Goal: Information Seeking & Learning: Learn about a topic

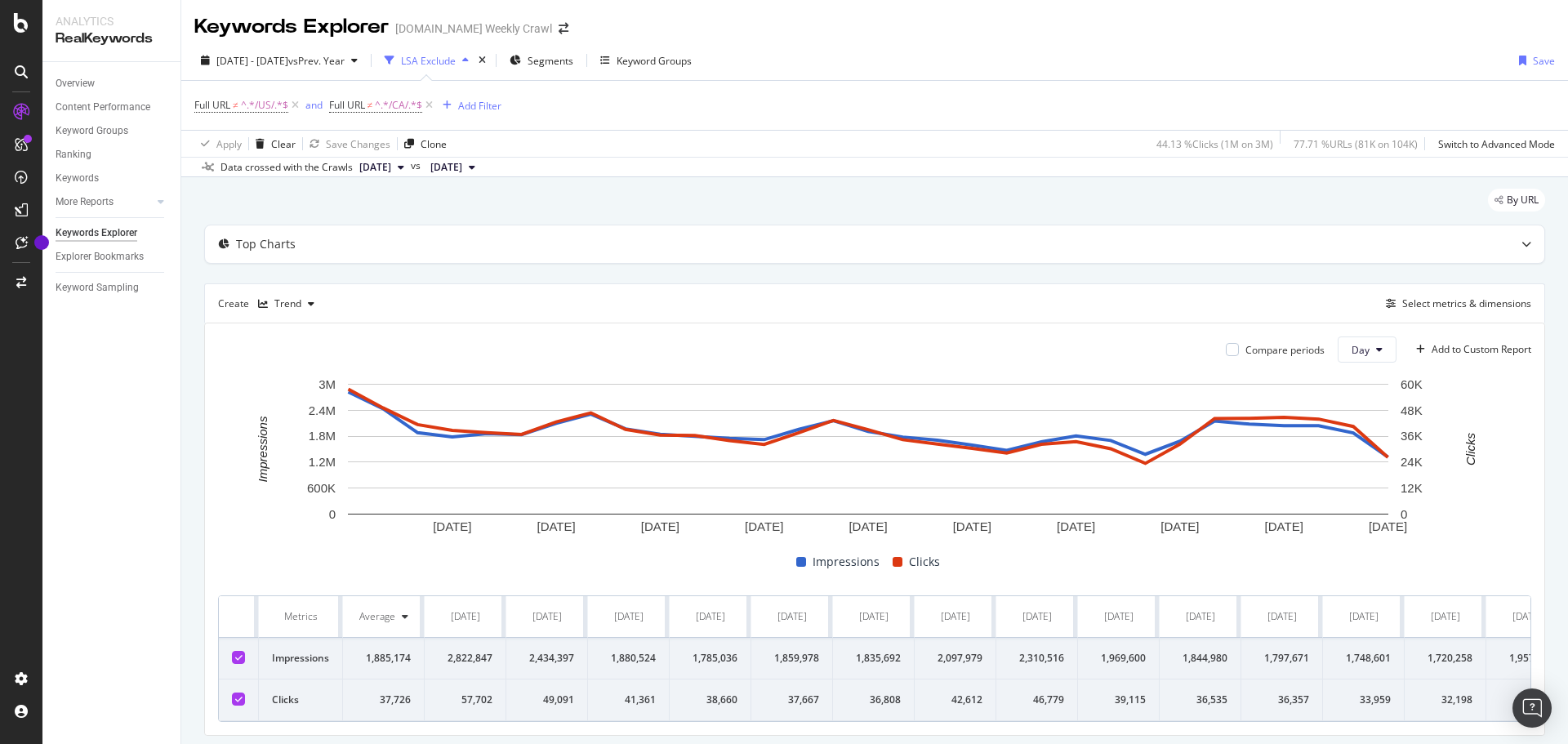
scroll to position [0, 1438]
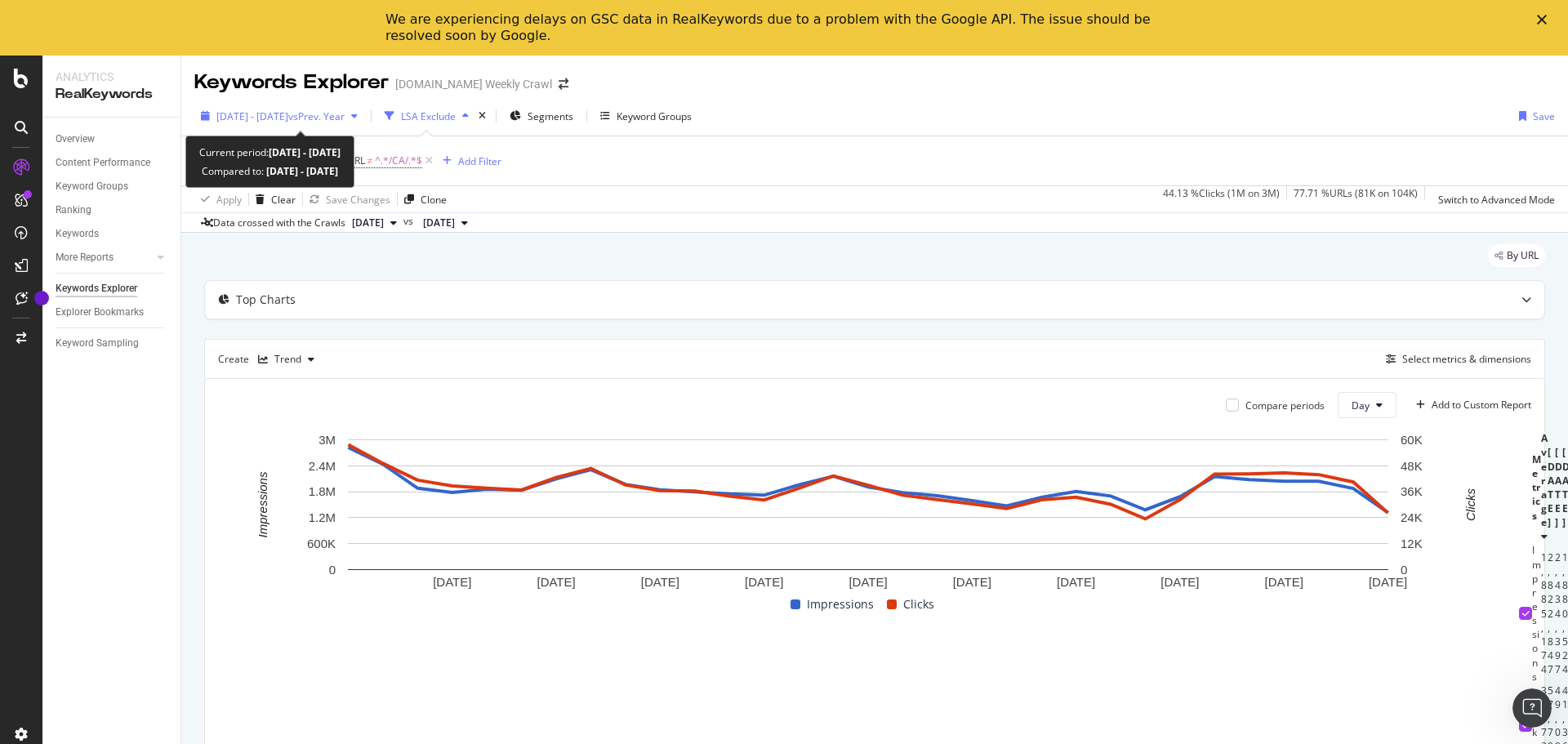
click at [327, 114] on span "vs Prev. Year" at bounding box center [316, 116] width 56 height 14
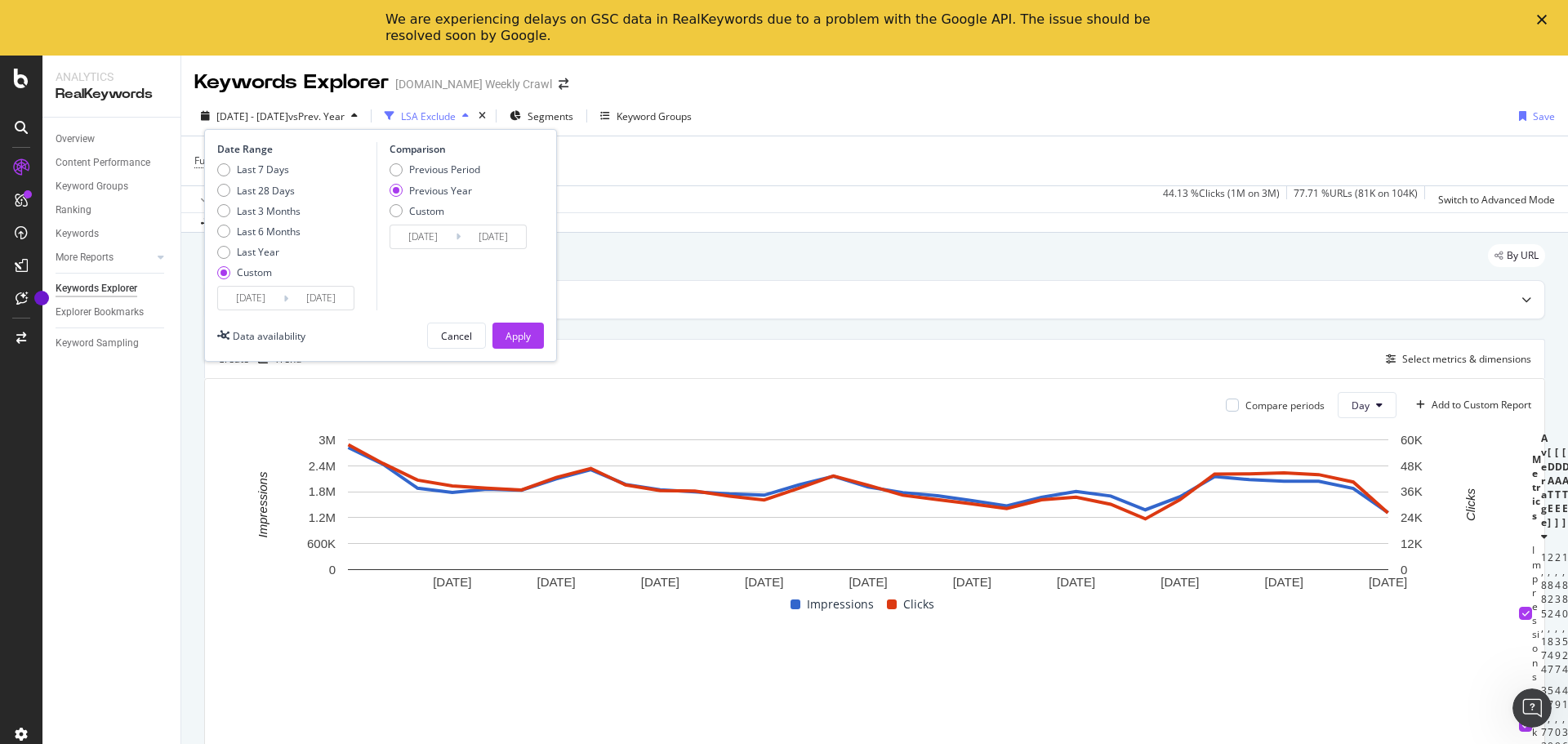
click at [261, 298] on input "2024/12/01" at bounding box center [250, 297] width 65 height 23
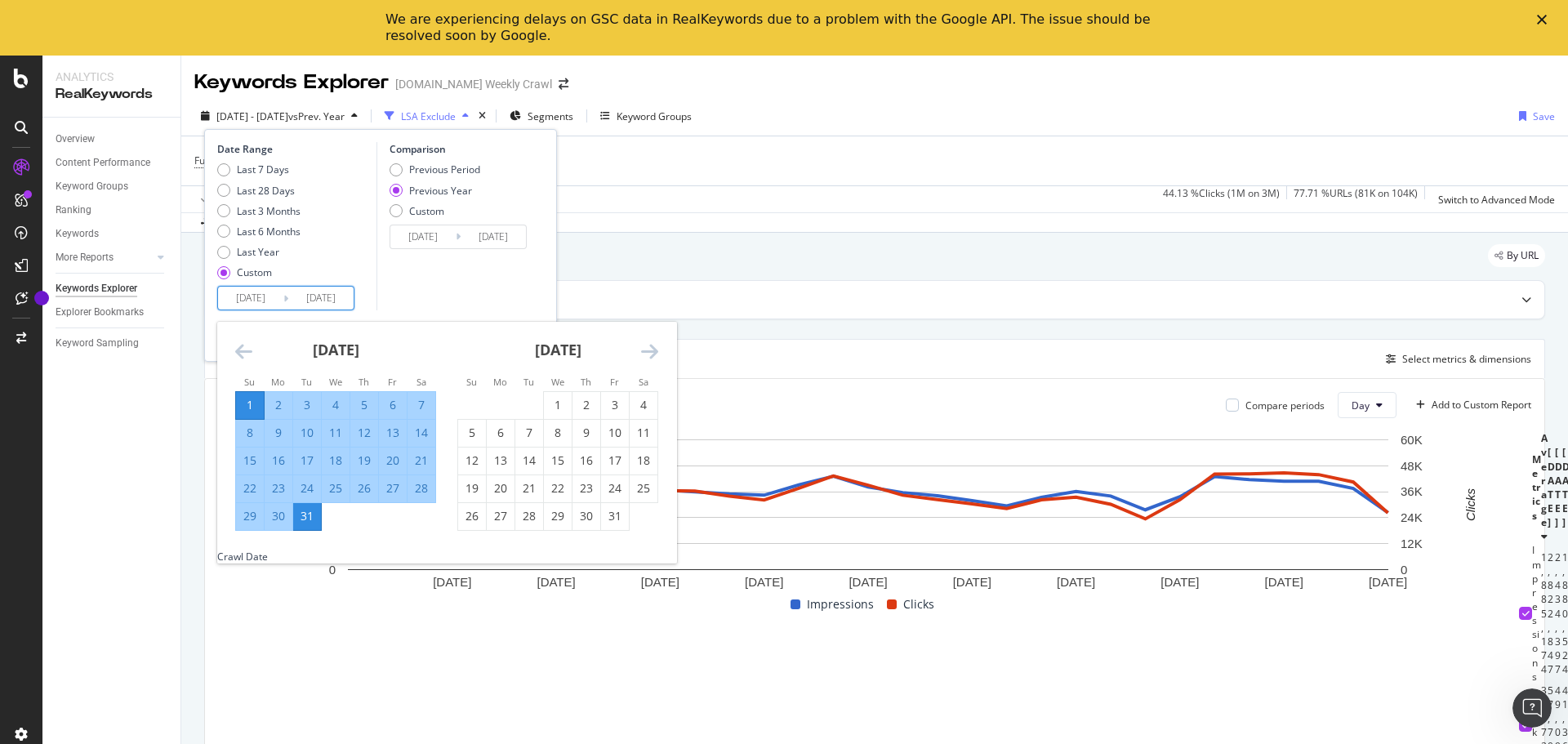
click at [278, 402] on div "2" at bounding box center [278, 405] width 28 height 17
type input "2024/12/02"
type input "2023/12/04"
click at [656, 351] on icon "Move forward to switch to the next month." at bounding box center [649, 351] width 17 height 19
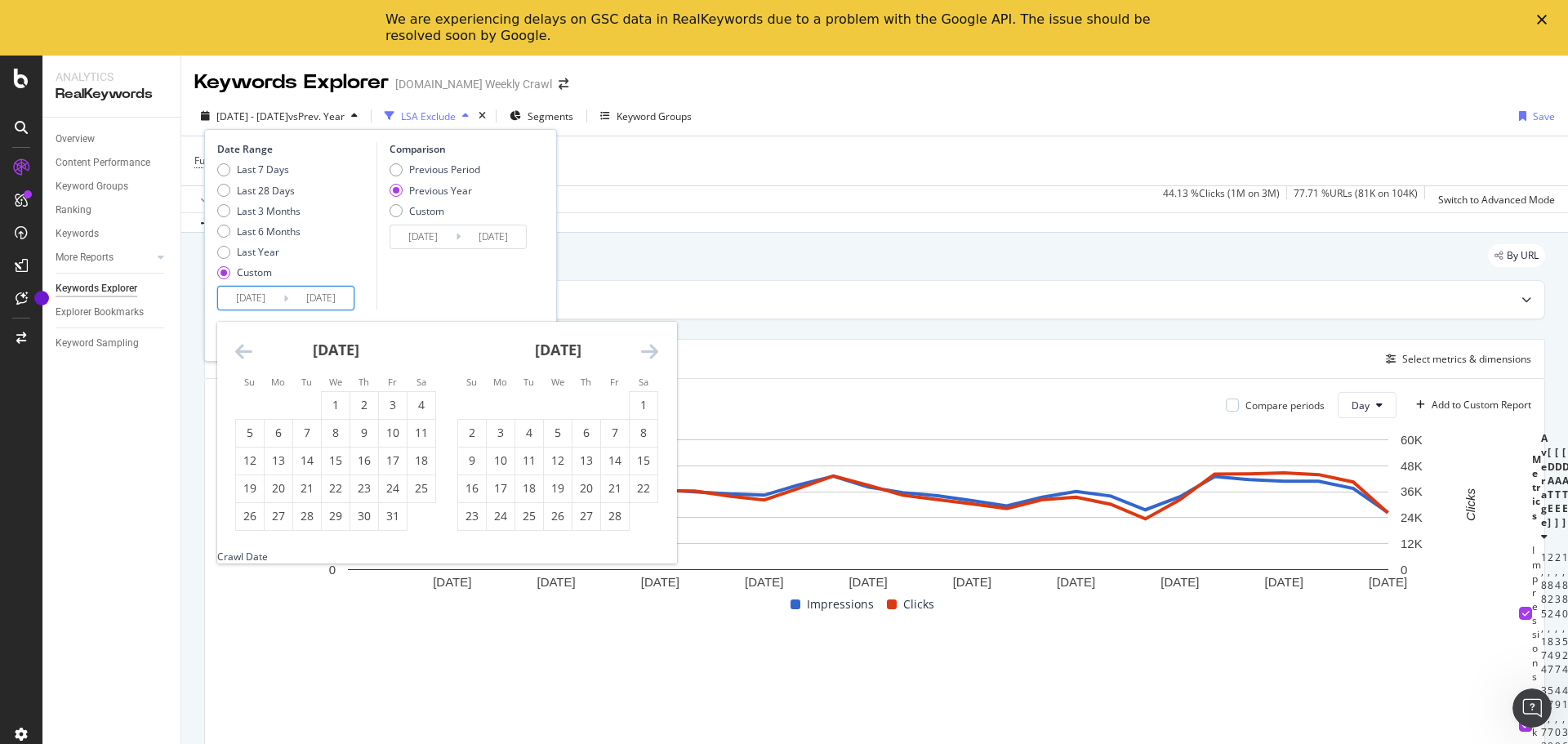
click at [656, 351] on icon "Move forward to switch to the next month." at bounding box center [649, 351] width 17 height 19
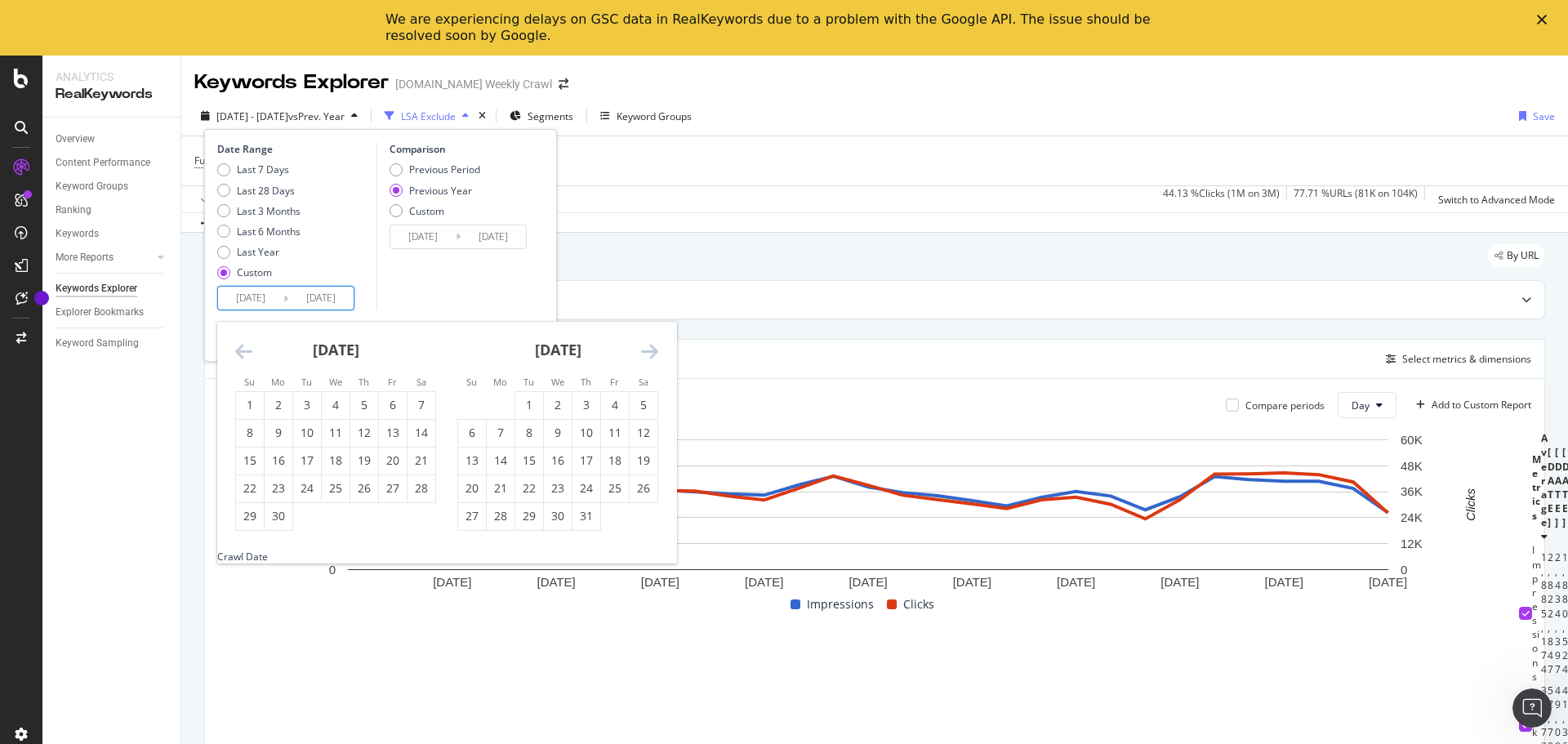
click at [656, 351] on icon "Move forward to switch to the next month." at bounding box center [649, 351] width 17 height 19
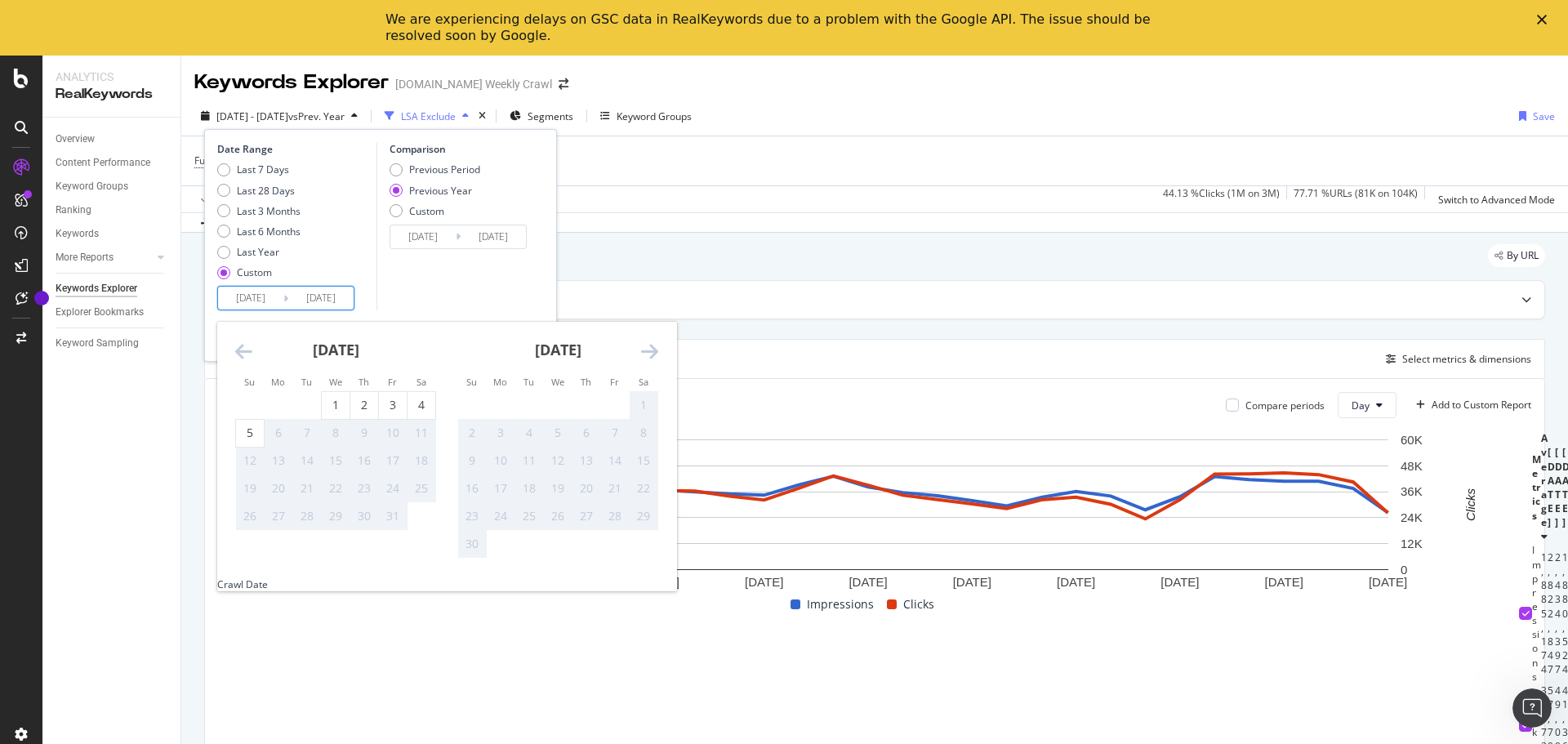
click at [242, 359] on icon "Move backward to switch to the previous month." at bounding box center [243, 351] width 17 height 19
click at [282, 522] on div "29" at bounding box center [278, 517] width 28 height 17
type input "2025/09/29"
type input "2024/09/30"
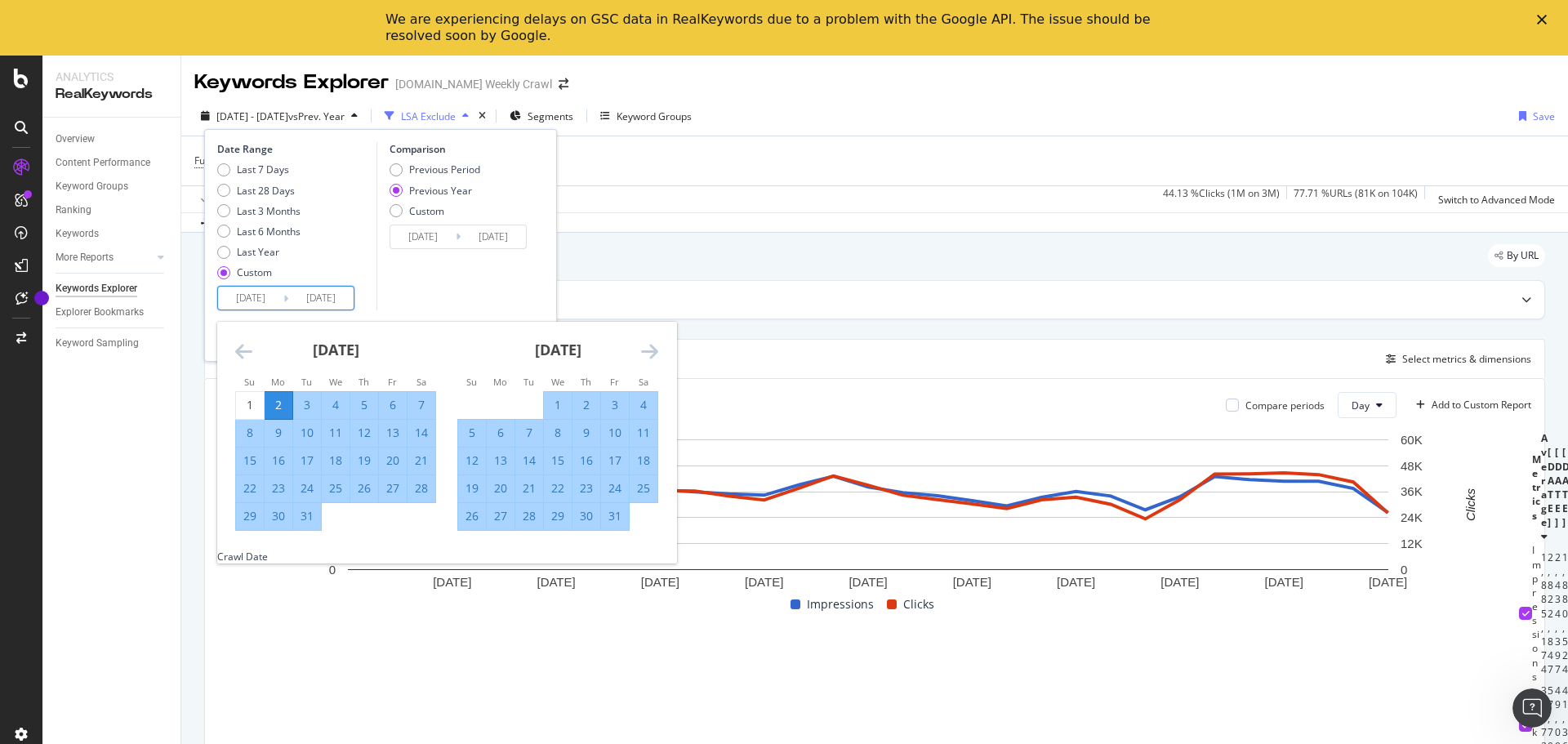
click at [346, 292] on input "2025/09/29" at bounding box center [320, 297] width 65 height 23
drag, startPoint x: 556, startPoint y: 360, endPoint x: 656, endPoint y: 372, distance: 100.7
click at [656, 372] on div "Su Mo Tu We Th Fr Sa Su Mo Tu We Th Fr Sa November 2024 1 2 3 4 5 6 7 8 9 10 11…" at bounding box center [447, 435] width 459 height 227
click at [654, 347] on icon "Move forward to switch to the next month." at bounding box center [649, 351] width 17 height 19
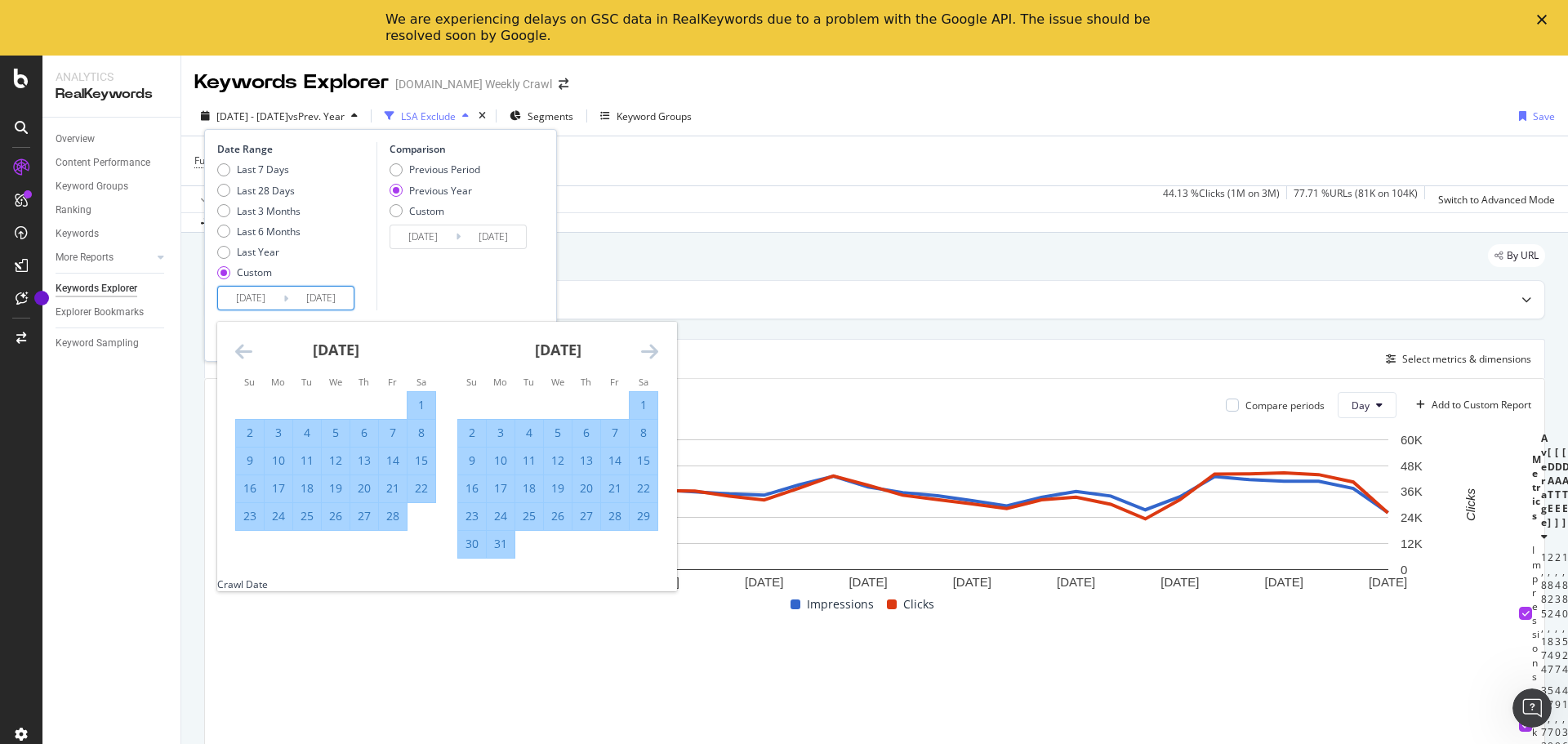
click at [654, 347] on icon "Move forward to switch to the next month." at bounding box center [649, 351] width 17 height 19
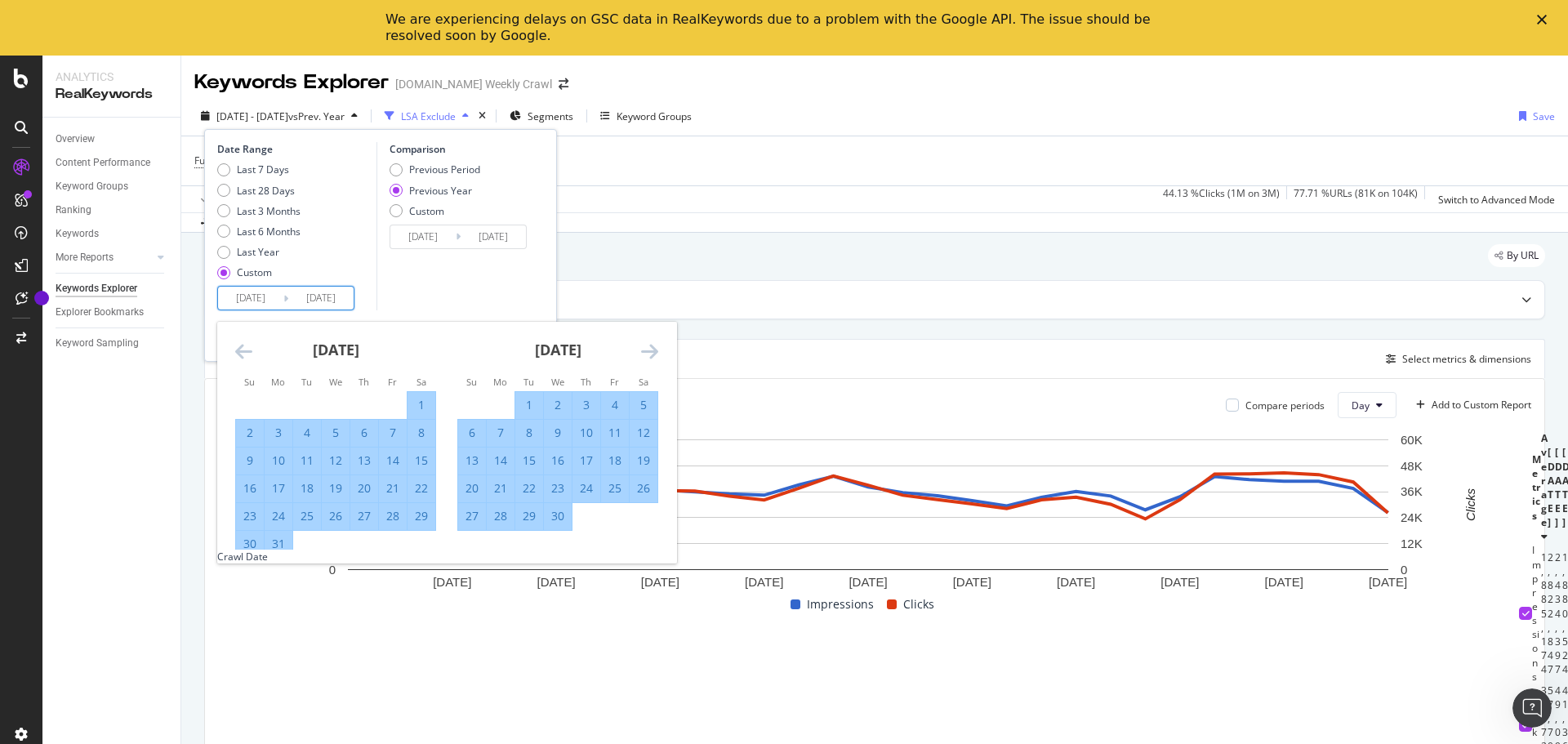
click at [654, 347] on icon "Move forward to switch to the next month." at bounding box center [649, 351] width 17 height 19
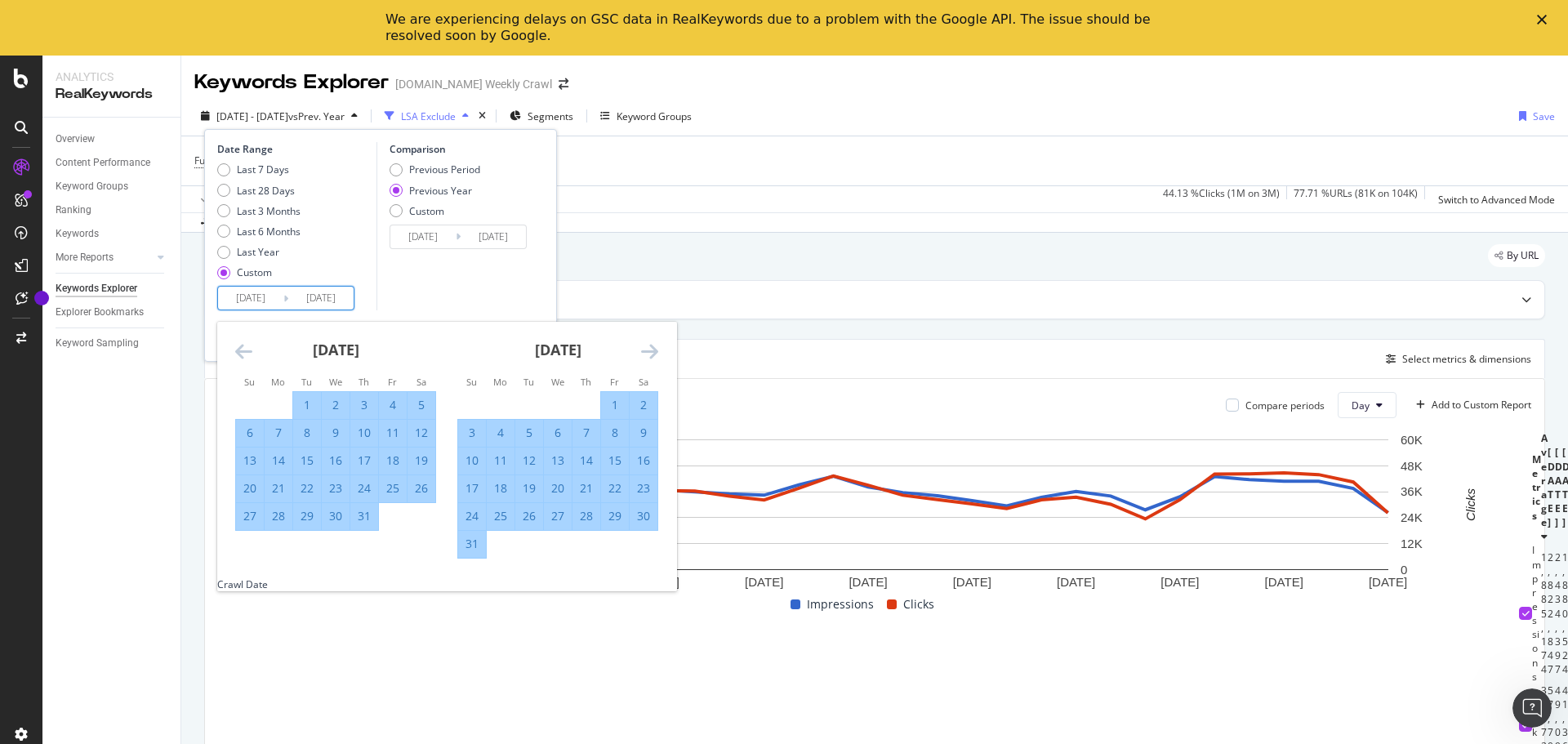
click at [245, 298] on input "2024/12/02" at bounding box center [250, 297] width 65 height 23
click at [644, 351] on icon "Move forward to switch to the next month." at bounding box center [649, 351] width 17 height 19
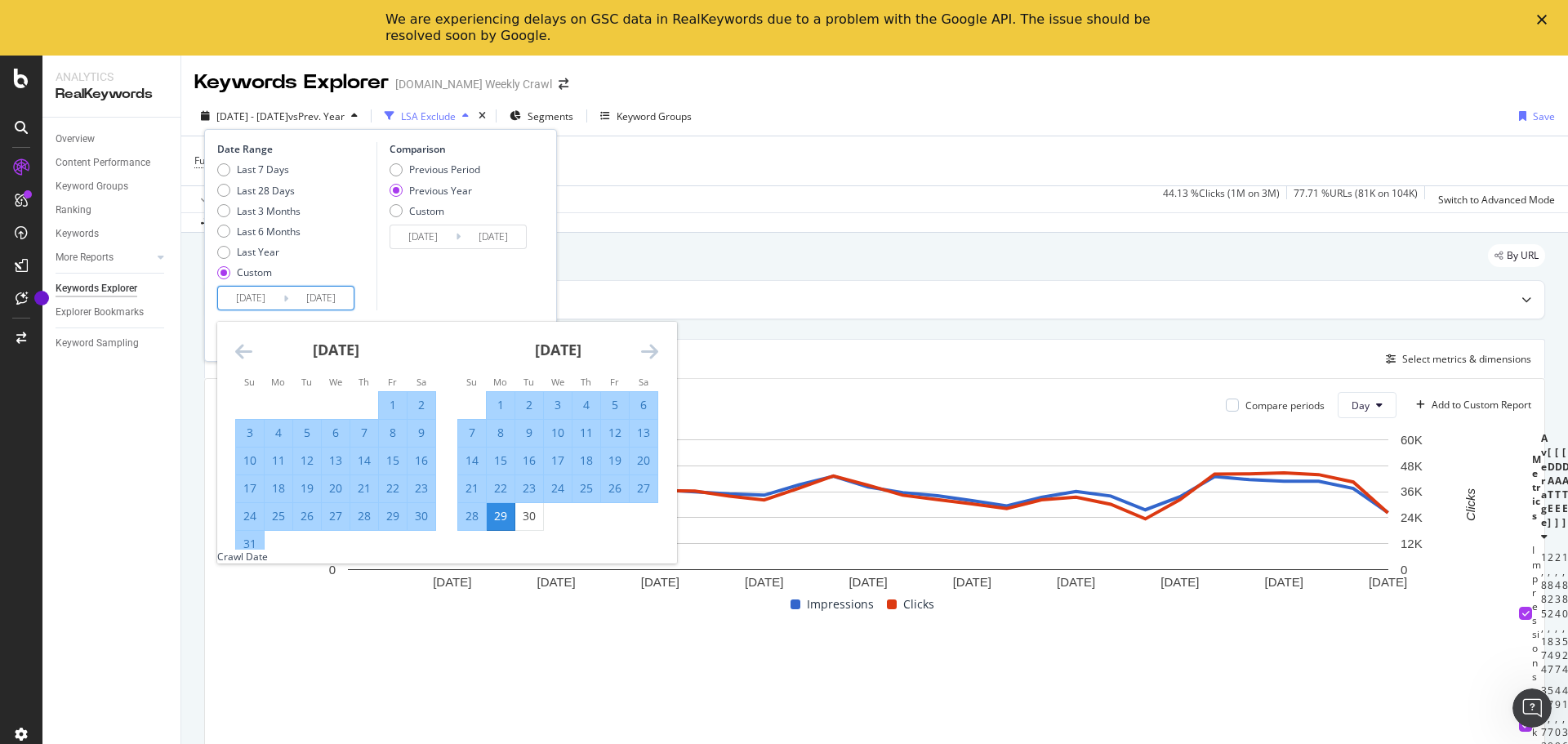
click at [644, 351] on icon "Move forward to switch to the next month." at bounding box center [649, 351] width 17 height 19
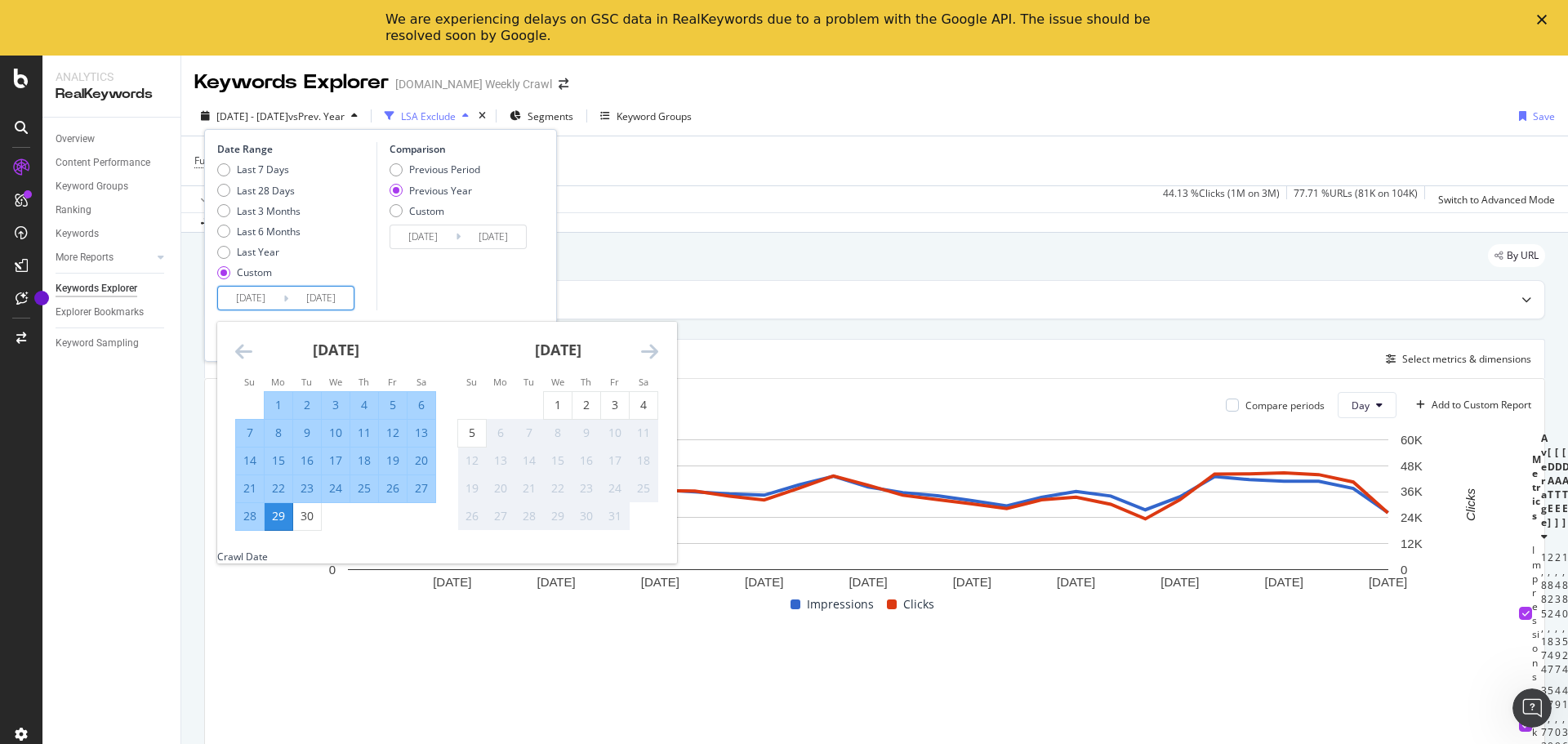
click at [644, 351] on icon "Move forward to switch to the next month." at bounding box center [649, 351] width 17 height 19
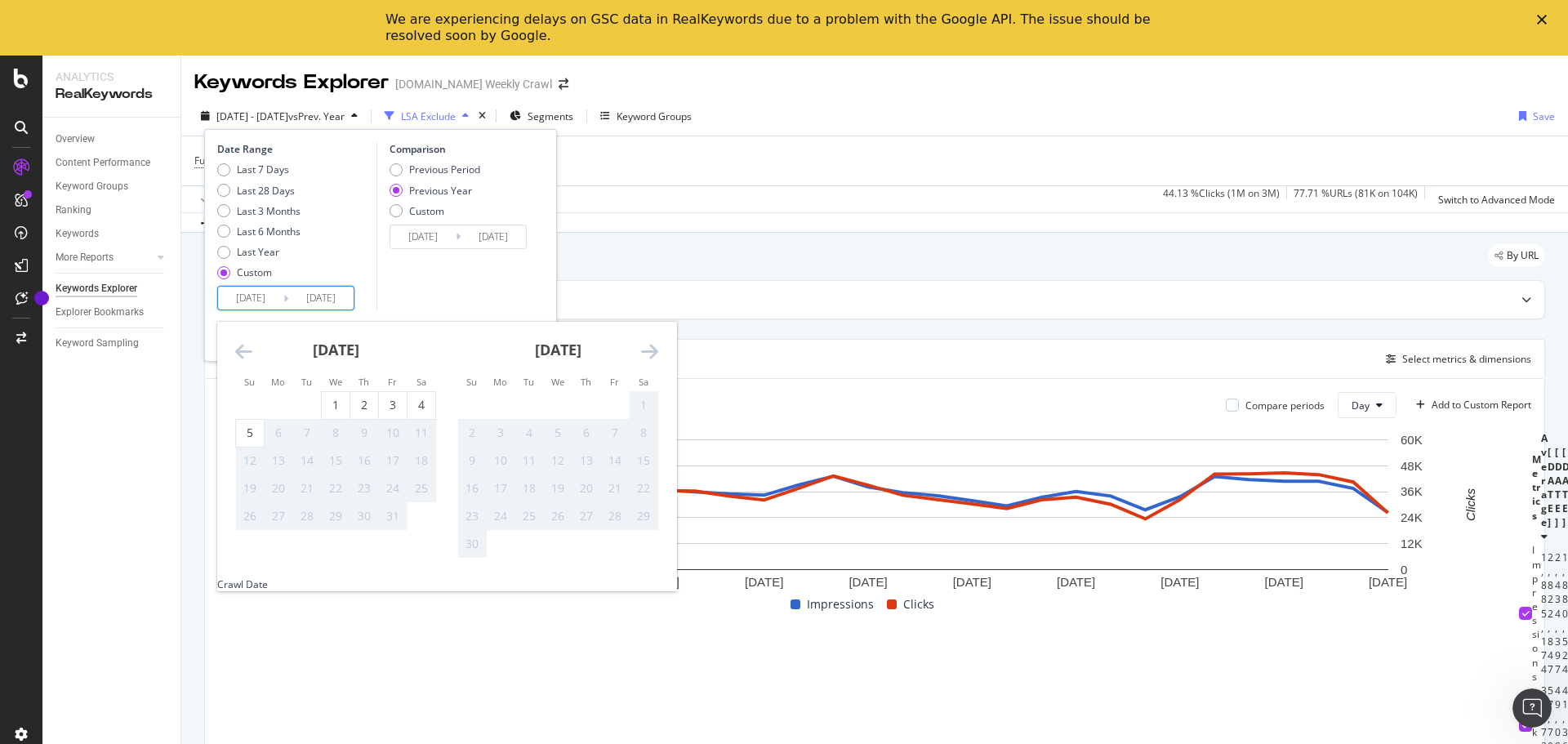
click at [238, 355] on icon "Move backward to switch to the previous month." at bounding box center [243, 351] width 17 height 19
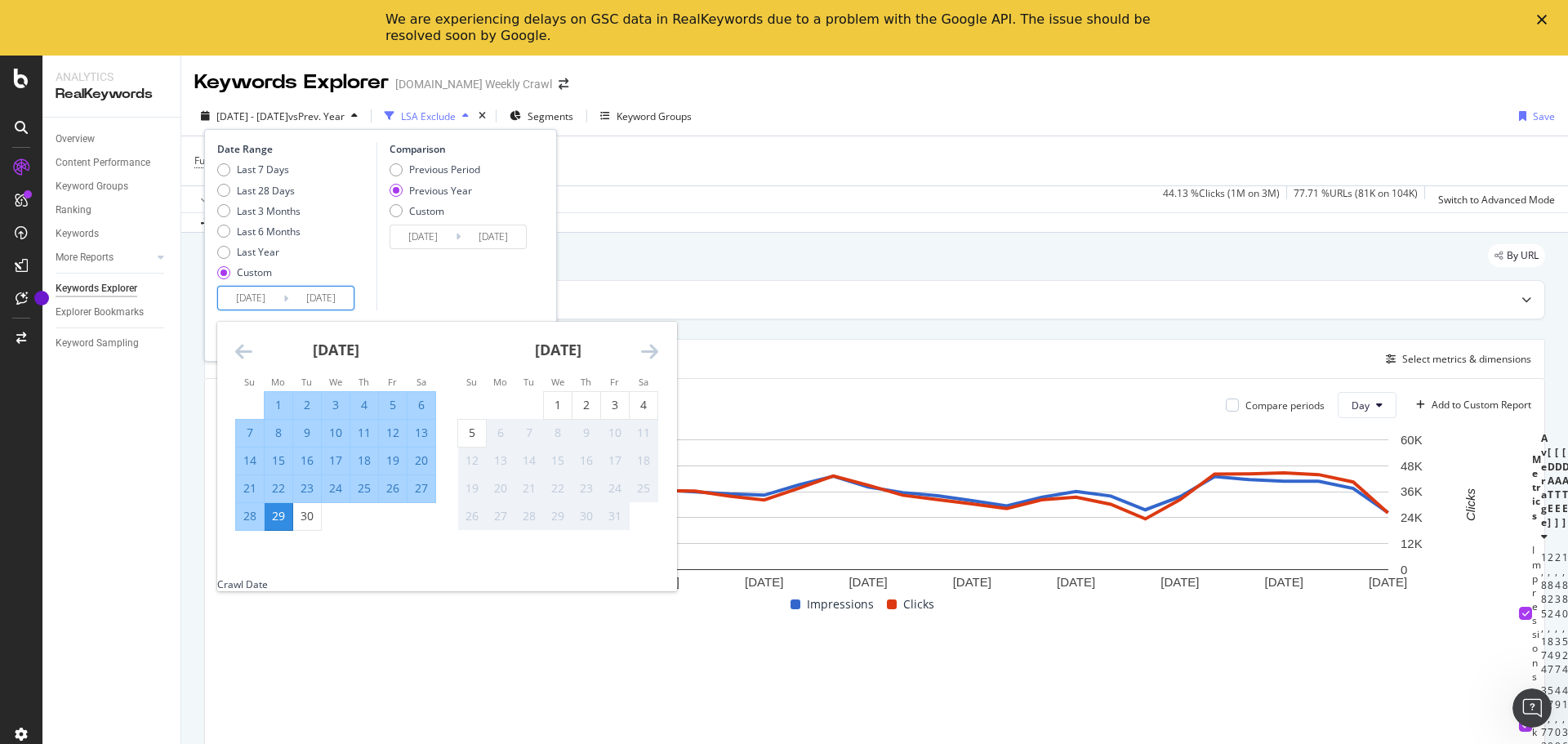
click at [281, 520] on div "29" at bounding box center [278, 517] width 28 height 17
type input "2025/09/29"
type input "2024/09/30"
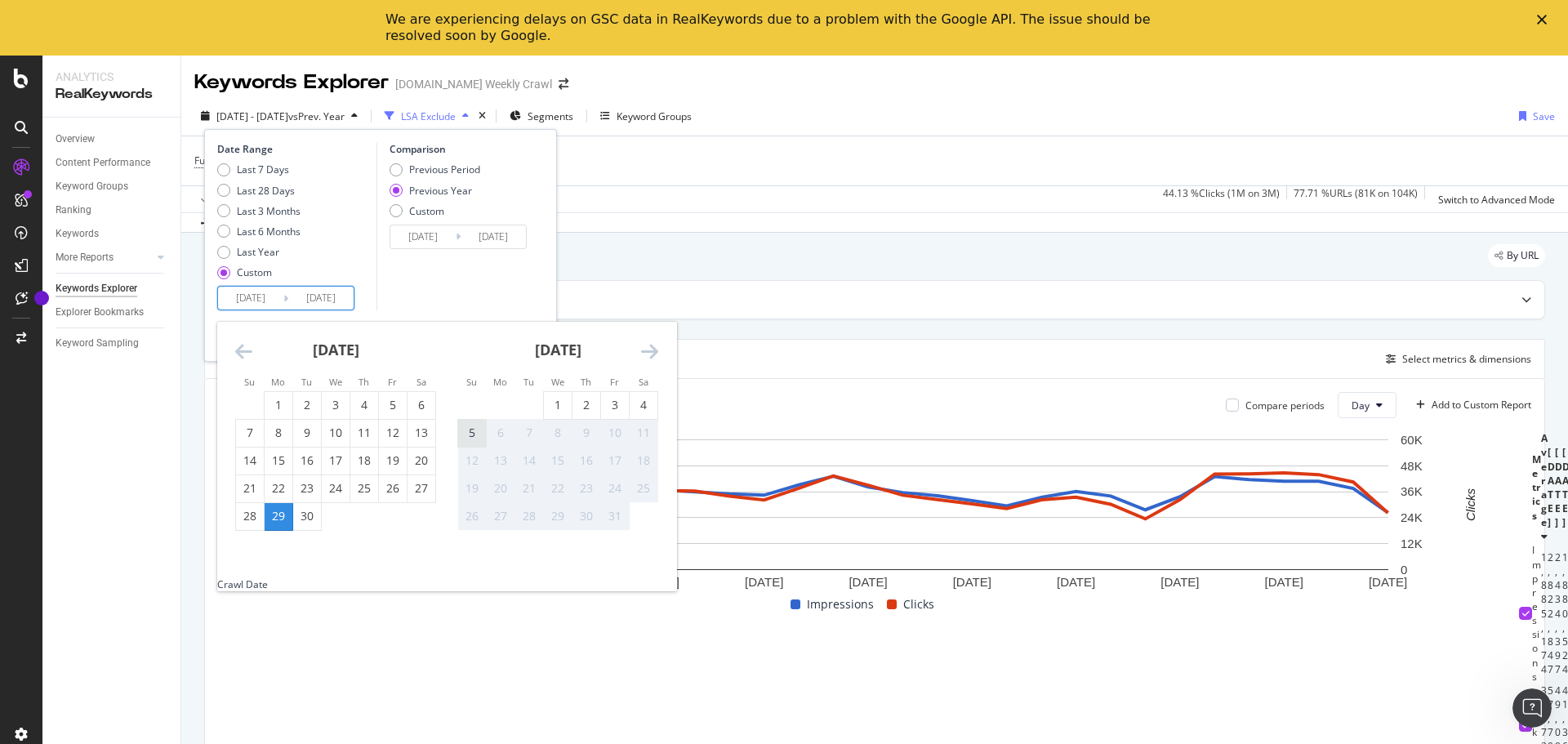
click at [467, 435] on div "5" at bounding box center [472, 433] width 28 height 17
type input "2025/10/05"
type input "2024/10/06"
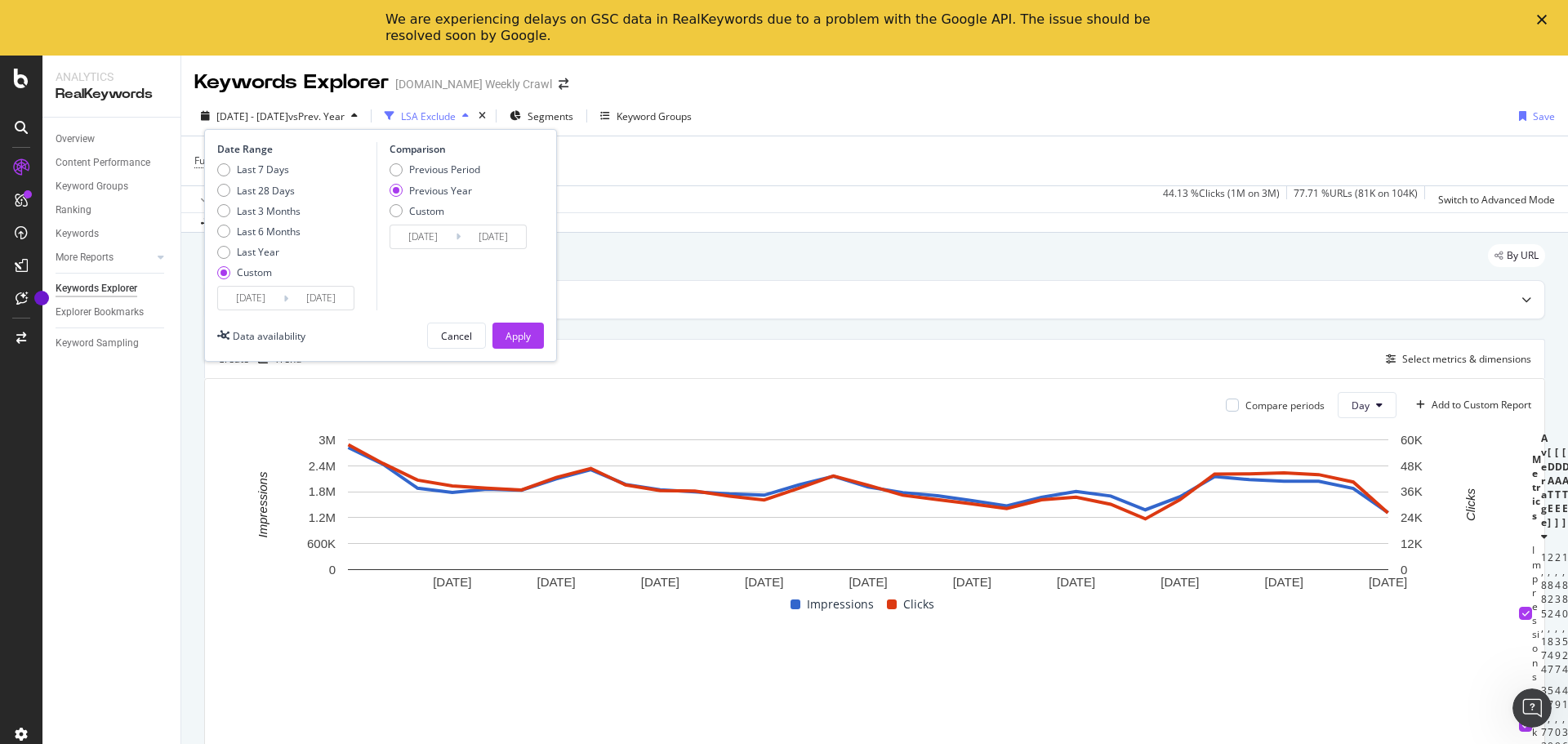
click at [523, 351] on div "Date Range Last 7 Days Last 28 Days Last 3 Months Last 6 Months Last Year Custo…" at bounding box center [380, 245] width 353 height 233
drag, startPoint x: 523, startPoint y: 348, endPoint x: 506, endPoint y: 336, distance: 20.8
click at [506, 336] on div "Apply" at bounding box center [517, 335] width 25 height 14
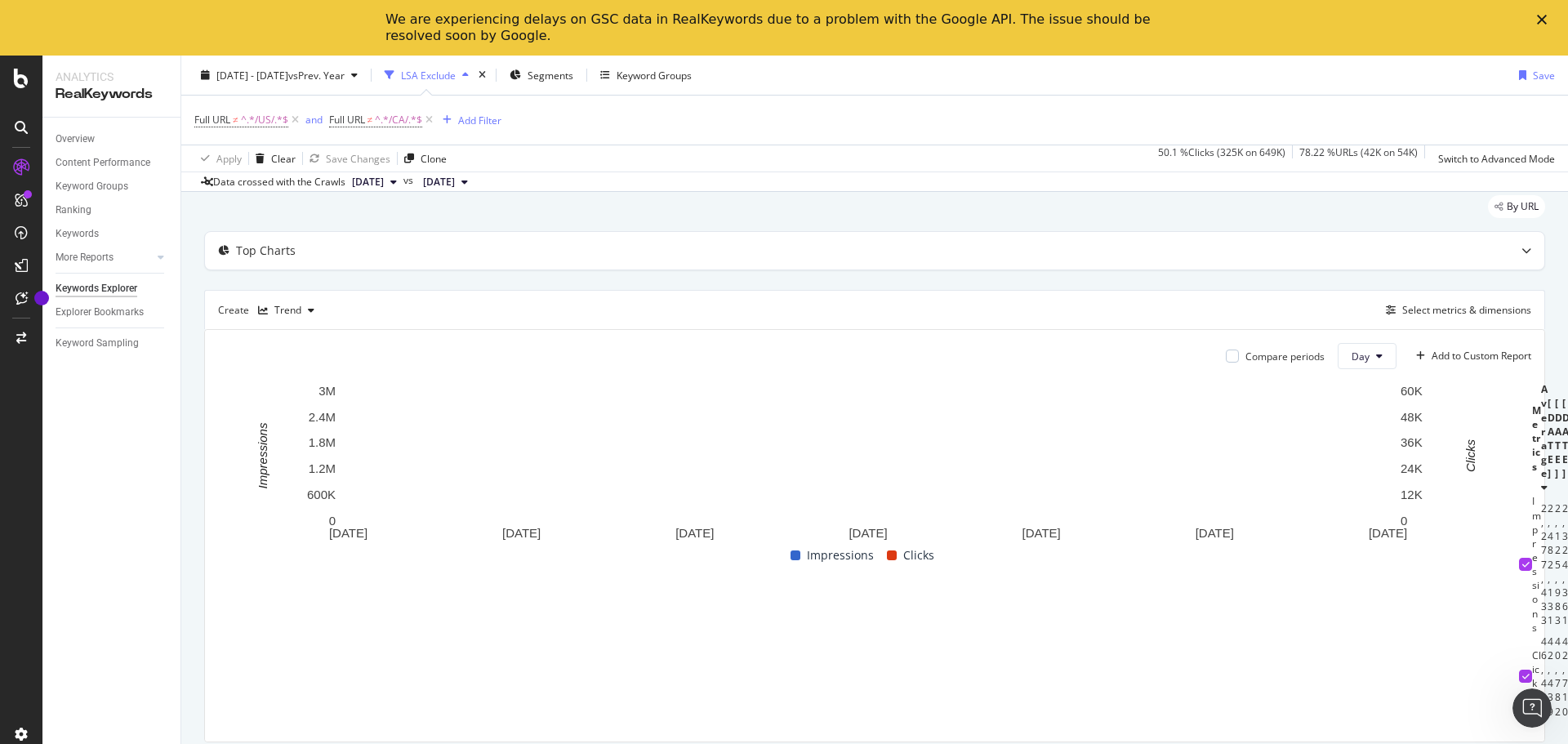
scroll to position [57, 0]
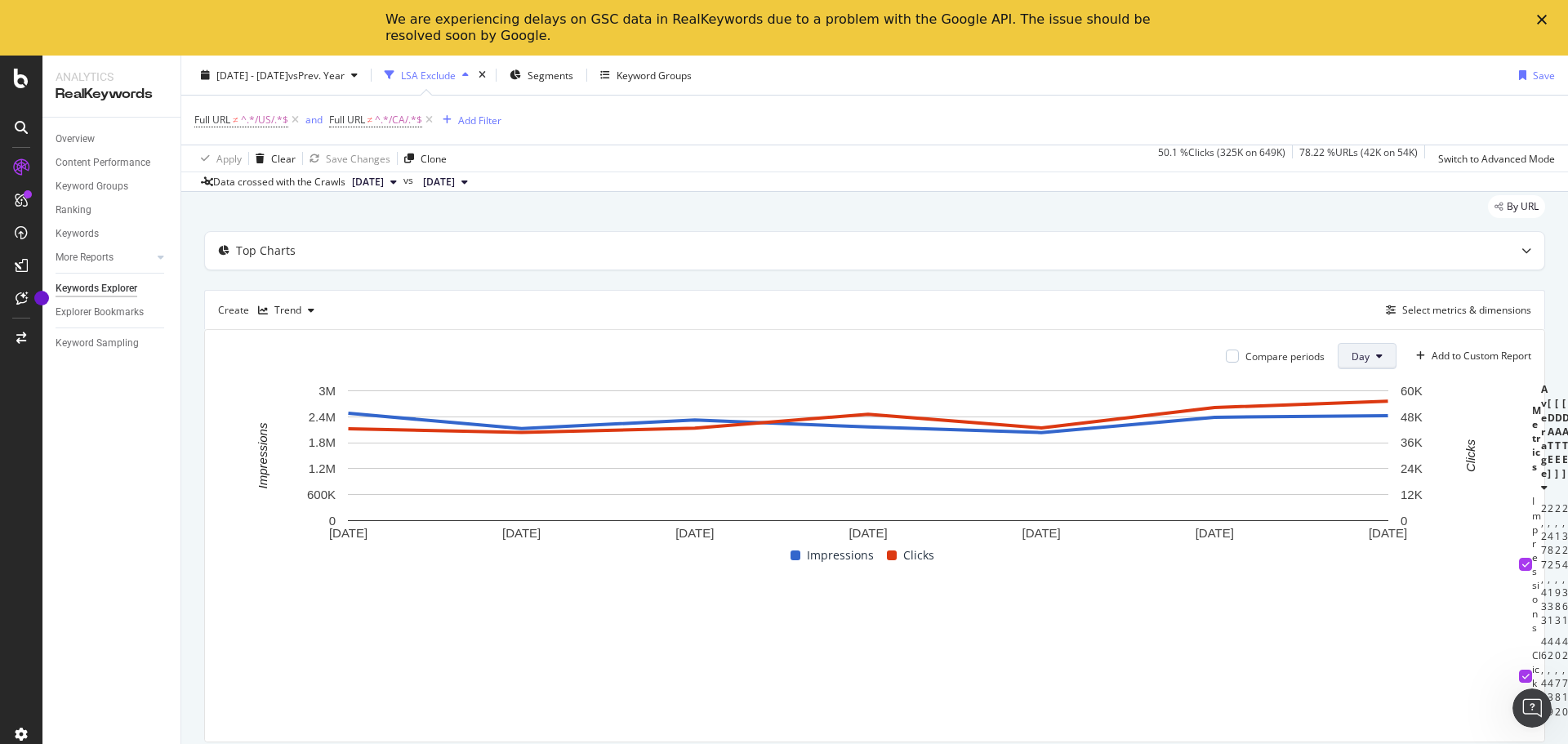
click at [1352, 354] on span "Day" at bounding box center [1361, 356] width 18 height 14
click at [1359, 410] on span "Week" at bounding box center [1353, 411] width 29 height 15
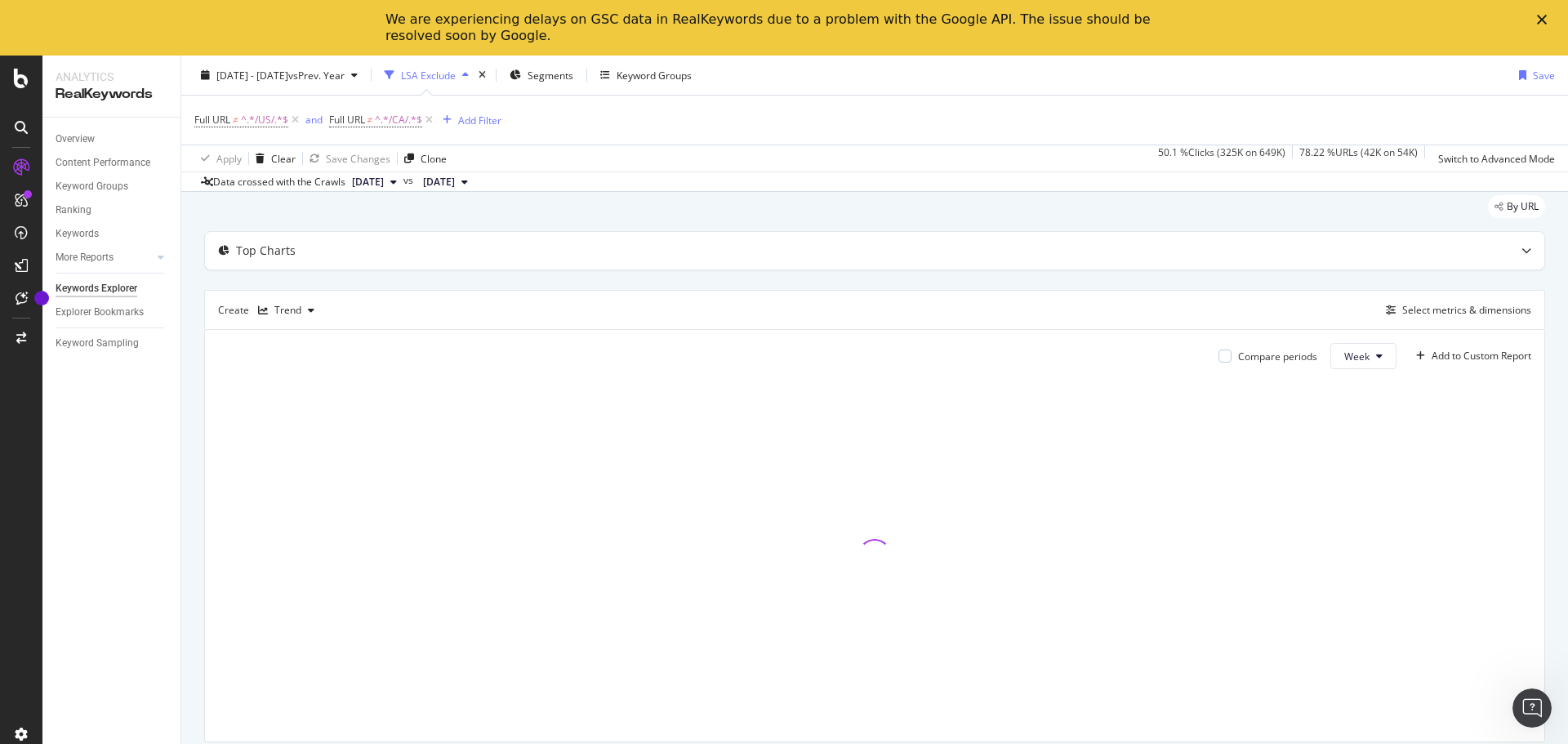
scroll to position [49, 0]
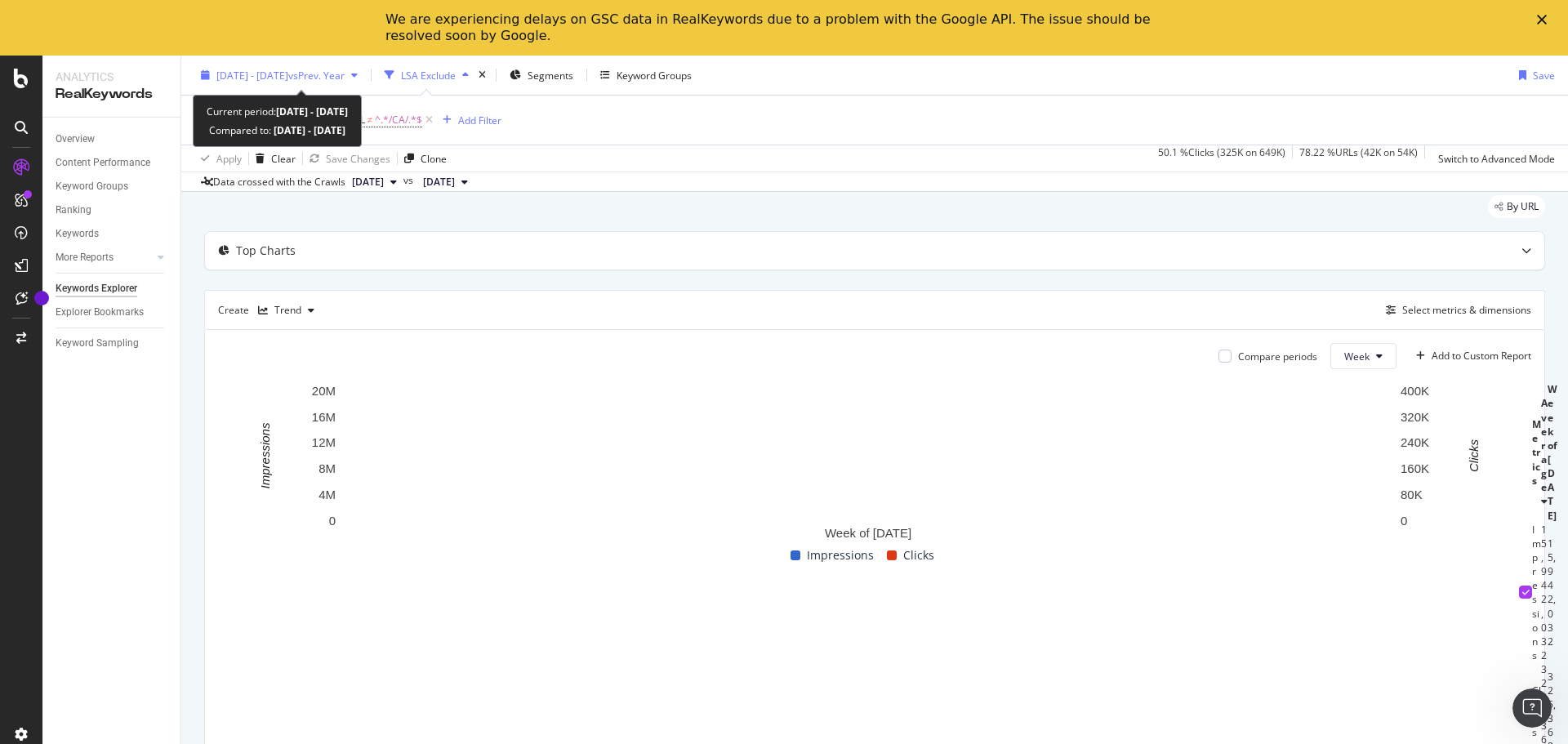
click at [344, 80] on span "vs Prev. Year" at bounding box center [316, 75] width 56 height 14
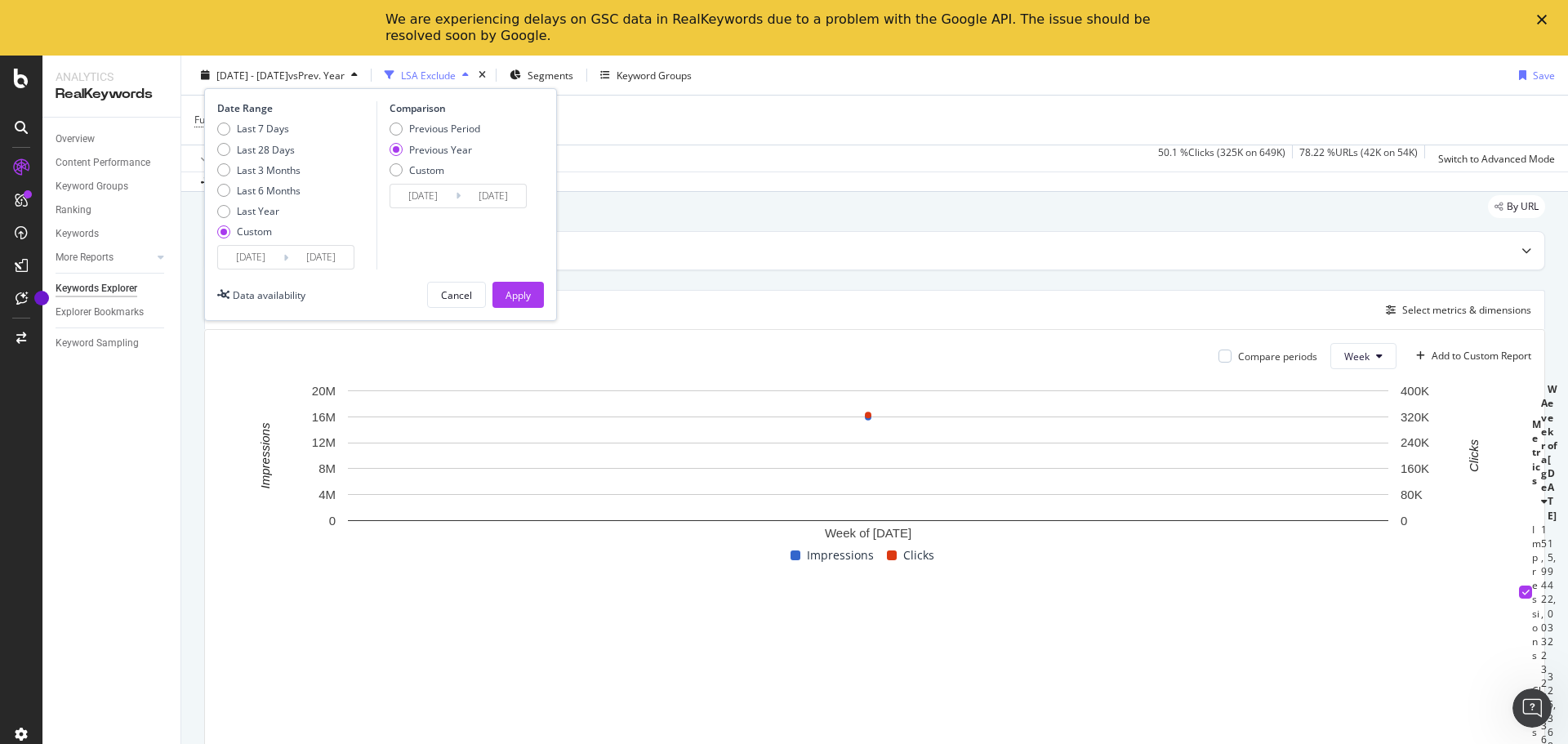
click at [769, 141] on div "Full URL ≠ ^.*/US/.*$ and Full URL ≠ ^.*/CA/.*$ Add Filter" at bounding box center [875, 120] width 1361 height 49
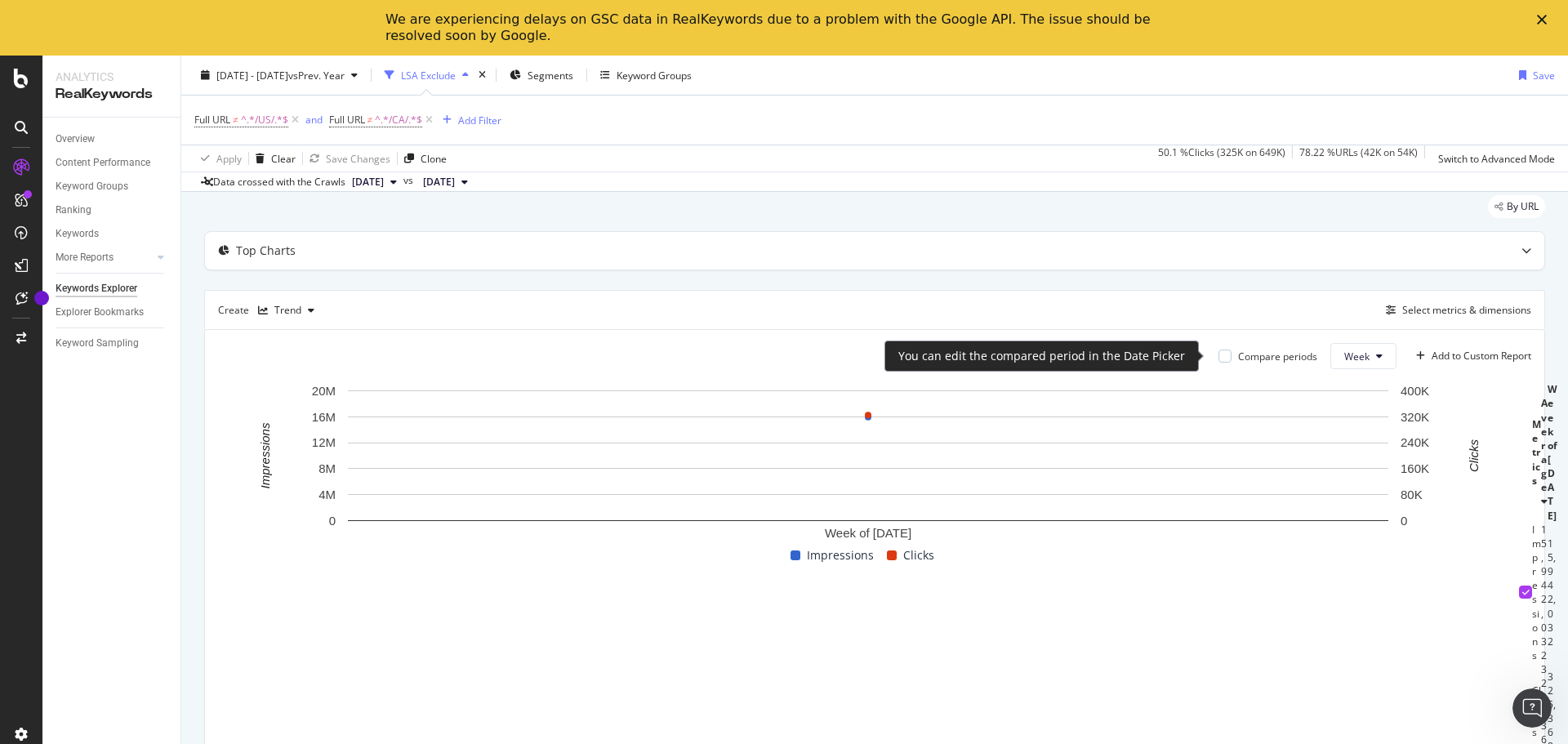
click at [1218, 358] on div "Compare periods" at bounding box center [1267, 356] width 99 height 14
click at [1218, 360] on div at bounding box center [1225, 356] width 13 height 13
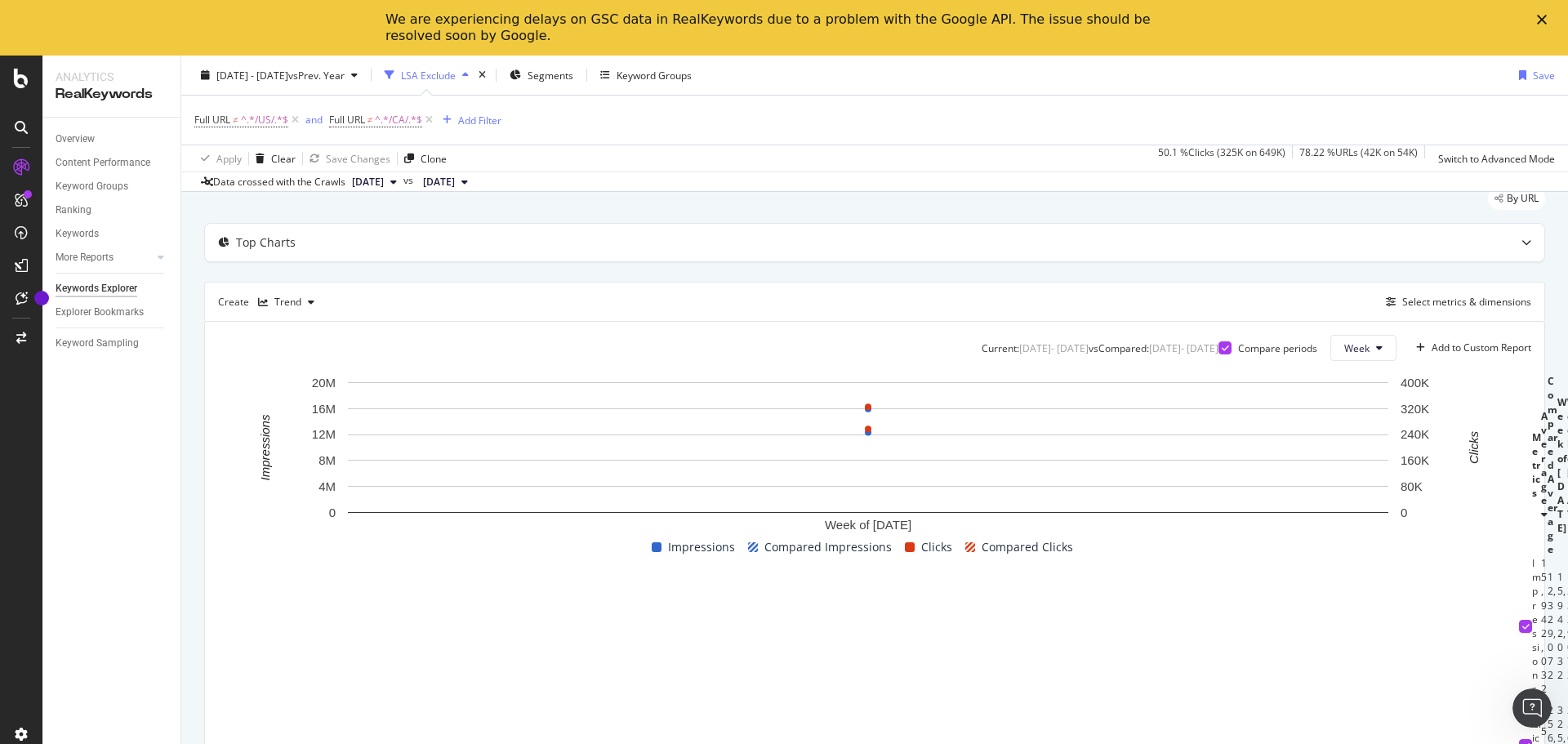
scroll to position [0, 66]
drag, startPoint x: 1409, startPoint y: 657, endPoint x: 1463, endPoint y: 650, distance: 54.5
click at [1558, 650] on td "15,942,032" at bounding box center [1562, 626] width 10 height 140
copy div "15,942,032"
click at [1558, 703] on div "325,368" at bounding box center [1562, 745] width 10 height 84
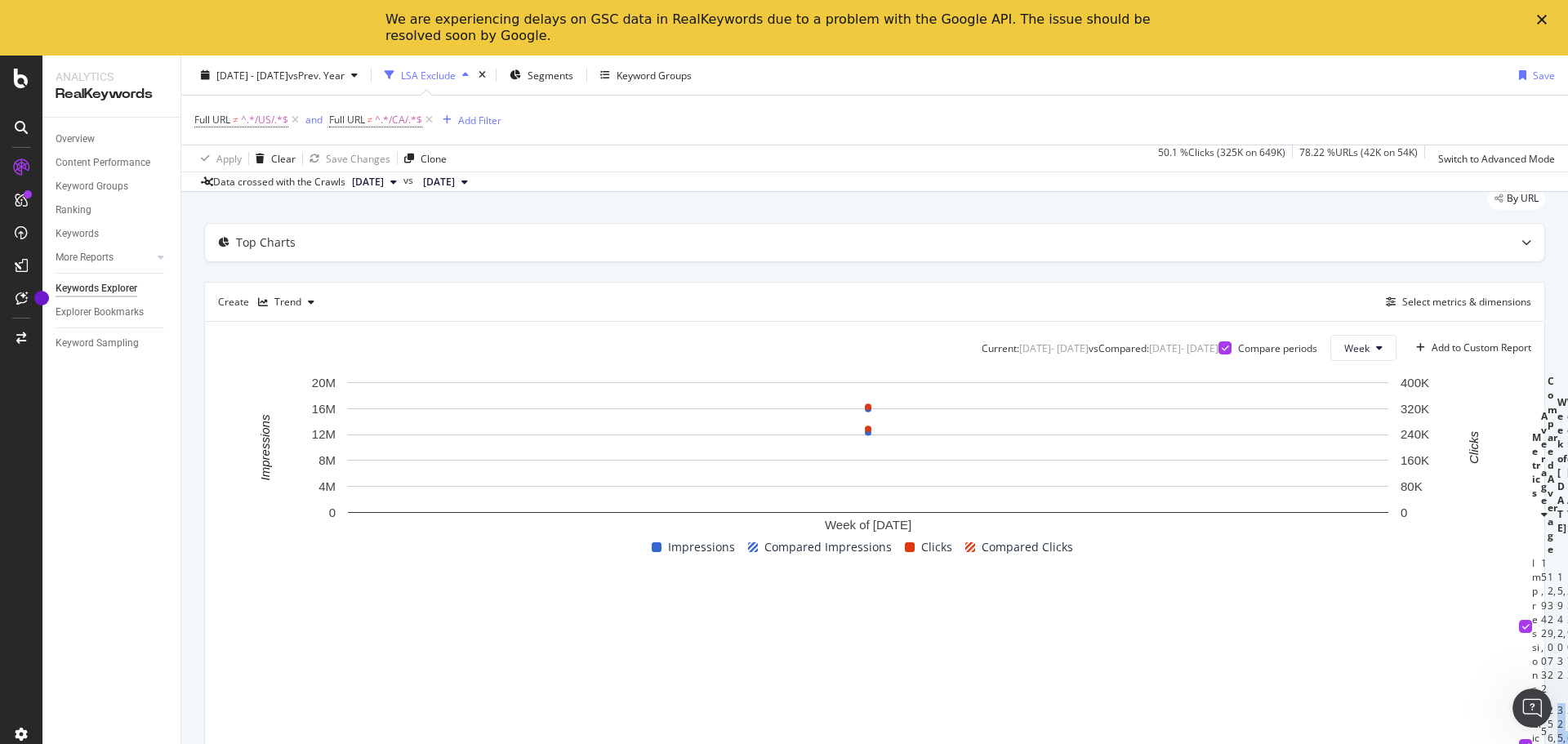
click at [1558, 703] on div "325,368" at bounding box center [1562, 745] width 10 height 84
copy div "325,368"
drag, startPoint x: 1452, startPoint y: 653, endPoint x: 1522, endPoint y: 650, distance: 70.1
click at [1522, 650] on div "Current: 2025 Sep. 29th - 2025 Oct. 5th vs Compared : 2024 Sep. 30th - 2024 Oct…" at bounding box center [875, 564] width 1340 height 485
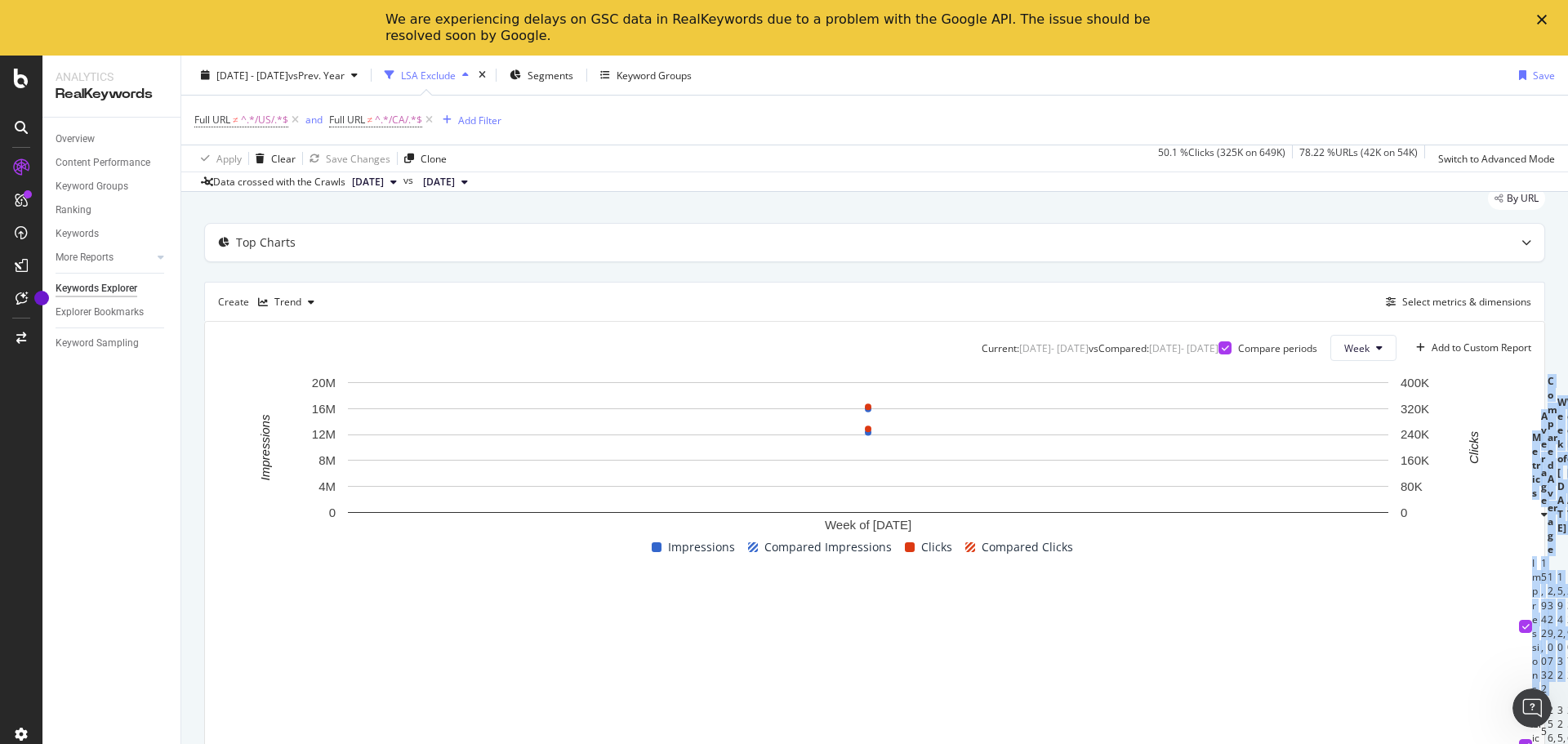
click at [1567, 652] on div "12,329,072" at bounding box center [1572, 626] width 10 height 112
drag, startPoint x: 1453, startPoint y: 652, endPoint x: 1512, endPoint y: 651, distance: 59.0
click at [1567, 651] on td "12,329,072" at bounding box center [1572, 626] width 10 height 140
copy div "12,329,072"
drag, startPoint x: 1468, startPoint y: 694, endPoint x: 1513, endPoint y: 691, distance: 45.1
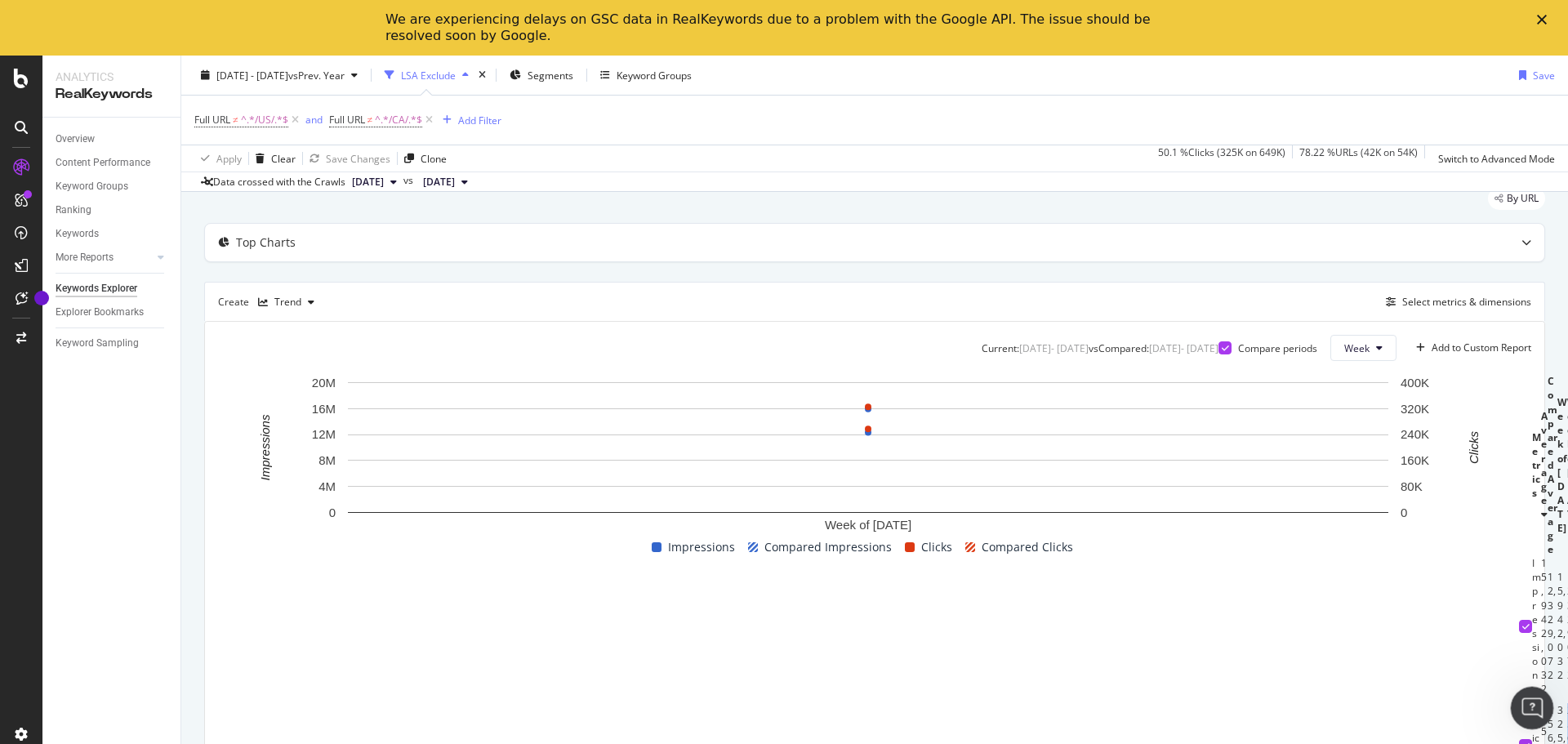
click at [1513, 691] on body "Analytics RealKeywords Overview Content Performance Keyword Groups Ranking Keyw…" at bounding box center [784, 400] width 1568 height 689
copy body "256,975"
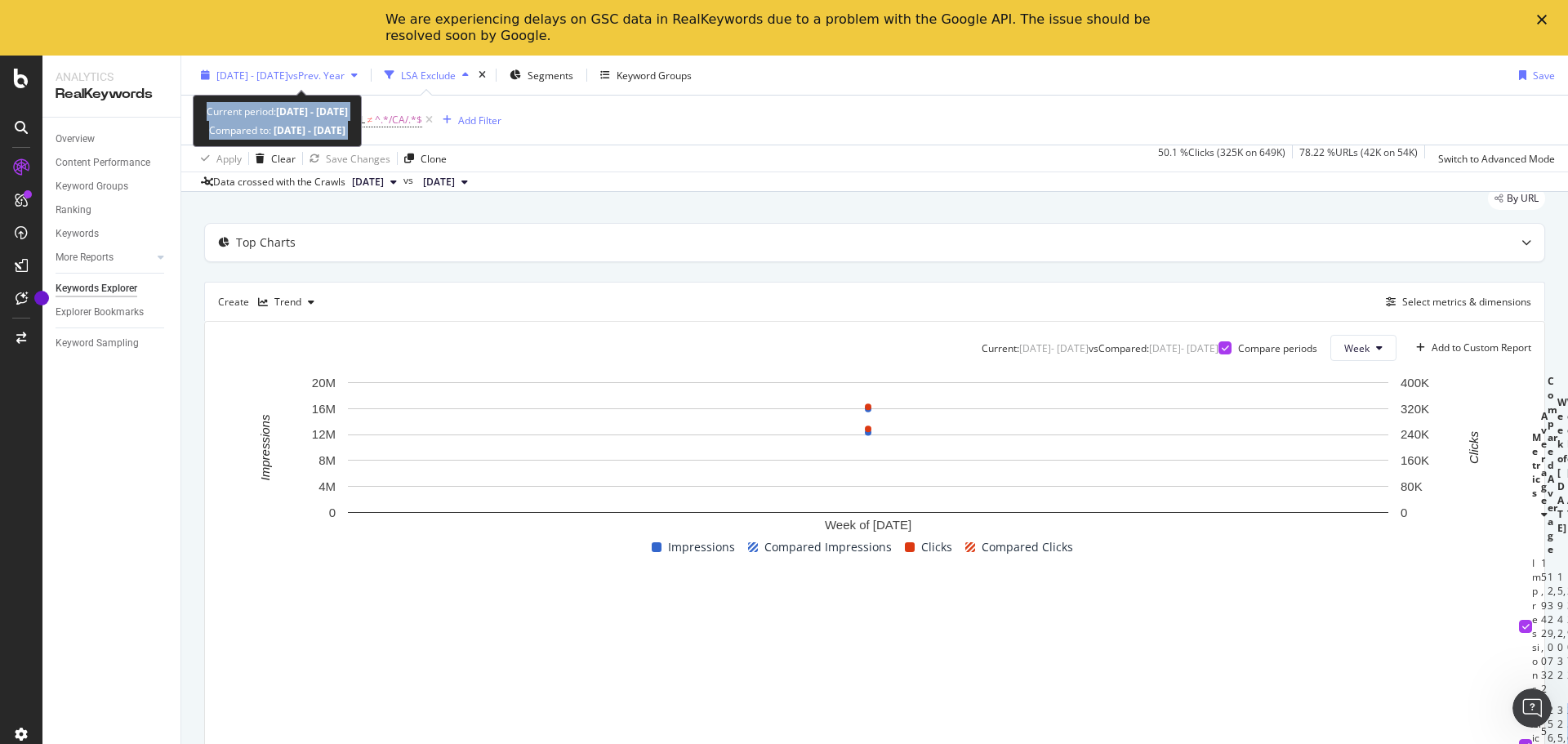
click at [344, 78] on span "vs Prev. Year" at bounding box center [316, 75] width 56 height 14
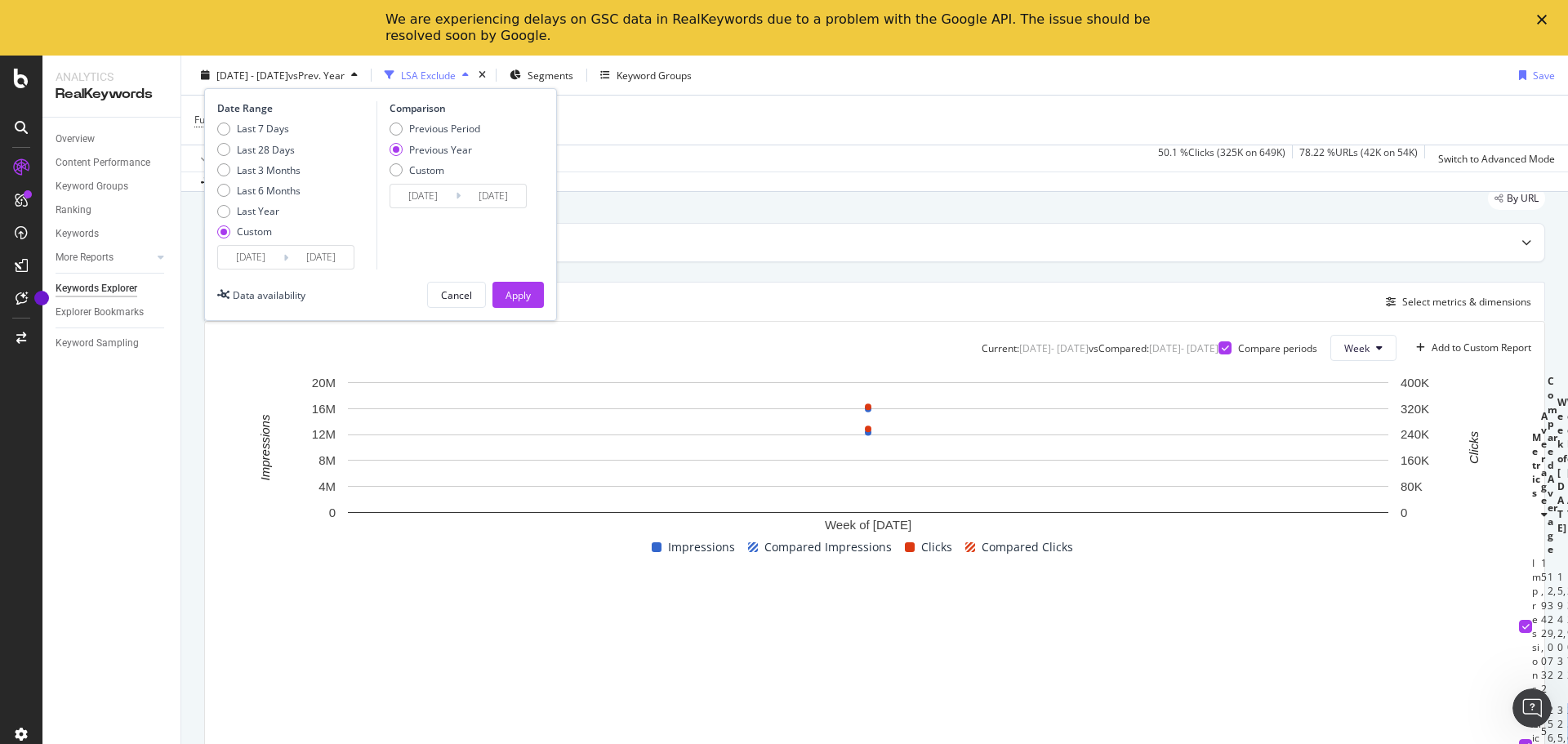
click at [269, 246] on input "2025/09/29" at bounding box center [250, 257] width 65 height 23
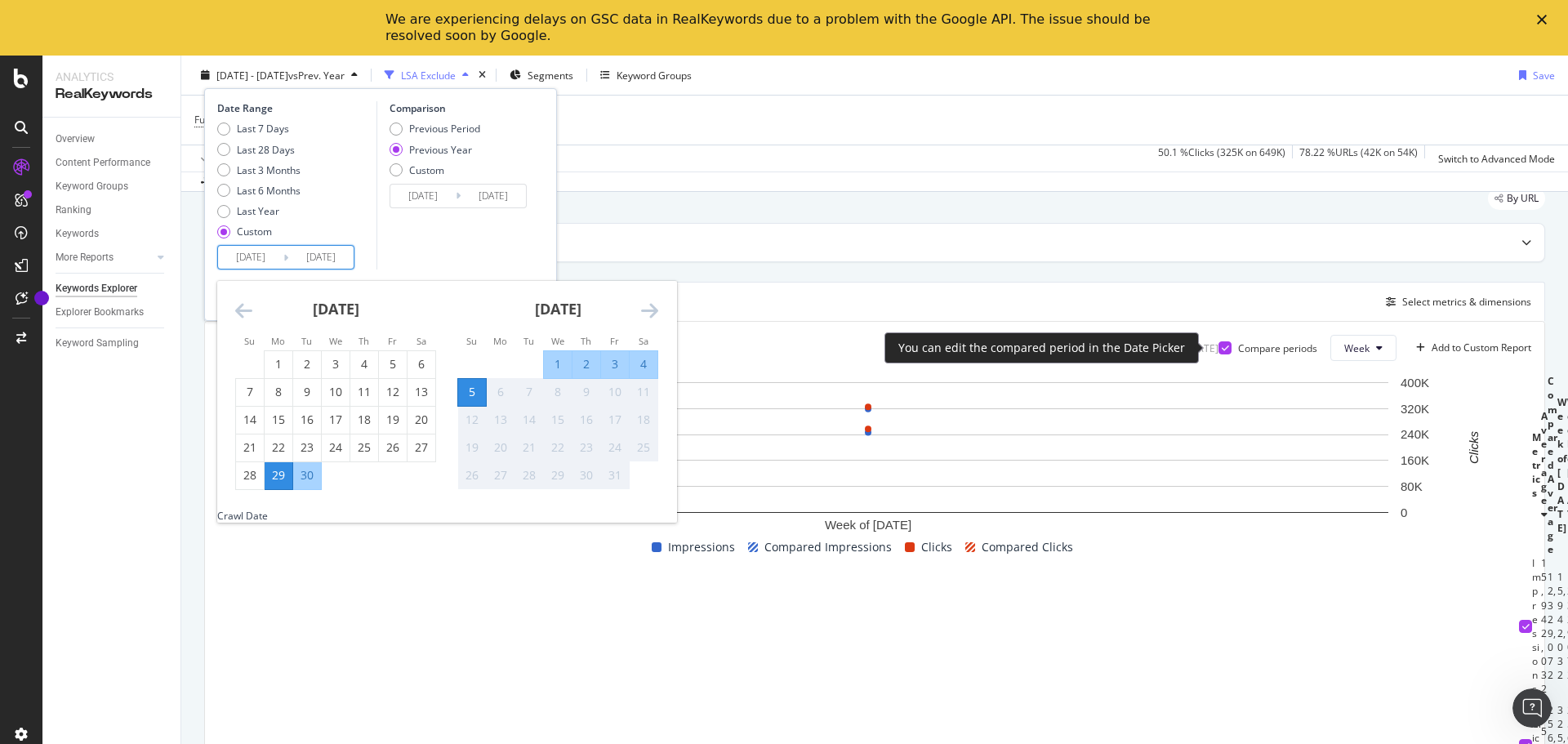
click at [1222, 351] on icon at bounding box center [1225, 347] width 7 height 8
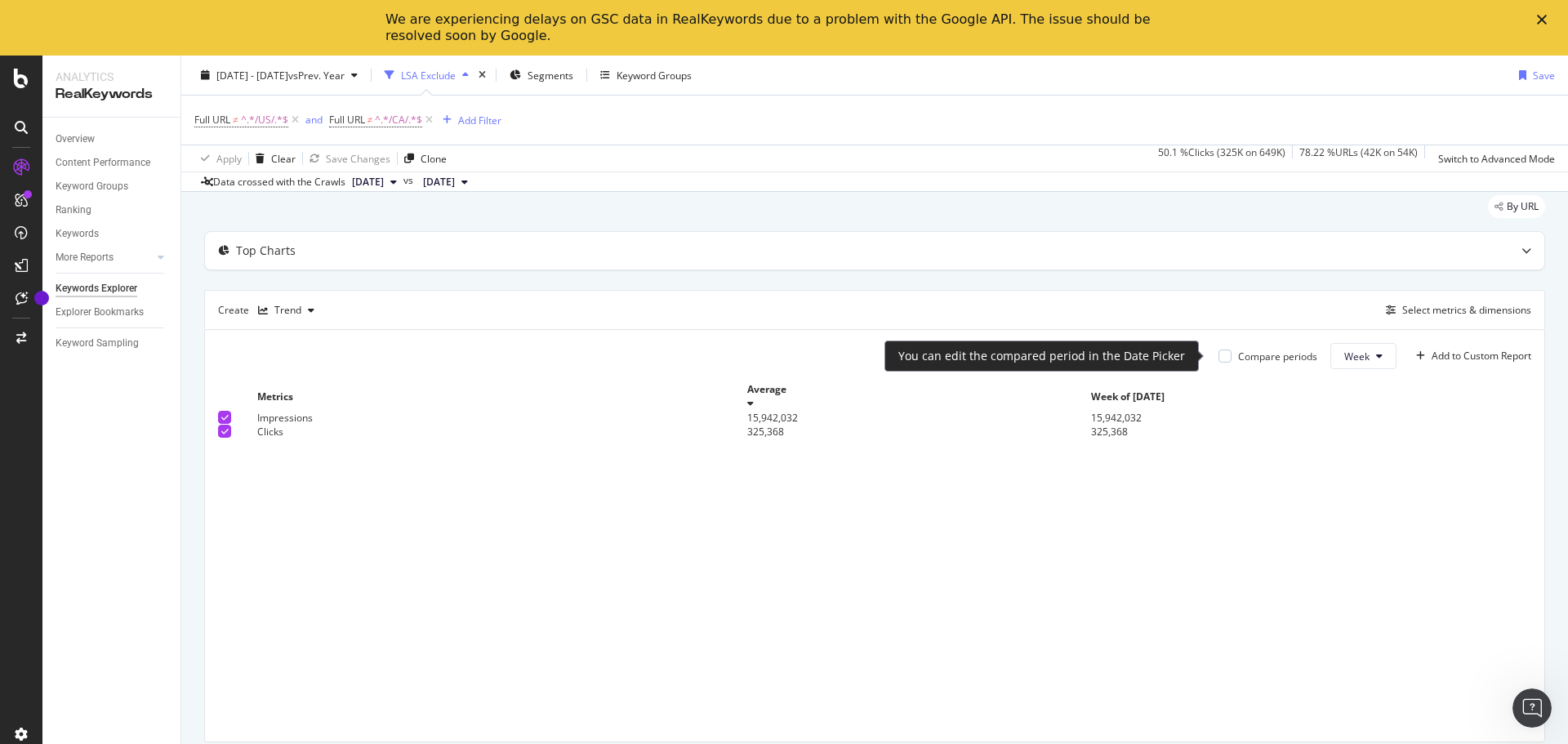
scroll to position [49, 0]
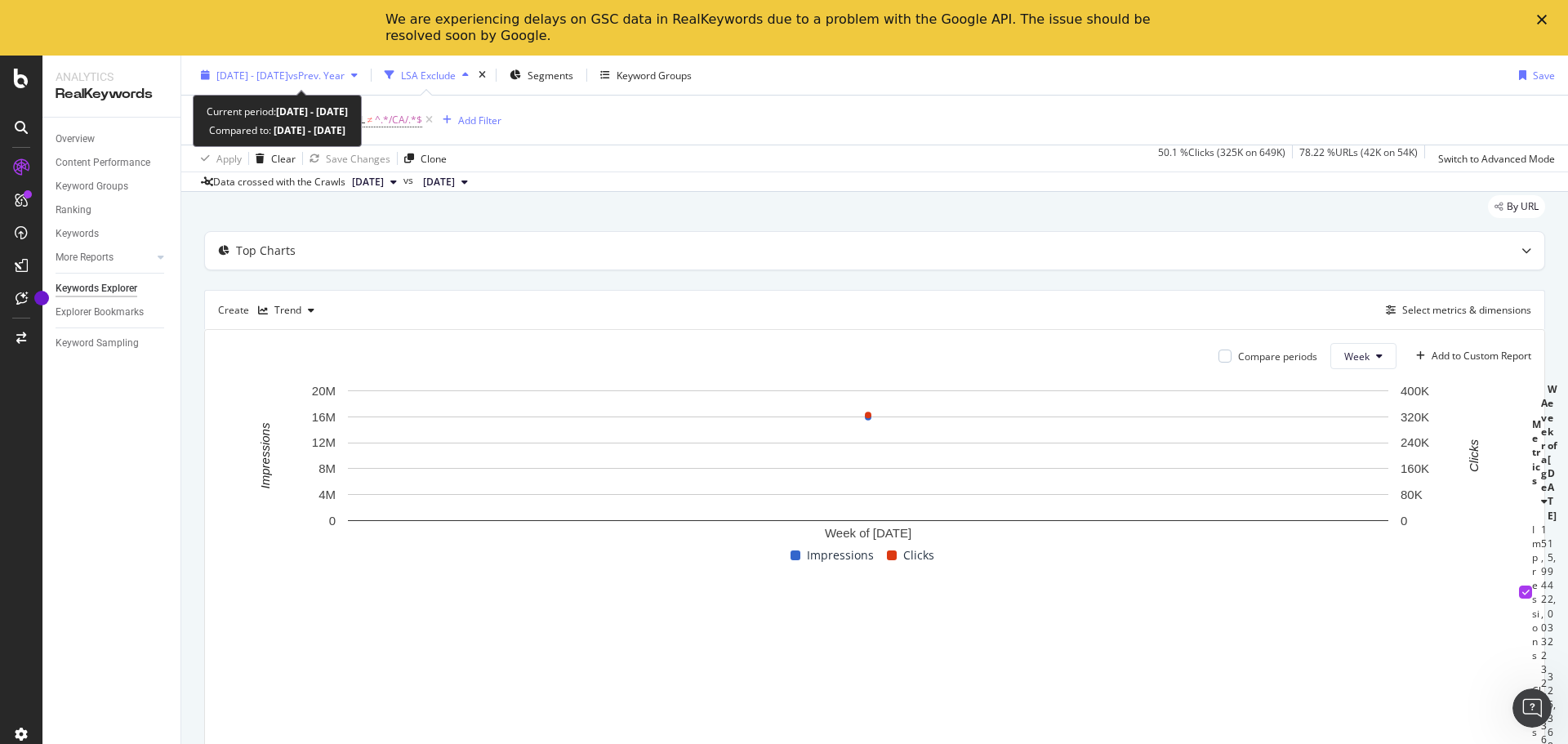
click at [344, 75] on span "vs Prev. Year" at bounding box center [316, 75] width 56 height 14
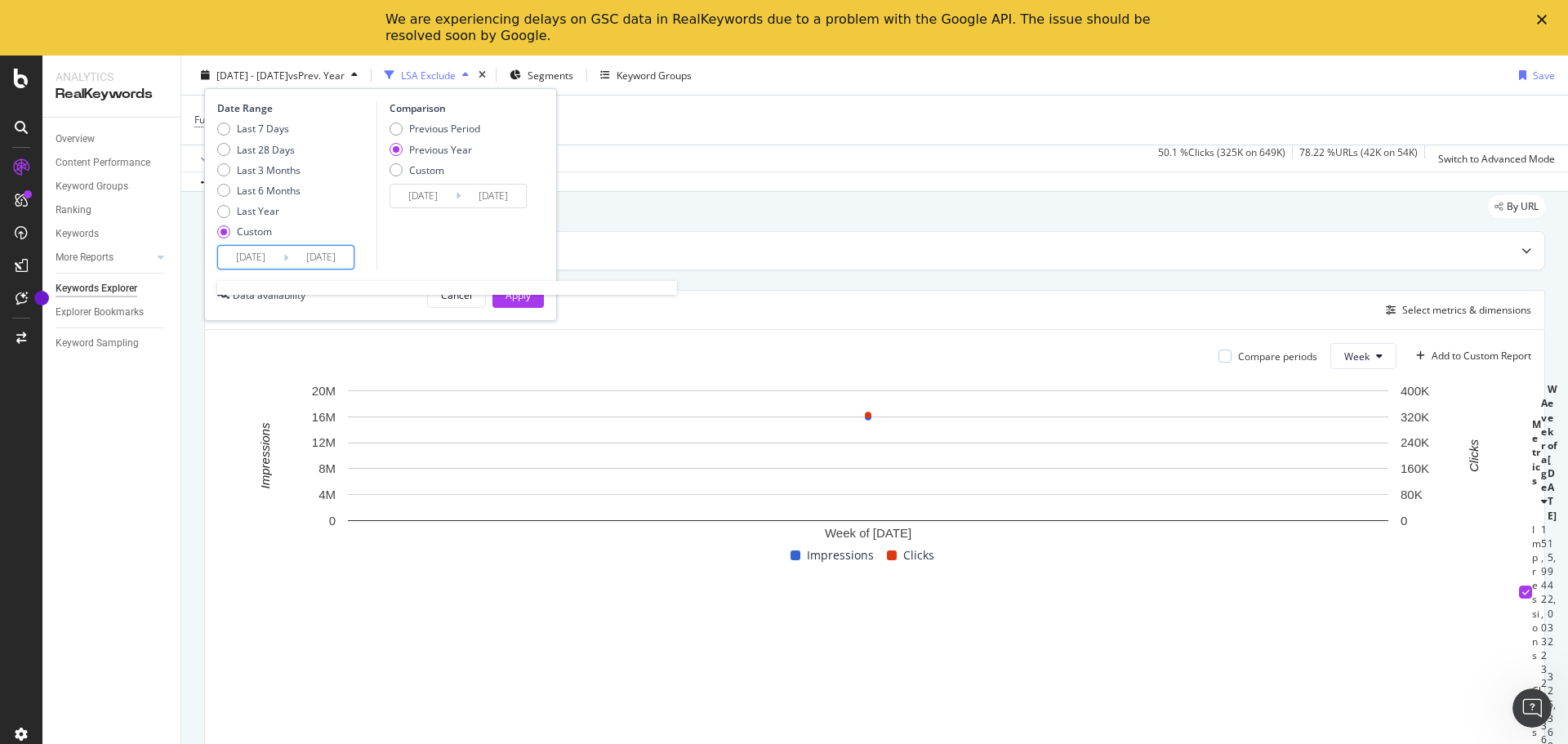
click at [272, 260] on input "2025/09/29" at bounding box center [250, 257] width 65 height 23
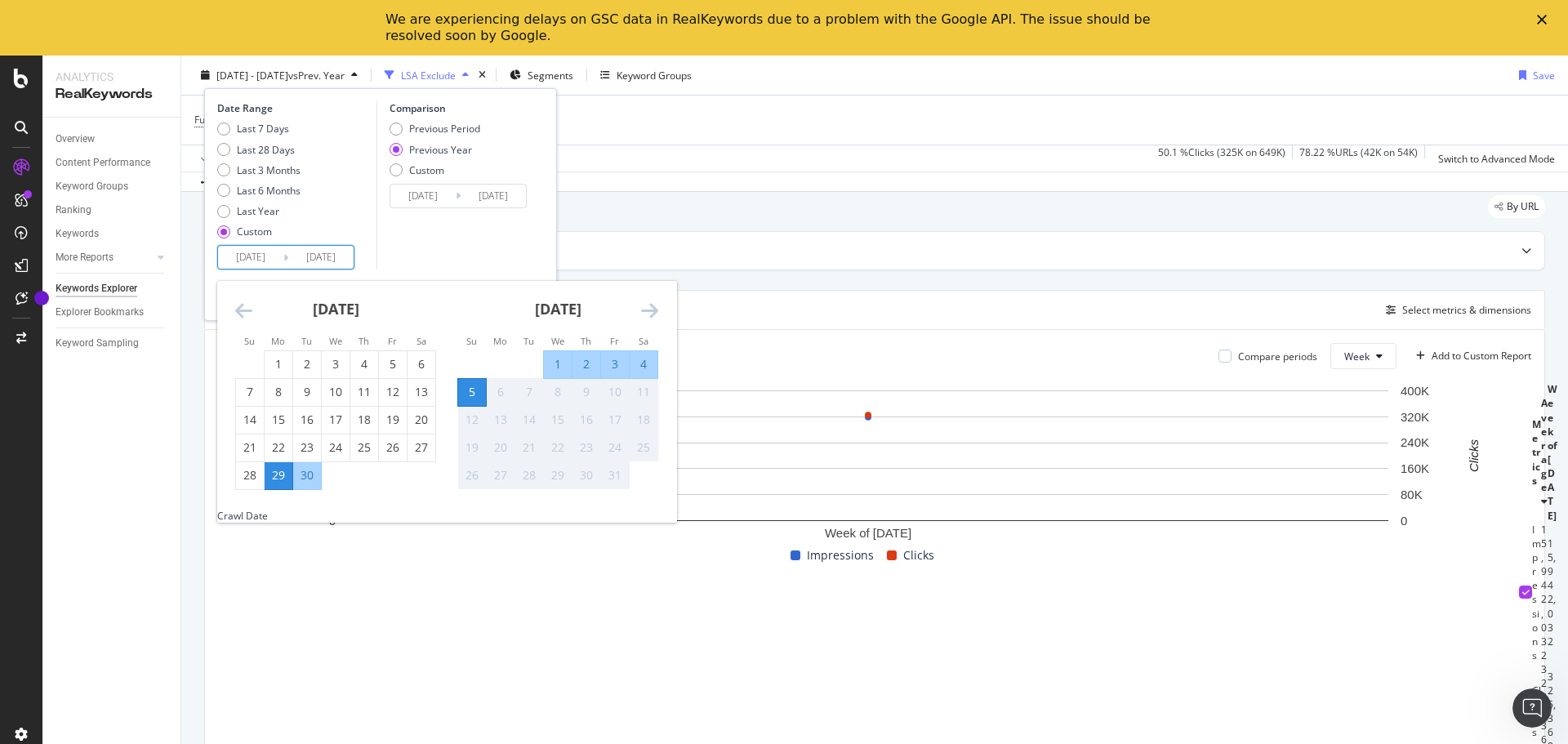
click at [250, 310] on icon "Move backward to switch to the previous month." at bounding box center [243, 309] width 17 height 19
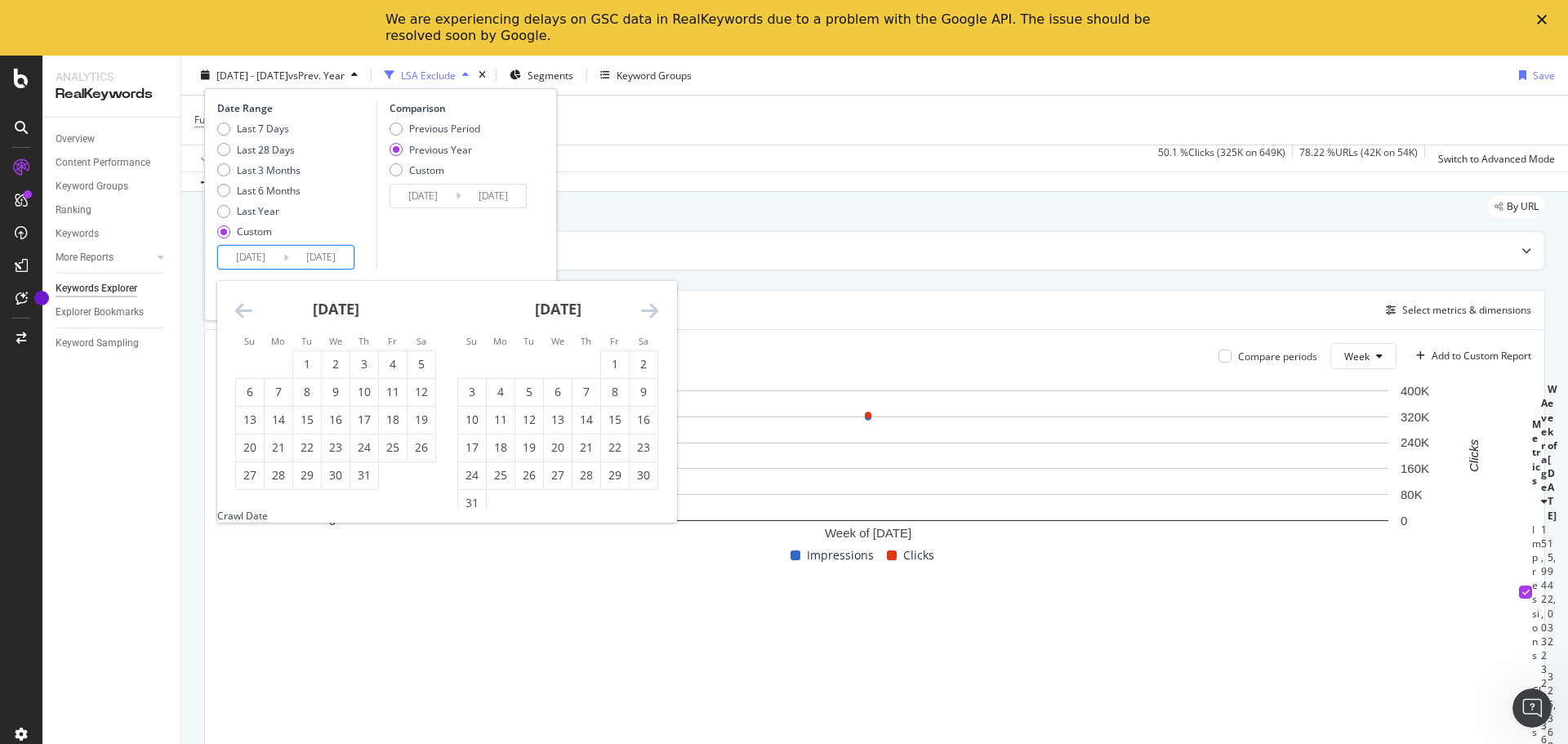
click at [250, 310] on icon "Move backward to switch to the previous month." at bounding box center [243, 309] width 17 height 19
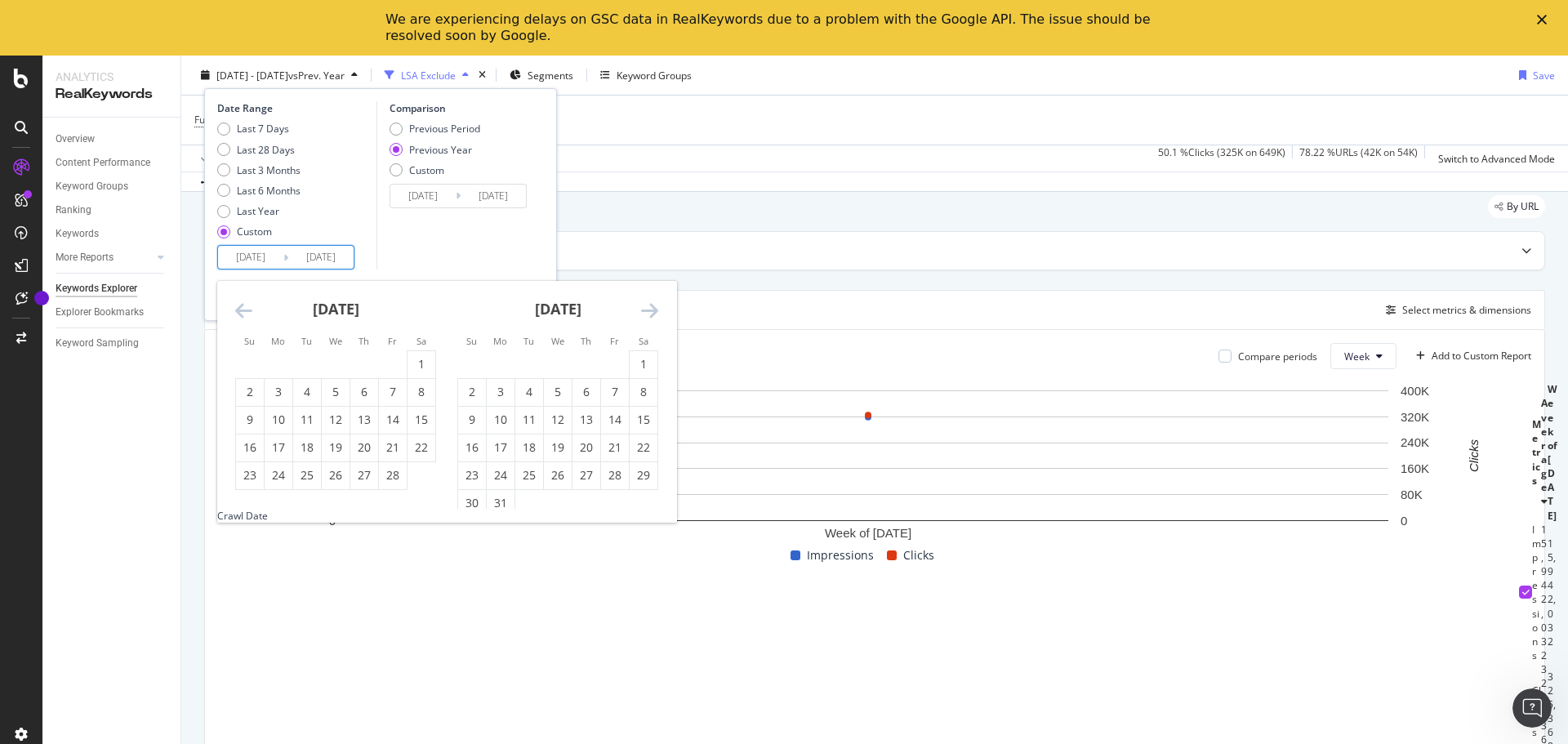
click at [250, 310] on icon "Move backward to switch to the previous month." at bounding box center [243, 309] width 17 height 19
click at [329, 366] on div "1" at bounding box center [335, 365] width 28 height 17
type input "2025/01/01"
type input "2024/01/03"
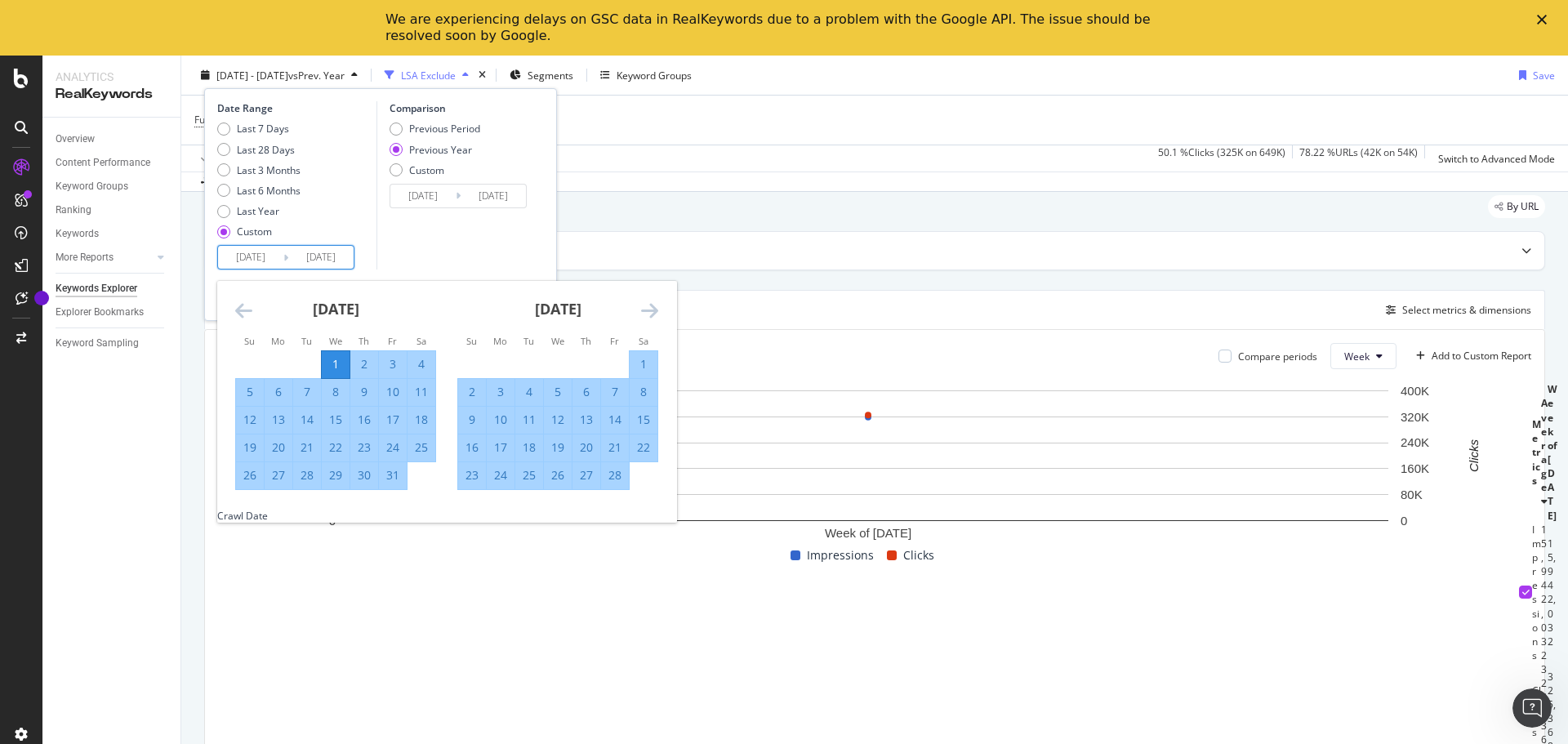
click at [652, 308] on icon "Move forward to switch to the next month." at bounding box center [649, 309] width 17 height 19
click at [505, 502] on div "31" at bounding box center [501, 504] width 28 height 17
type input "2025/03/31"
type input "2024/04/01"
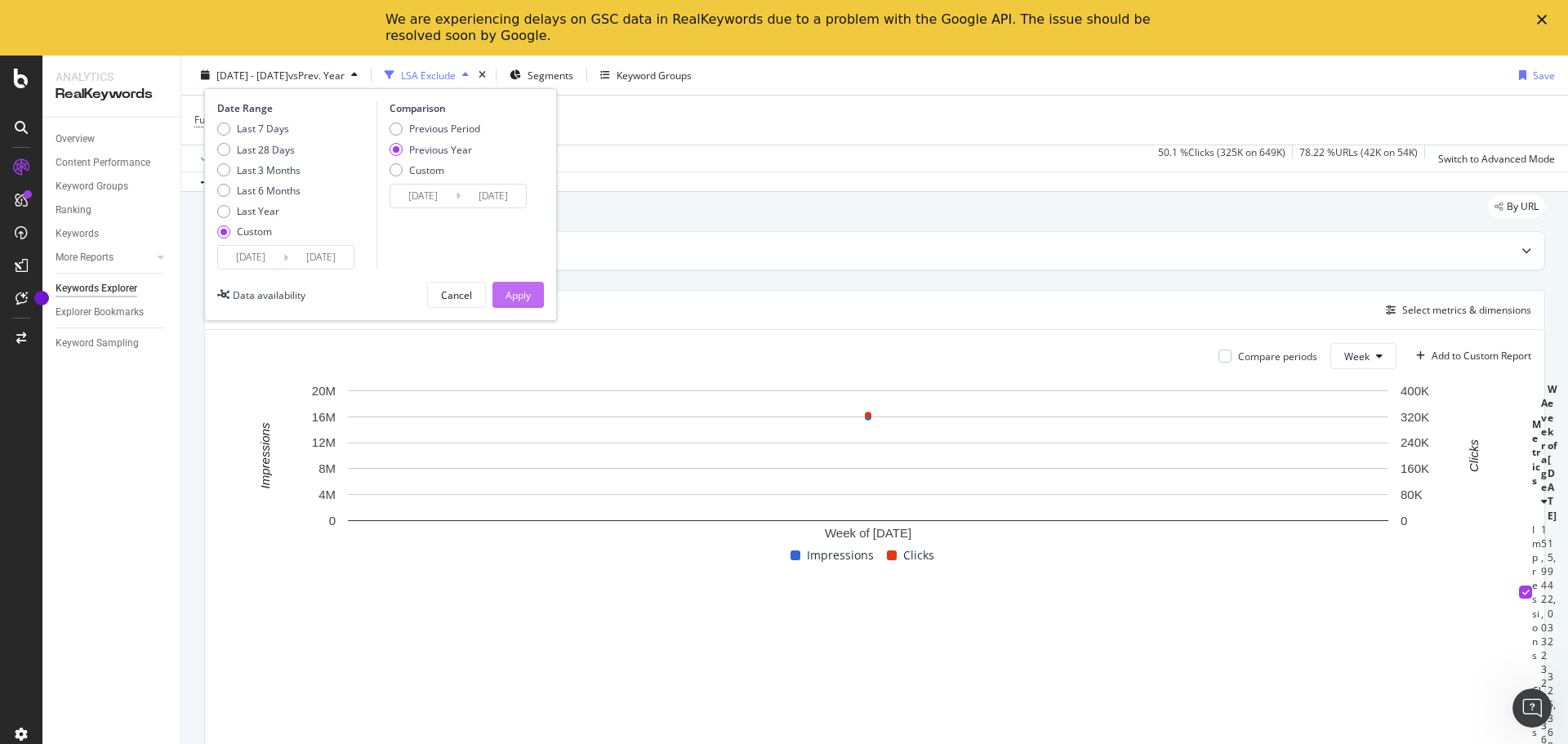
click at [533, 287] on button "Apply" at bounding box center [518, 295] width 52 height 26
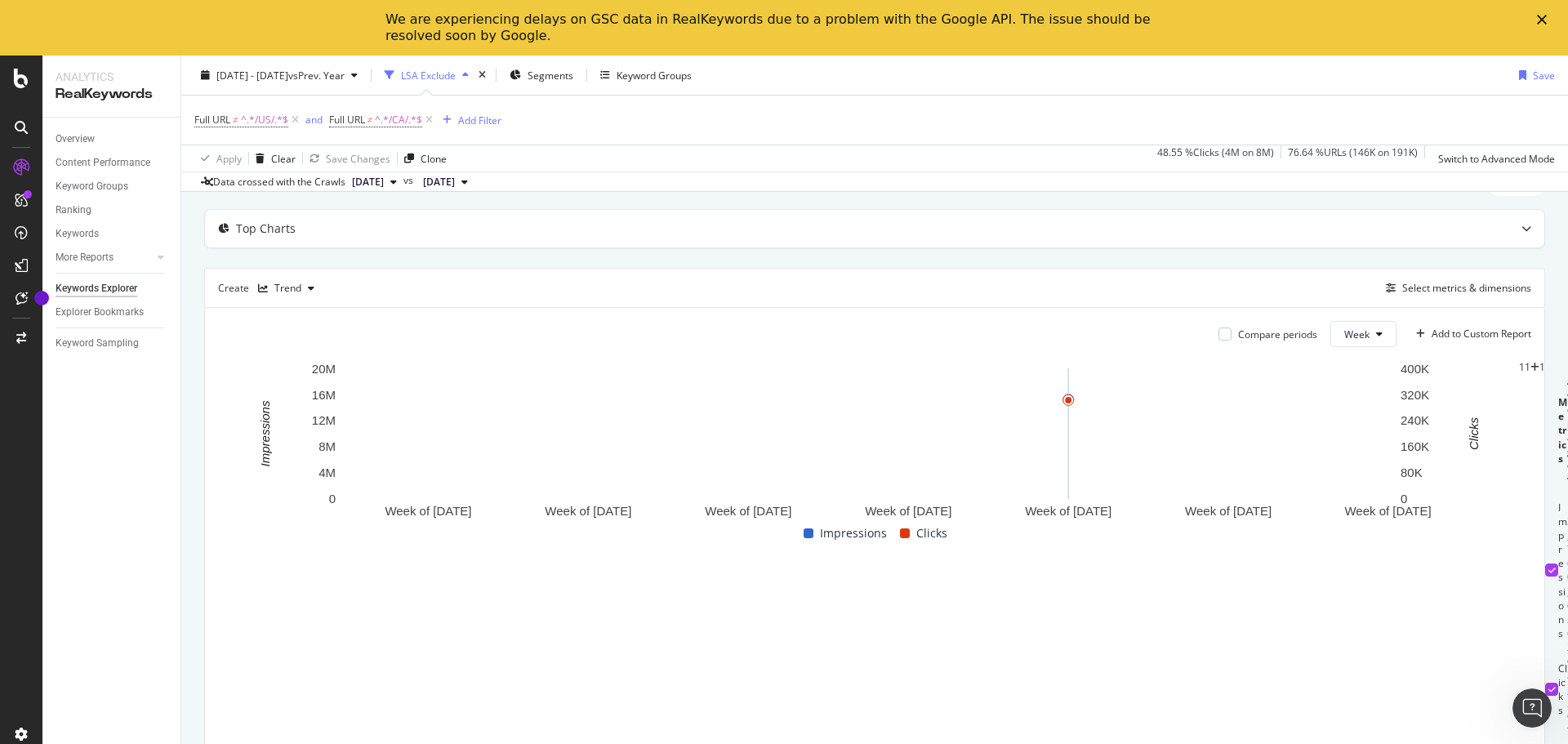
scroll to position [70, 0]
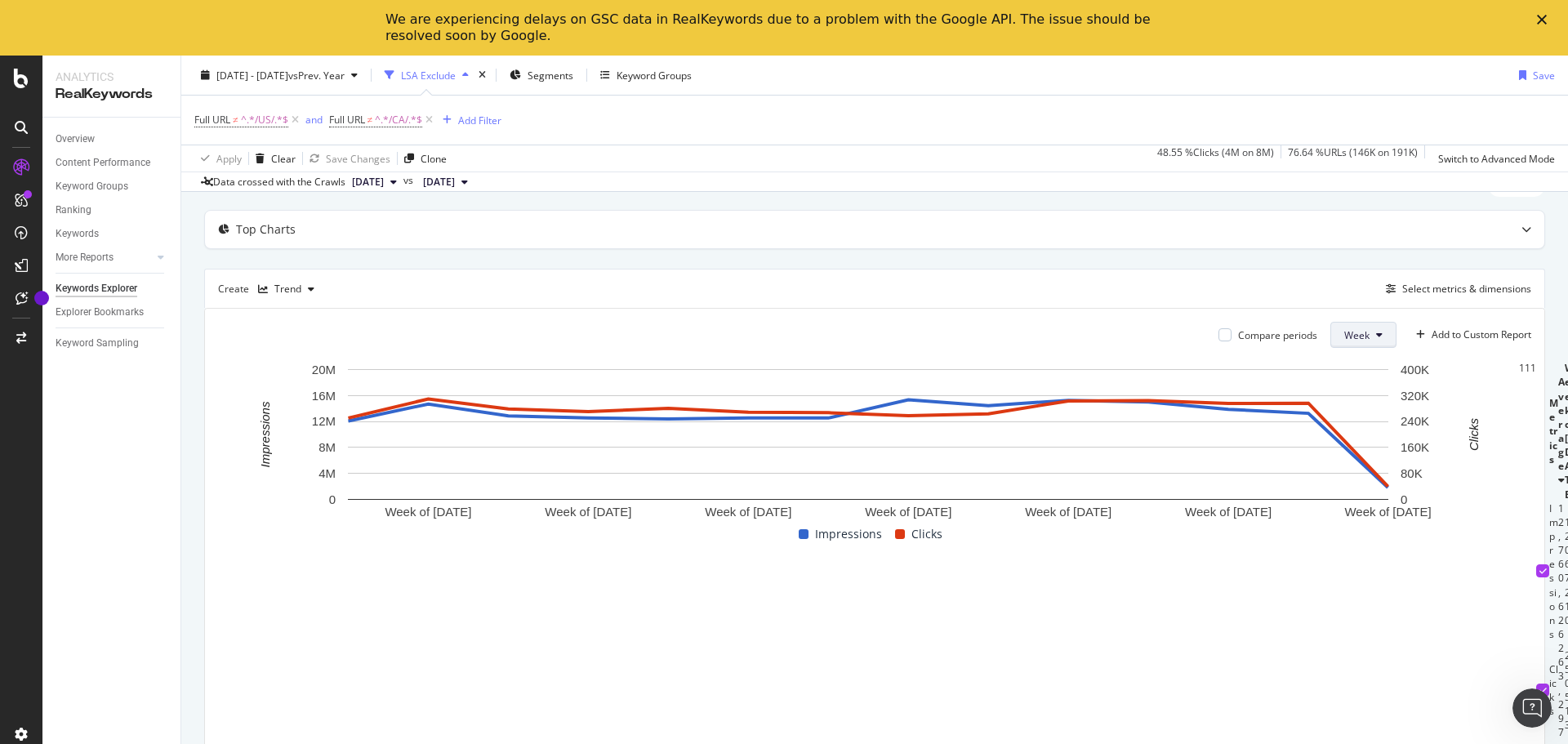
click at [1362, 329] on button "Week" at bounding box center [1364, 334] width 66 height 26
click at [1348, 367] on span "Day" at bounding box center [1346, 367] width 29 height 15
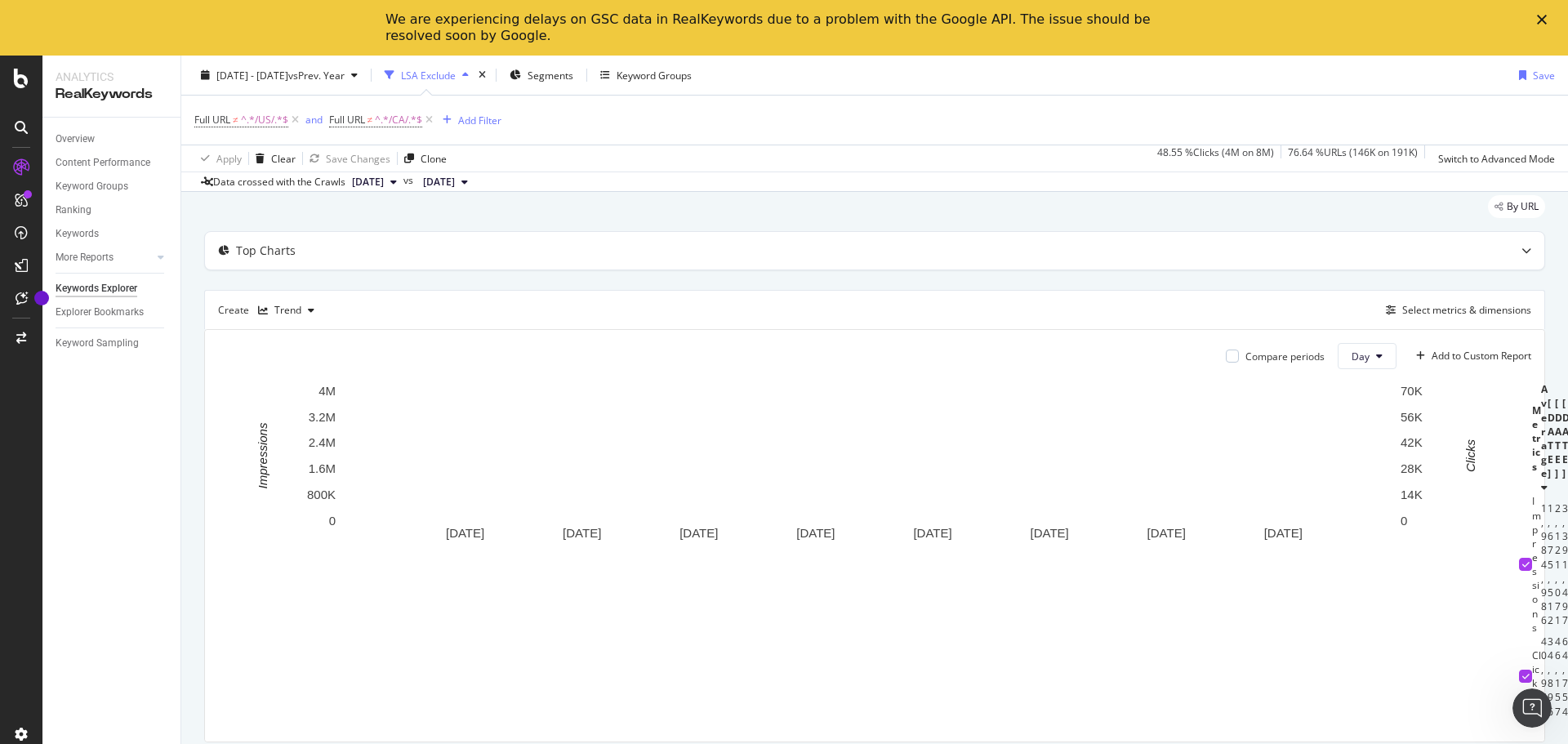
scroll to position [57, 0]
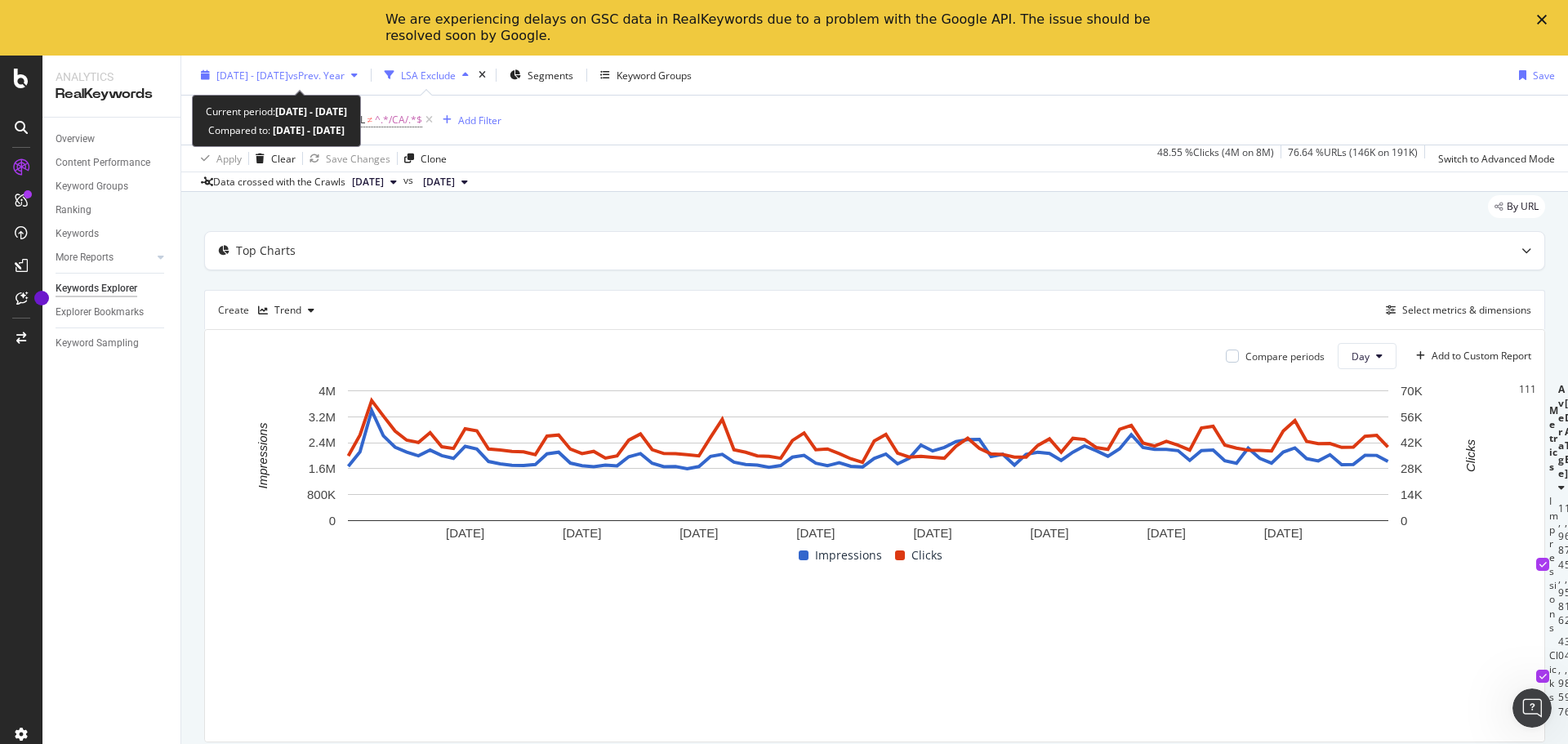
click at [344, 80] on span "vs Prev. Year" at bounding box center [316, 75] width 56 height 14
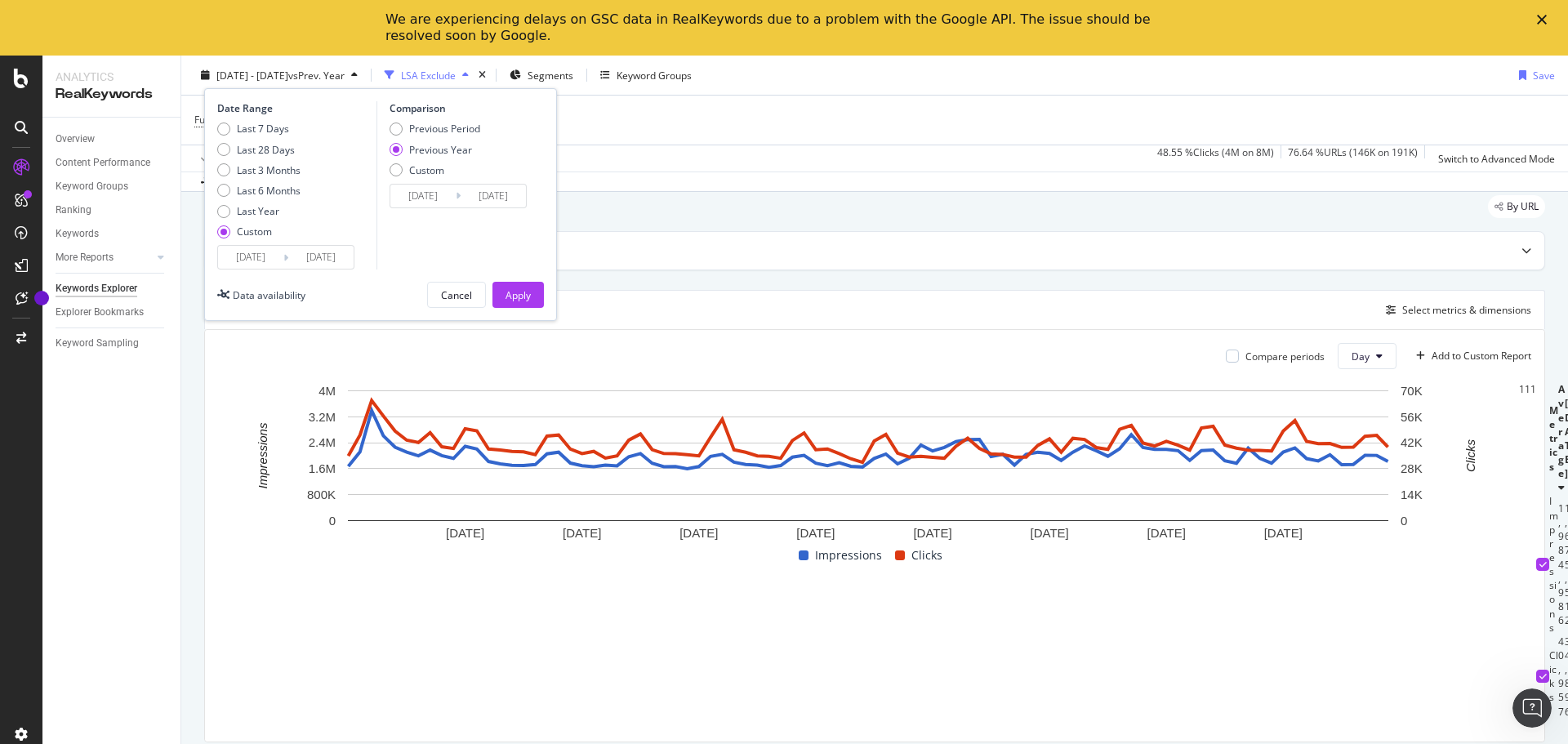
click at [236, 256] on input "2025/01/01" at bounding box center [250, 257] width 65 height 23
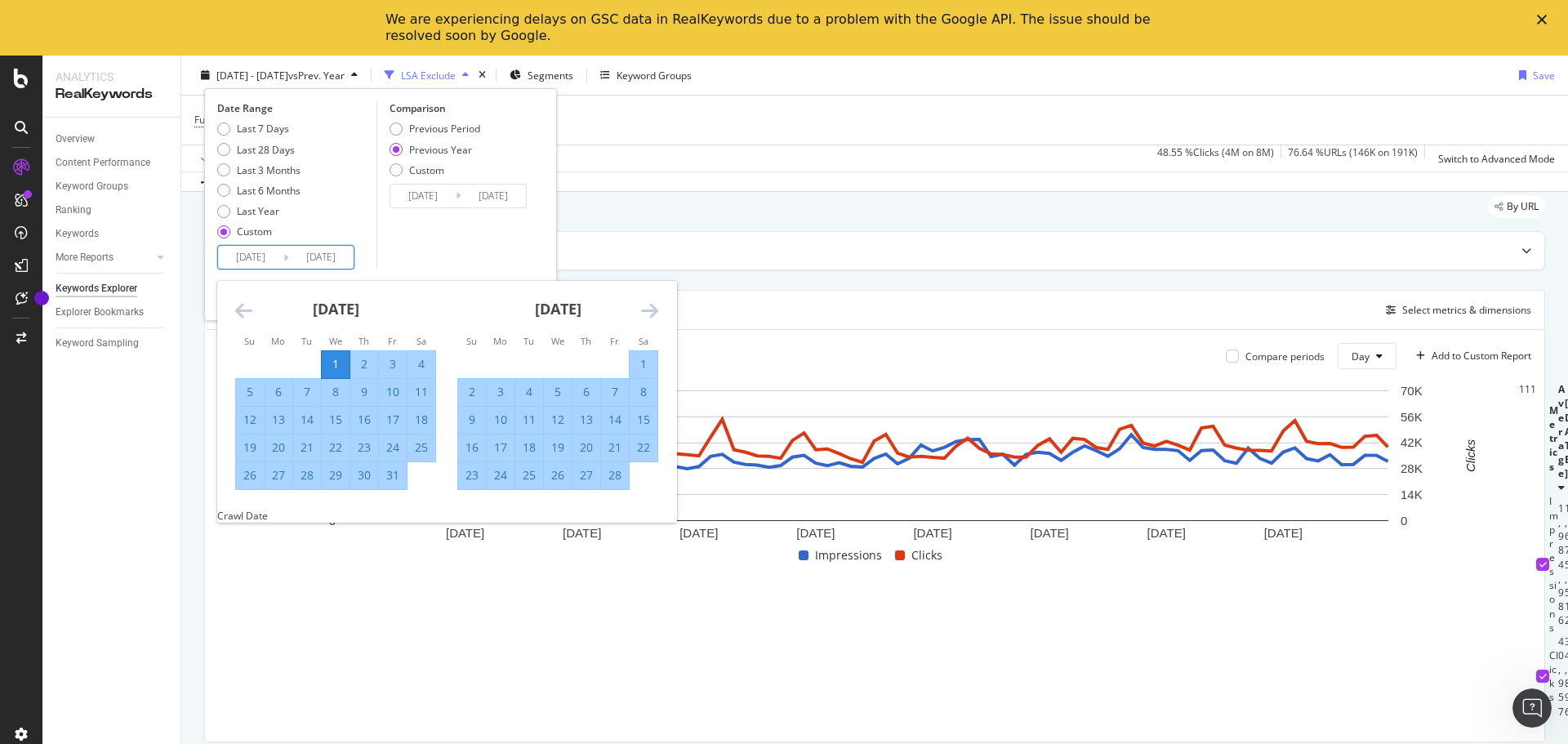
click at [343, 358] on div "1" at bounding box center [335, 365] width 28 height 17
click at [656, 307] on icon "Move forward to switch to the next month." at bounding box center [649, 309] width 17 height 19
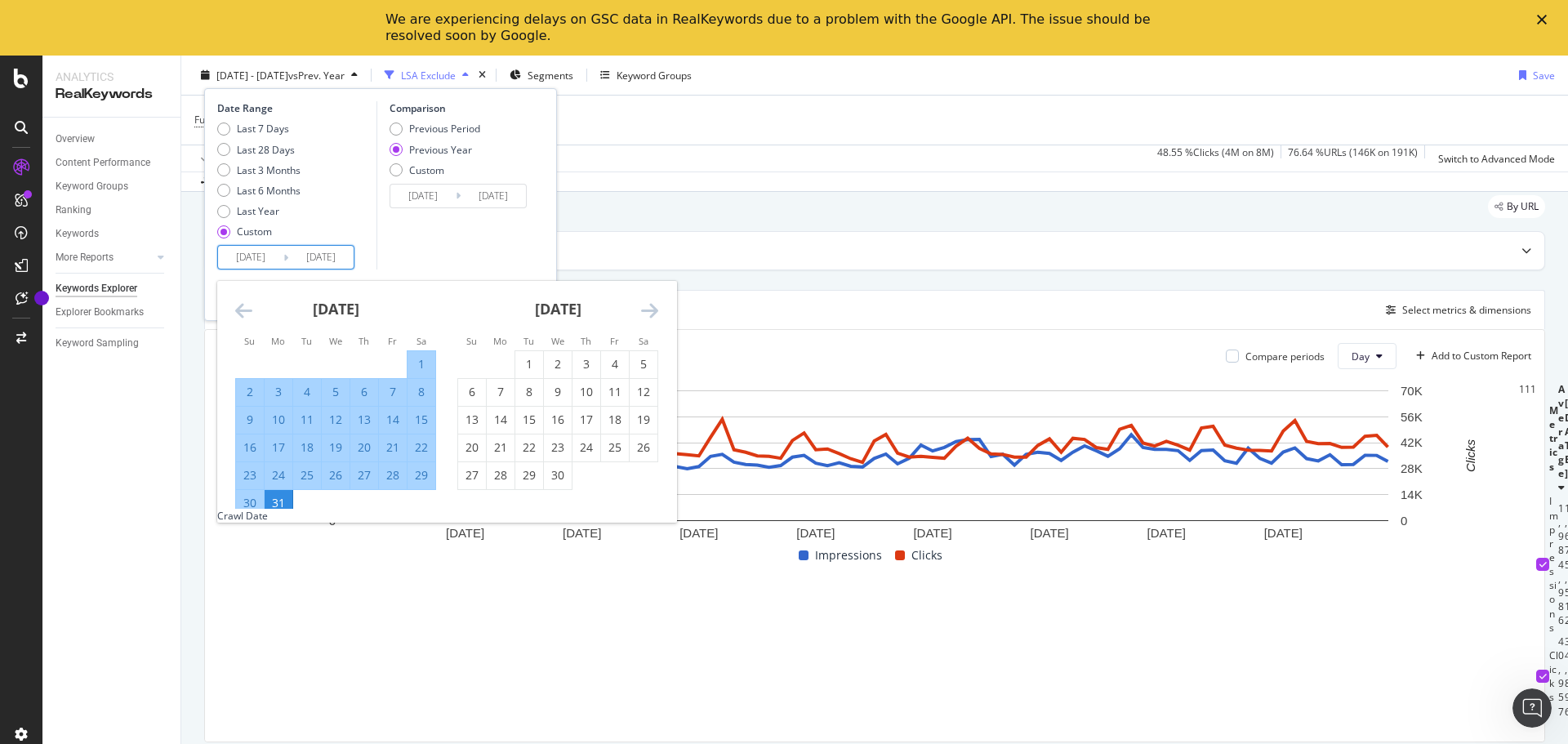
click at [656, 308] on icon "Move forward to switch to the next month." at bounding box center [649, 309] width 17 height 19
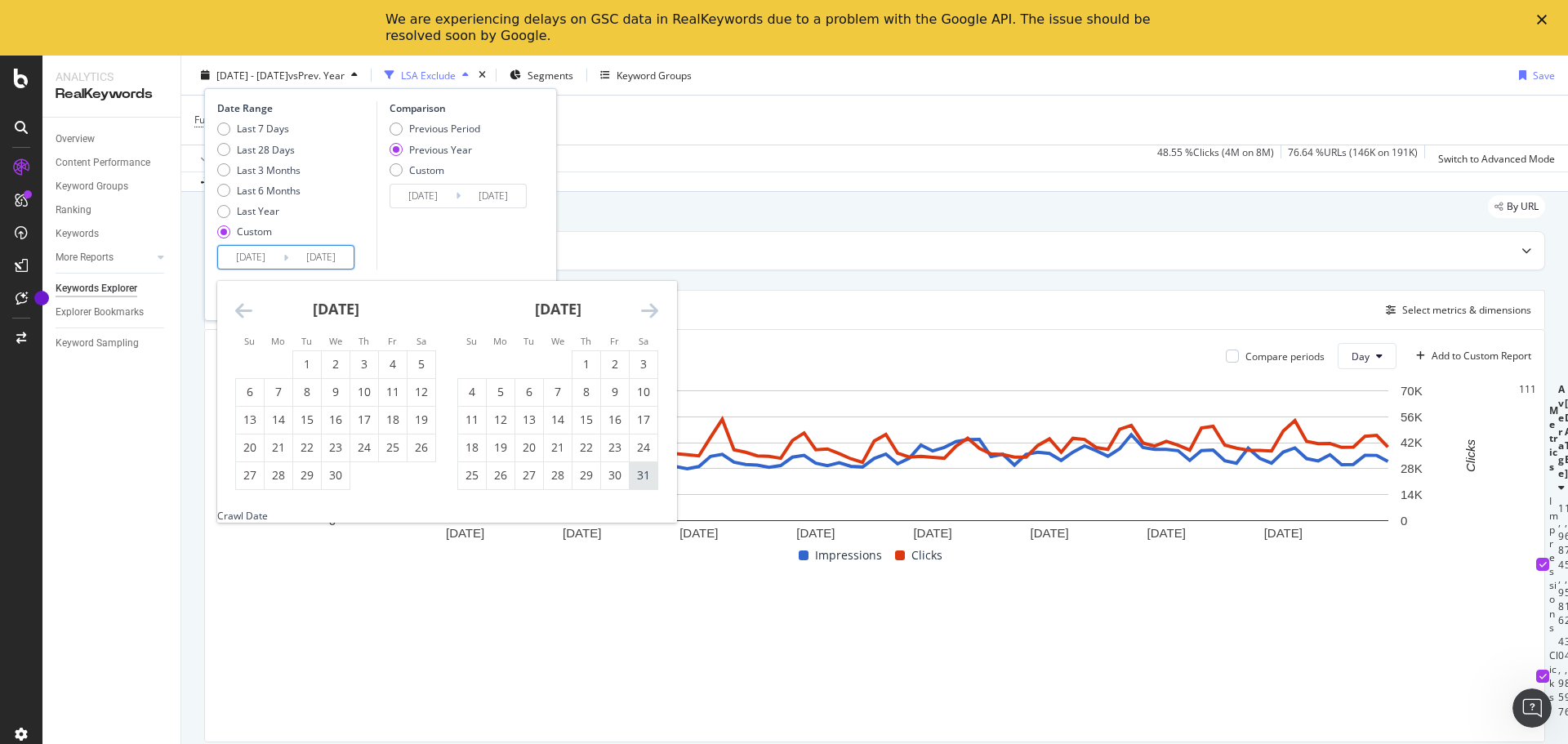
click at [648, 475] on div "31" at bounding box center [644, 475] width 28 height 17
type input "2025/05/31"
type input "2024/06/01"
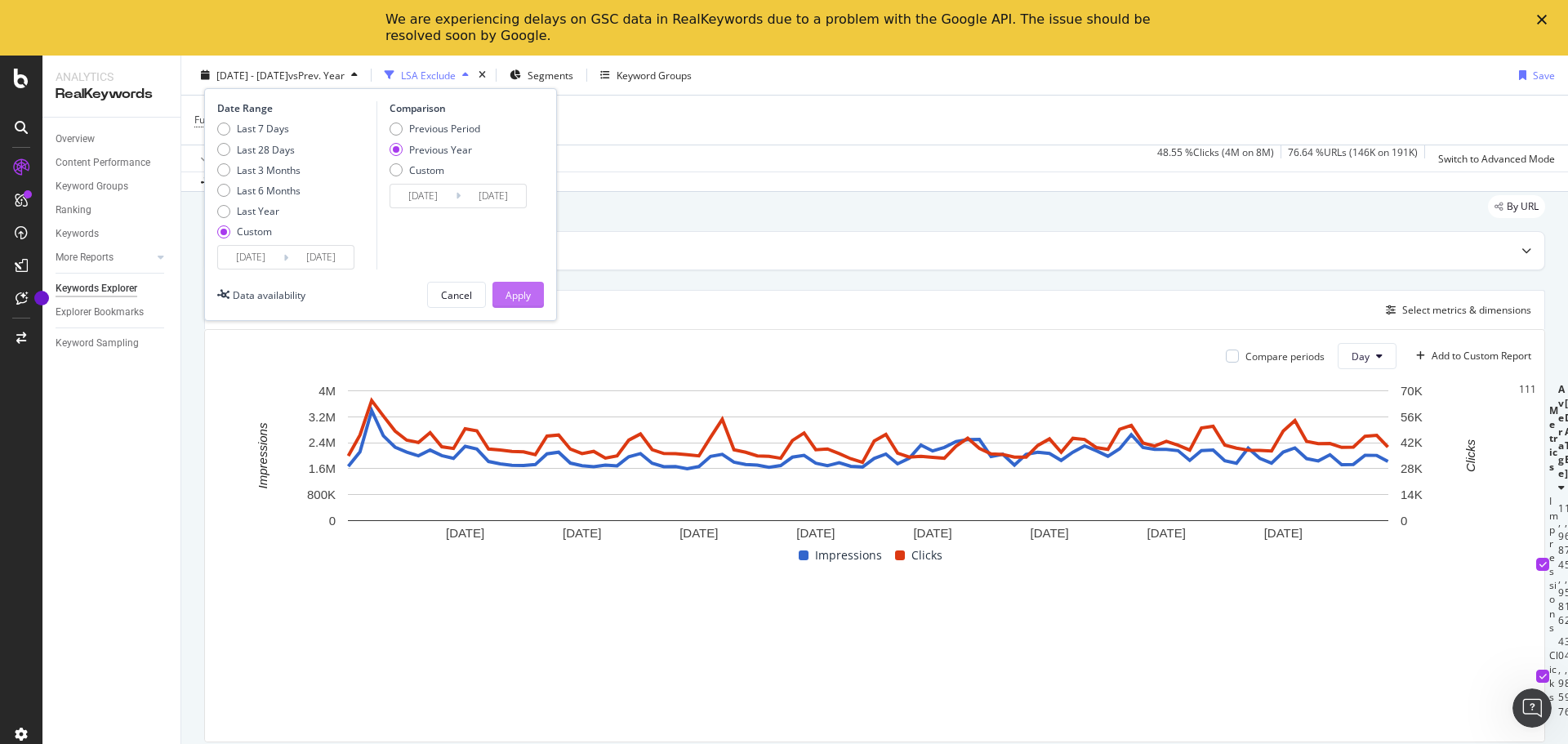
click at [517, 294] on div "Apply" at bounding box center [517, 294] width 25 height 14
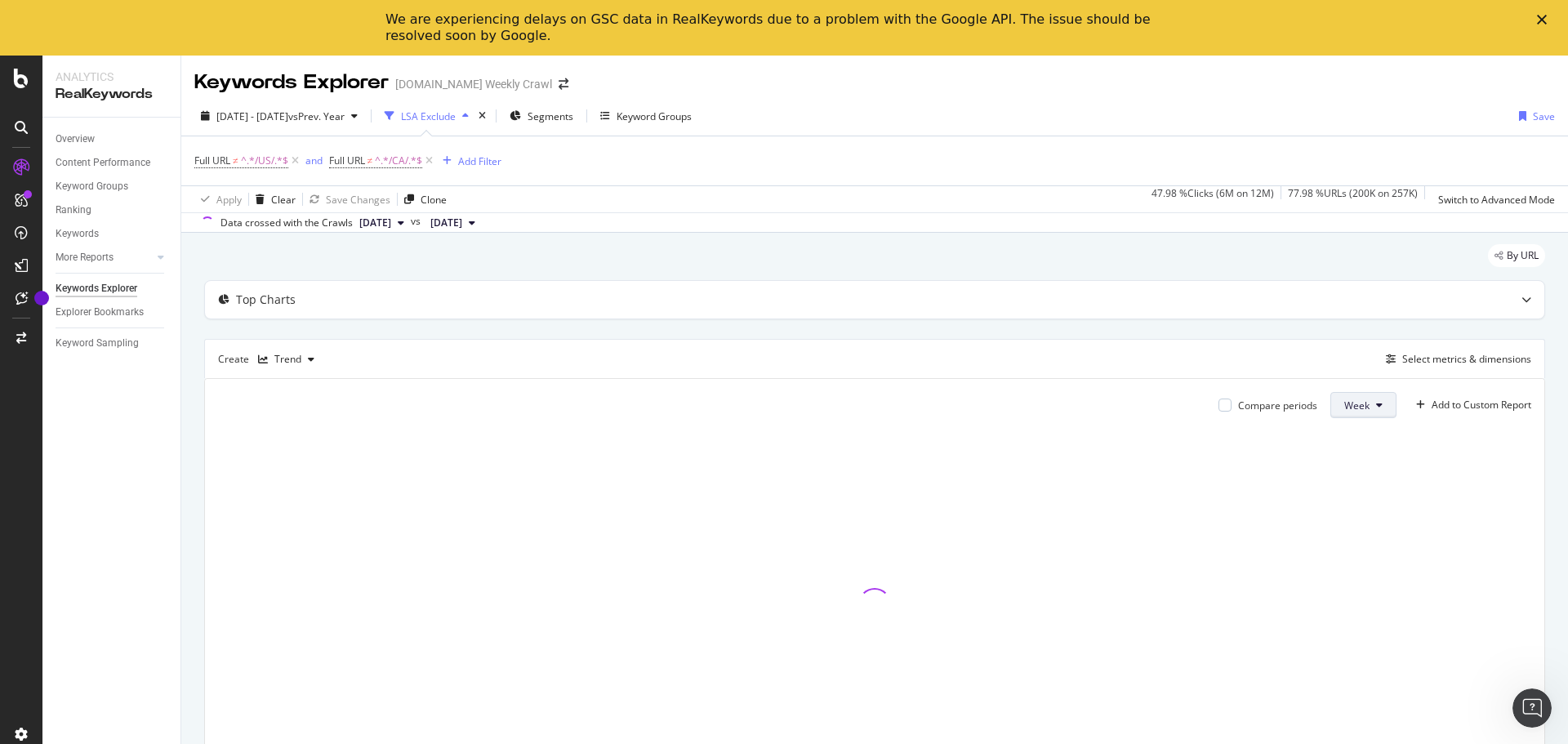
click at [1346, 405] on span "Week" at bounding box center [1356, 405] width 25 height 14
click at [1346, 407] on span "Week" at bounding box center [1356, 405] width 25 height 14
click at [343, 127] on div "2025 Jan. 1st - May. 31st vs Prev. Year" at bounding box center [279, 116] width 170 height 25
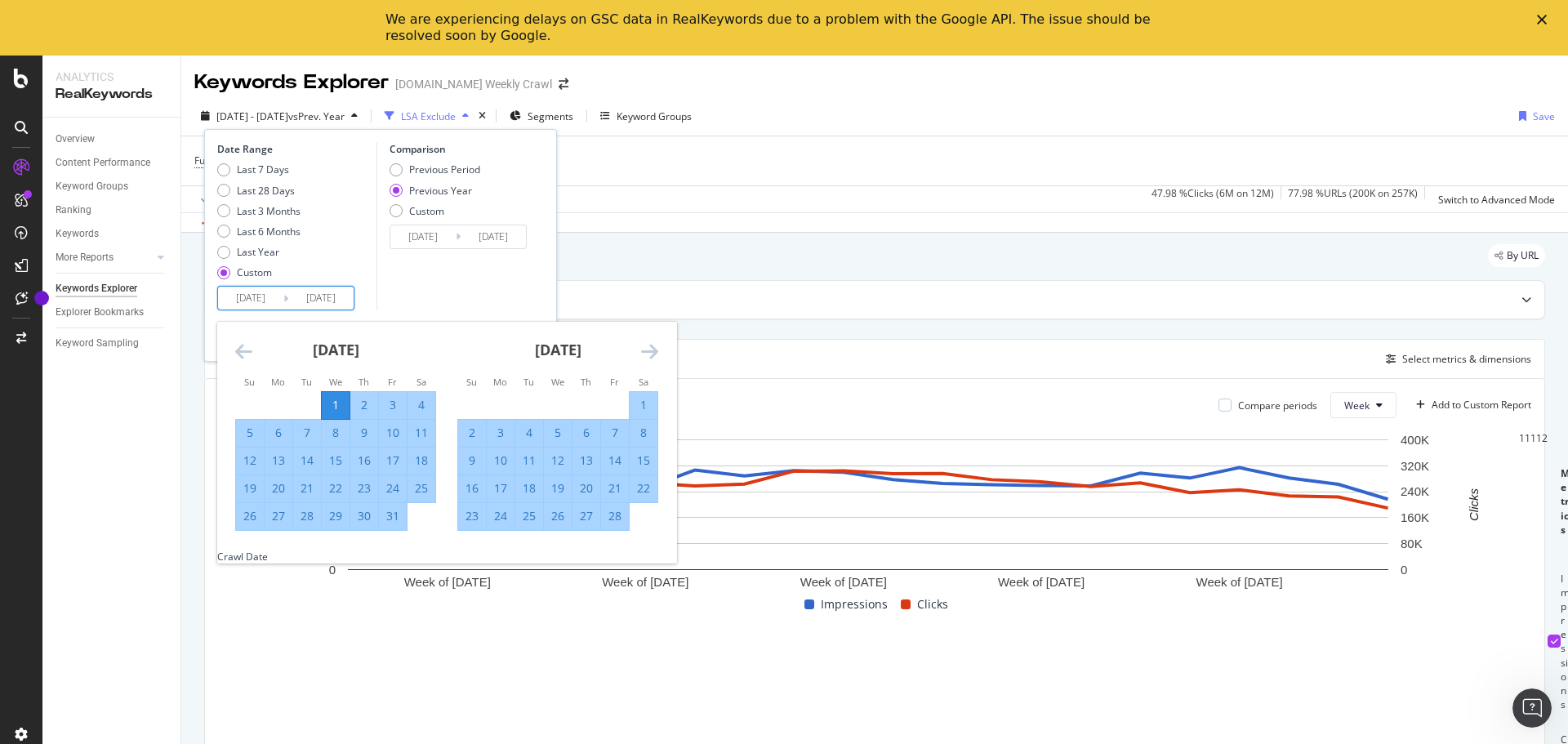
click at [326, 296] on input "2025/05/31" at bounding box center [320, 297] width 65 height 23
click at [335, 400] on div "1" at bounding box center [335, 405] width 28 height 17
type input "2025/01/01"
type input "2024/01/03"
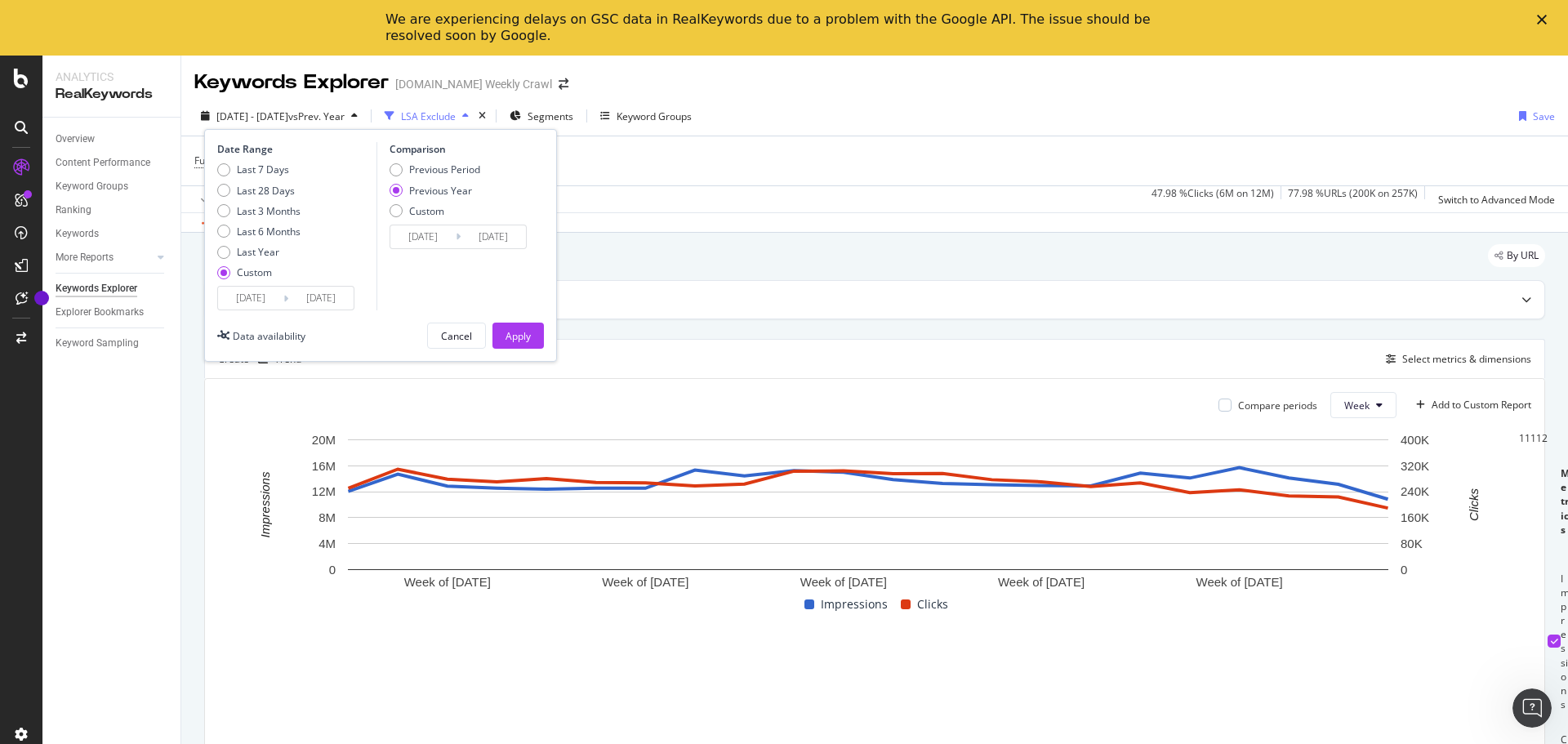
click at [341, 299] on input "2025/01/01" at bounding box center [320, 297] width 65 height 23
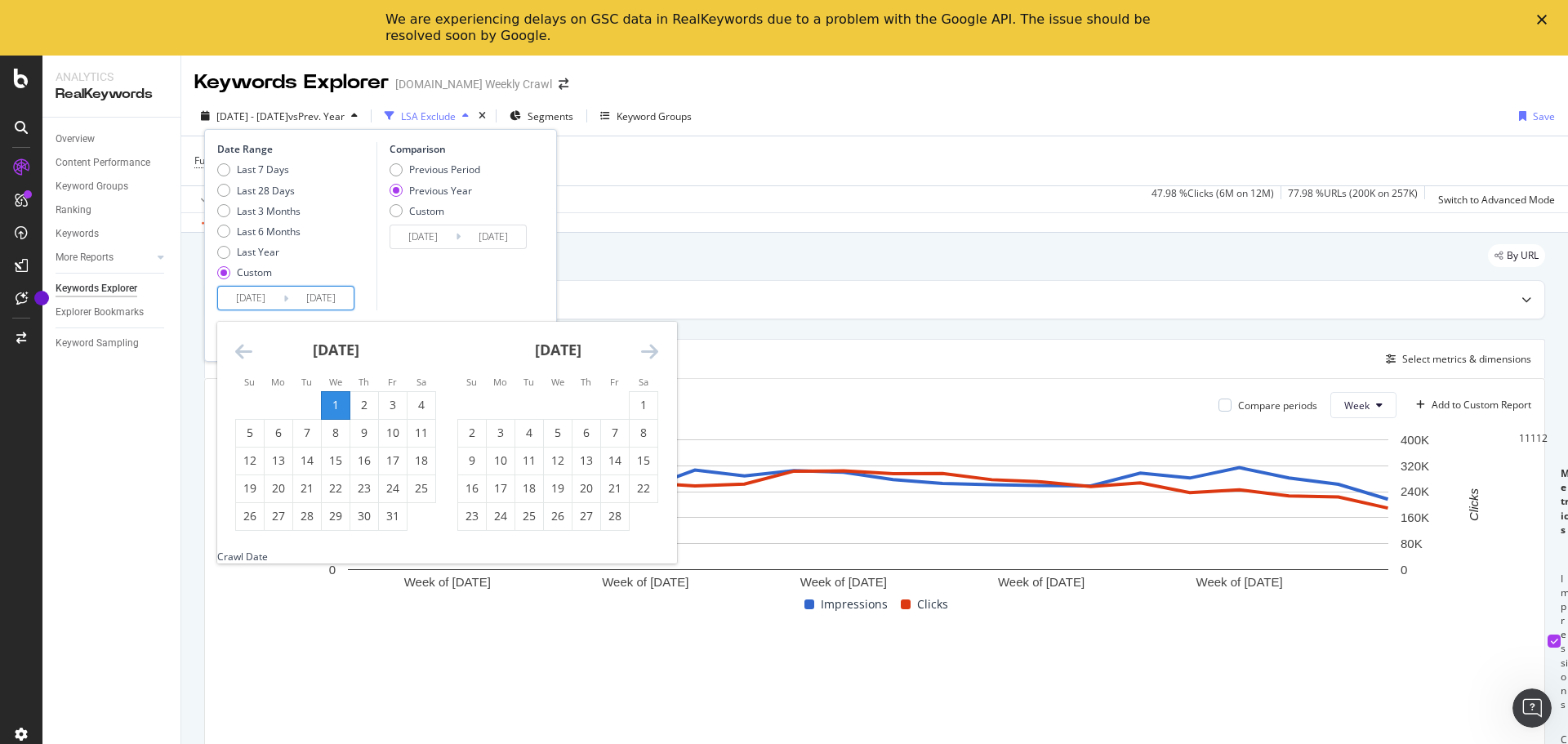
click at [648, 350] on icon "Move forward to switch to the next month." at bounding box center [649, 351] width 17 height 19
click at [554, 531] on div "February 2025 1 2 3 4 5 6 7 8 9 10 11 12 13 14 15 16 17 18 19 20 21 22 23 24 25…" at bounding box center [668, 439] width 889 height 237
click at [561, 518] on div "30" at bounding box center [558, 517] width 28 height 17
type input "2025/04/30"
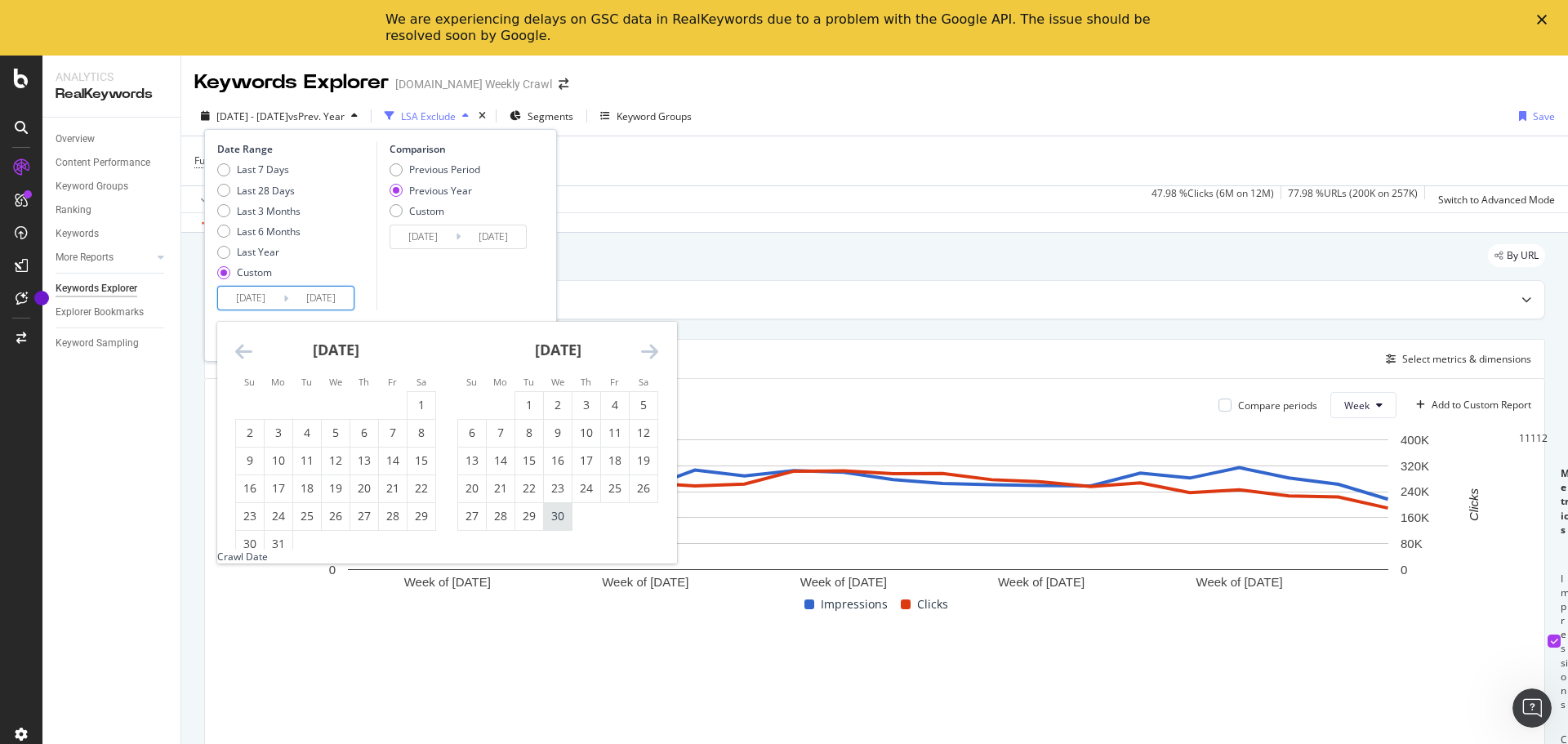
type input "2024/05/01"
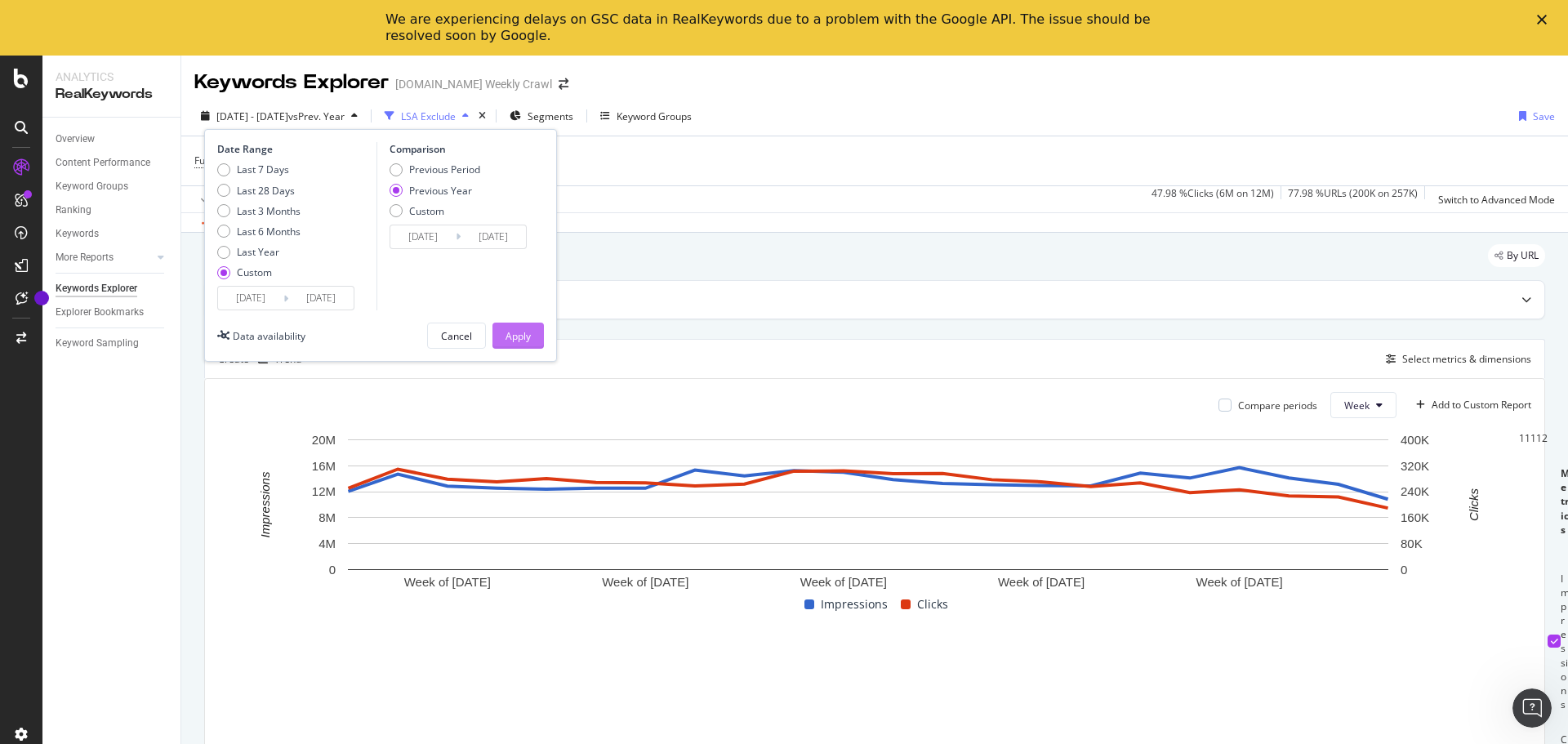
click at [529, 341] on div "Apply" at bounding box center [517, 335] width 25 height 14
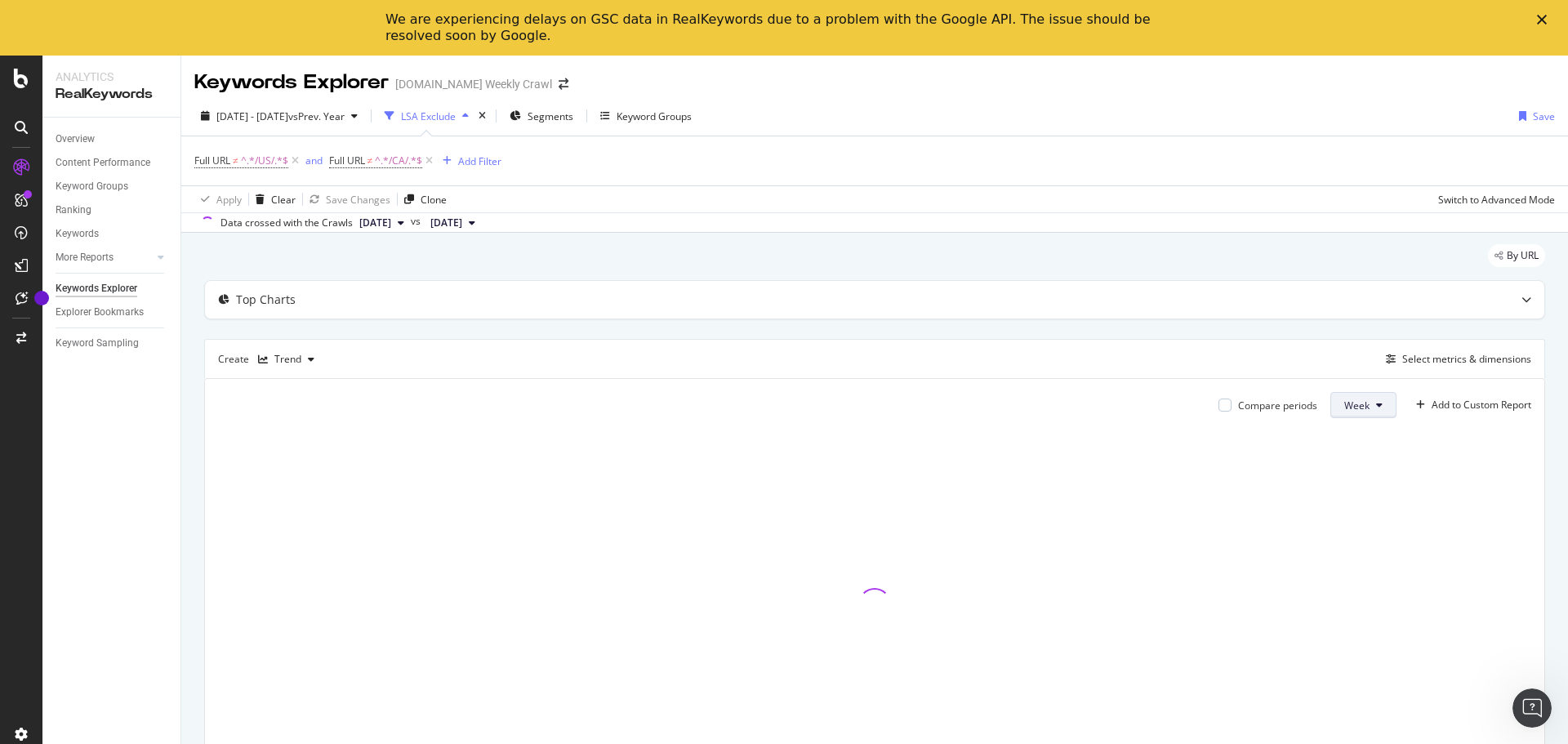
click at [1360, 401] on button "Week" at bounding box center [1364, 405] width 66 height 26
click at [1071, 355] on div "Create Trend Select metrics & dimensions" at bounding box center [875, 358] width 1342 height 40
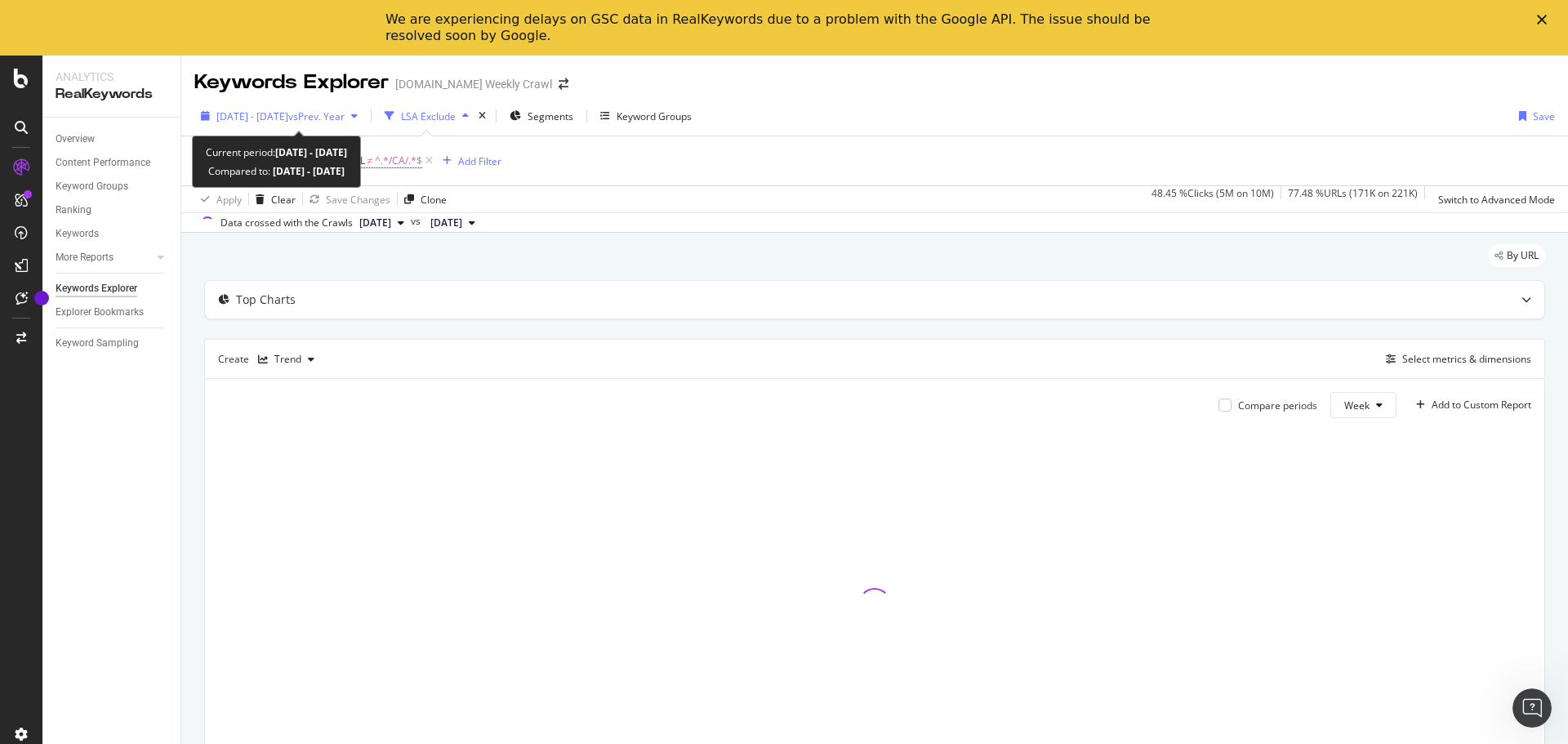
click at [258, 116] on span "2025 Jan. 1st - Apr. 30th" at bounding box center [252, 116] width 72 height 14
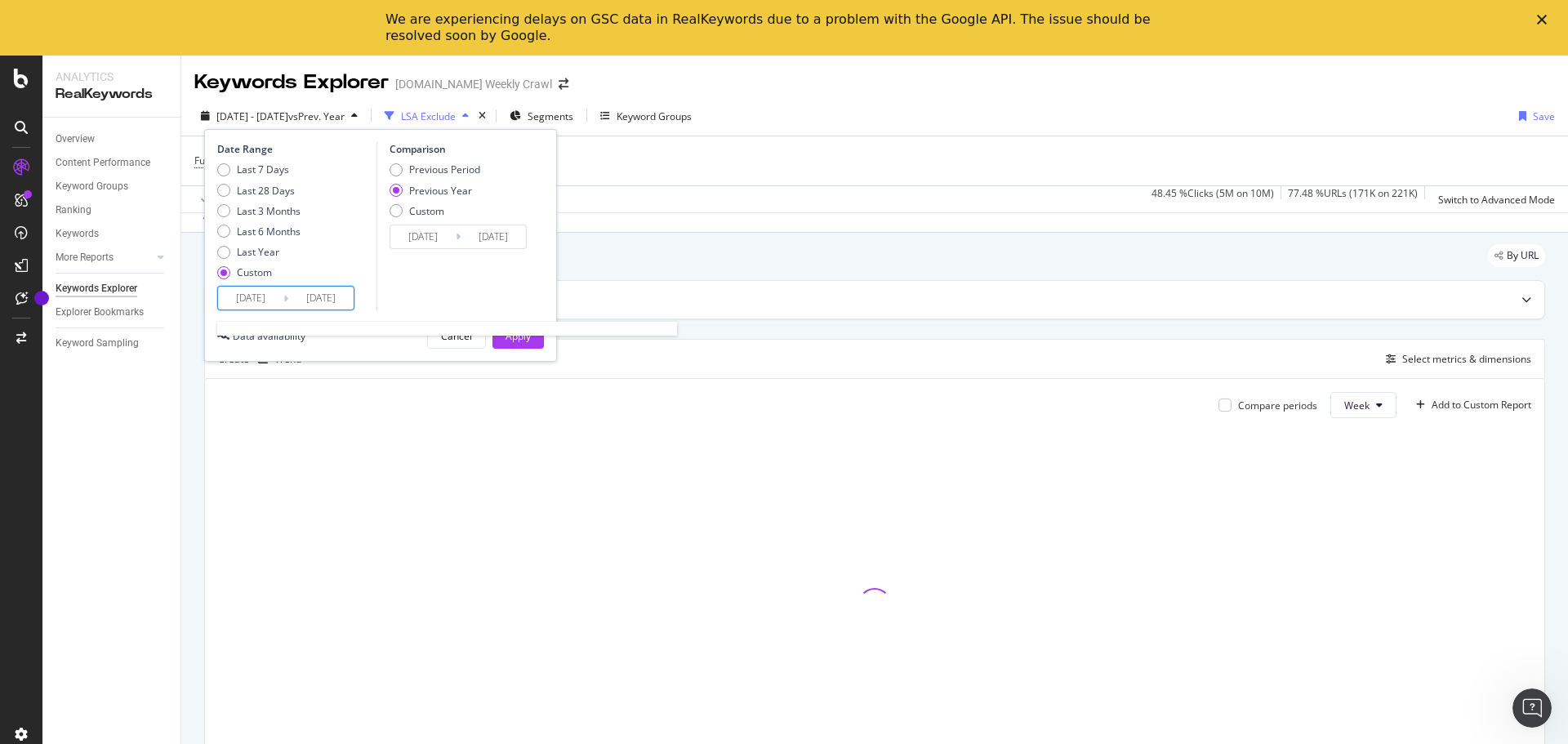
click at [273, 302] on input "2025/01/01" at bounding box center [250, 297] width 65 height 23
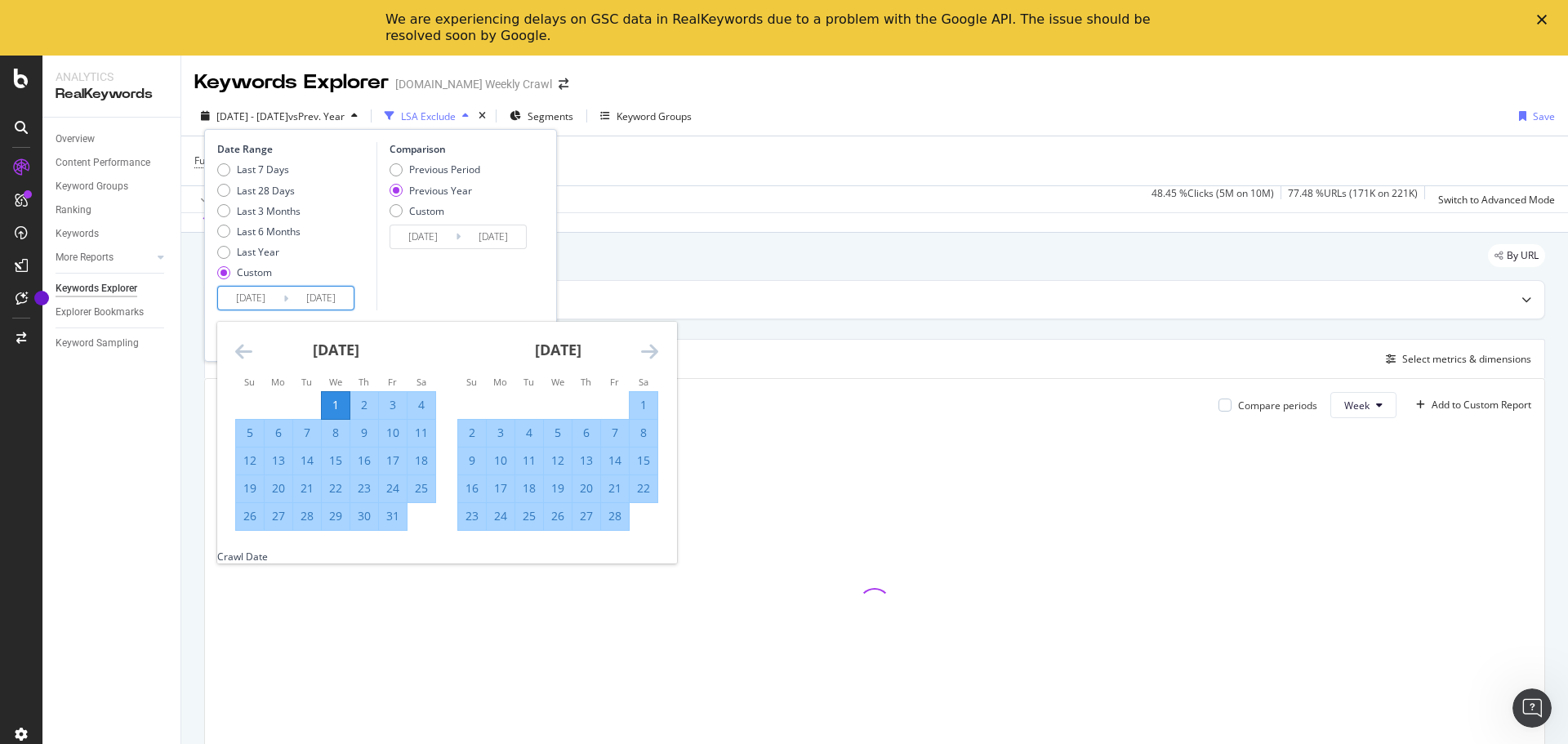
click at [339, 402] on div "1" at bounding box center [335, 405] width 28 height 17
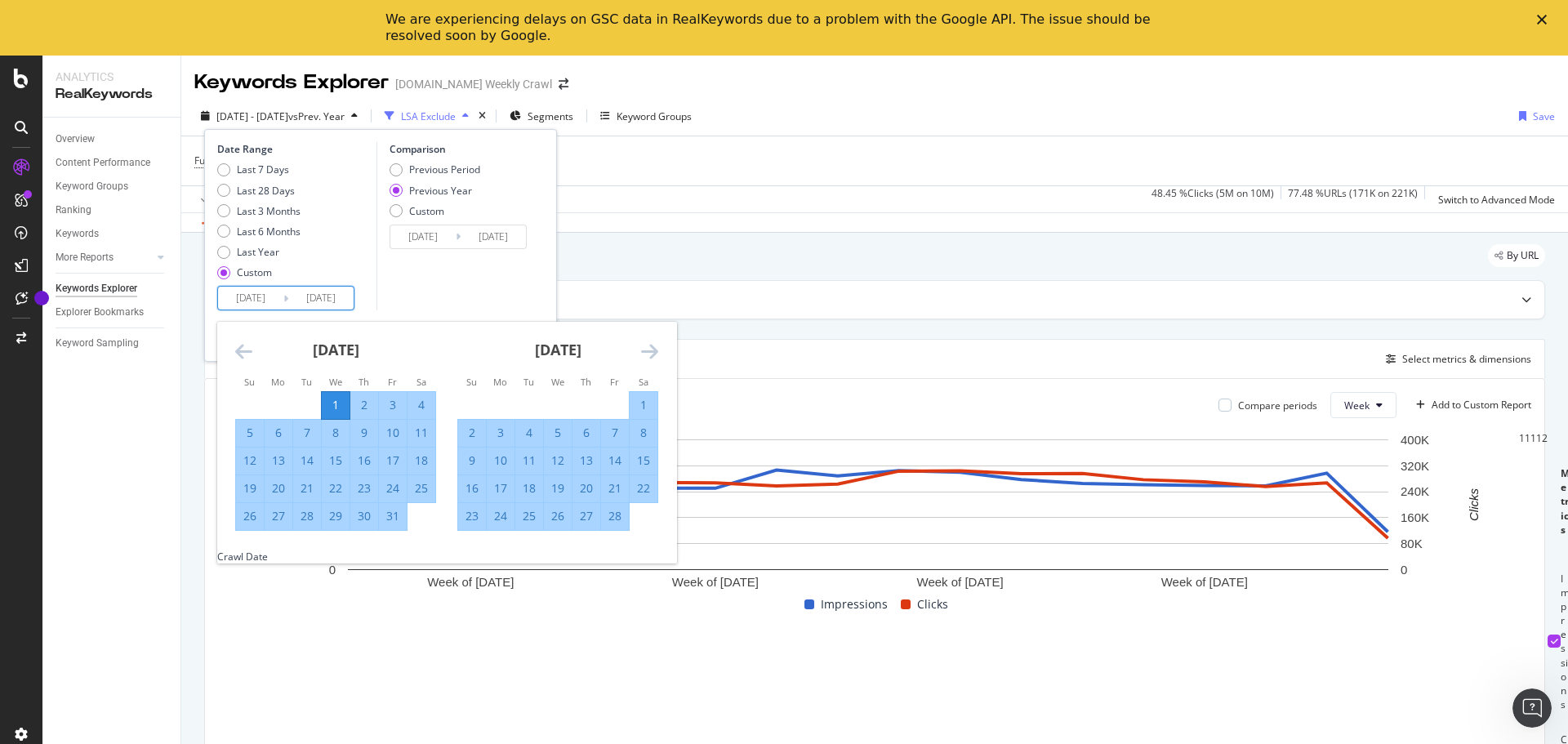
click at [660, 354] on div "February 2025 1 2 3 4 5 6 7 8 9 10 11 12 13 14 15 16 17 18 19 20 21 22 23 24 25…" at bounding box center [557, 425] width 222 height 209
click at [654, 347] on icon "Move forward to switch to the next month." at bounding box center [649, 351] width 17 height 19
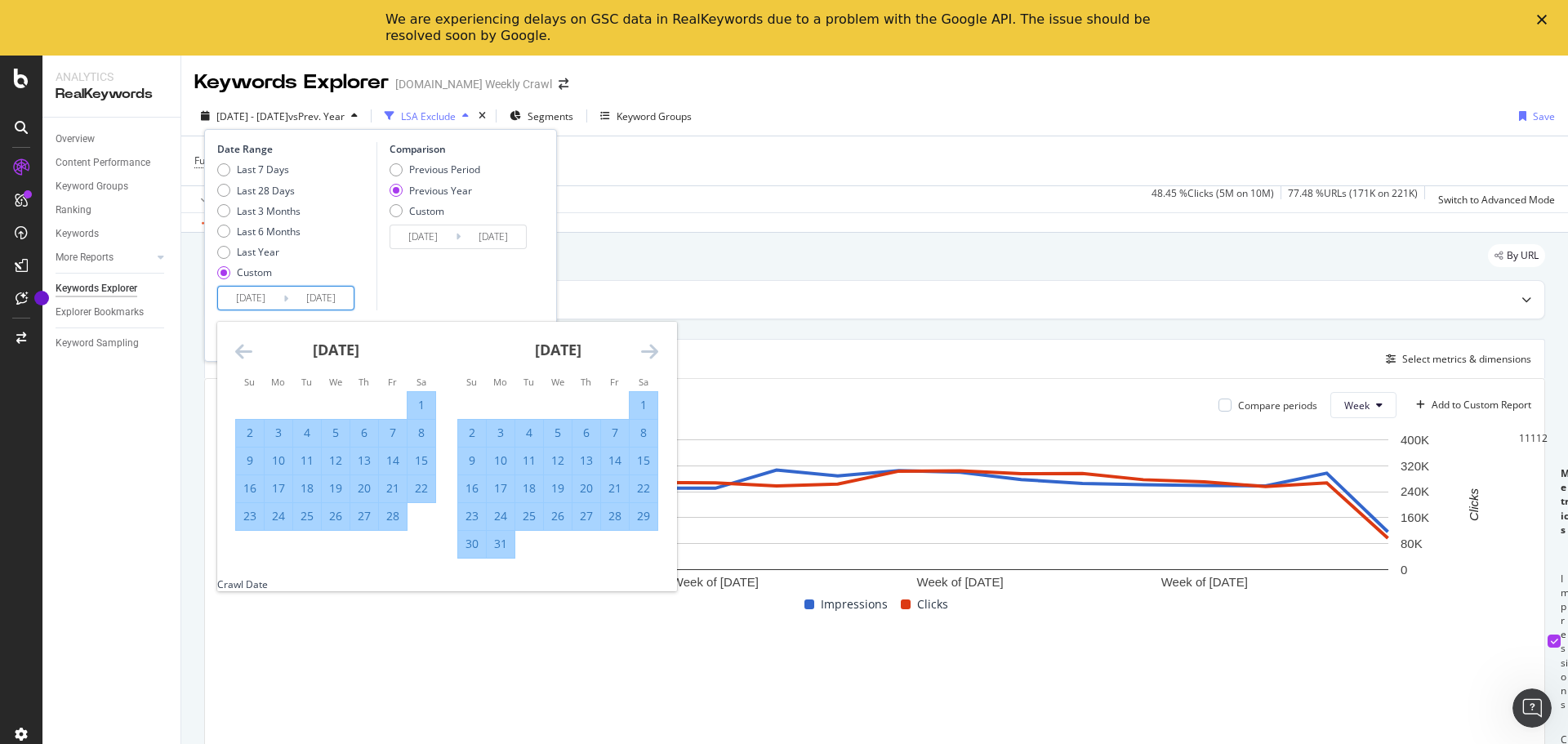
click at [504, 549] on div "31" at bounding box center [501, 544] width 28 height 17
type input "2025/03/31"
type input "2024/04/01"
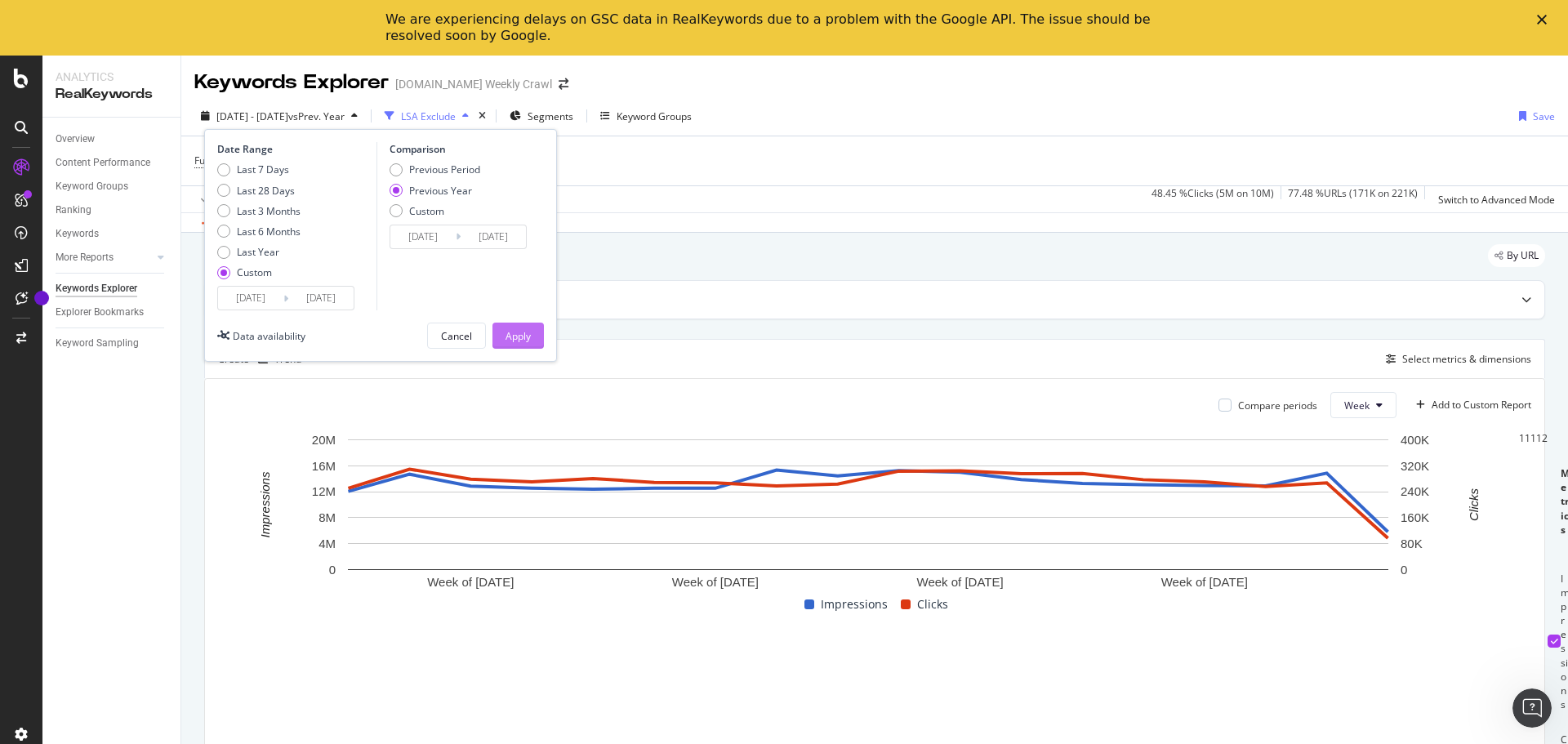
click at [534, 336] on button "Apply" at bounding box center [518, 335] width 52 height 26
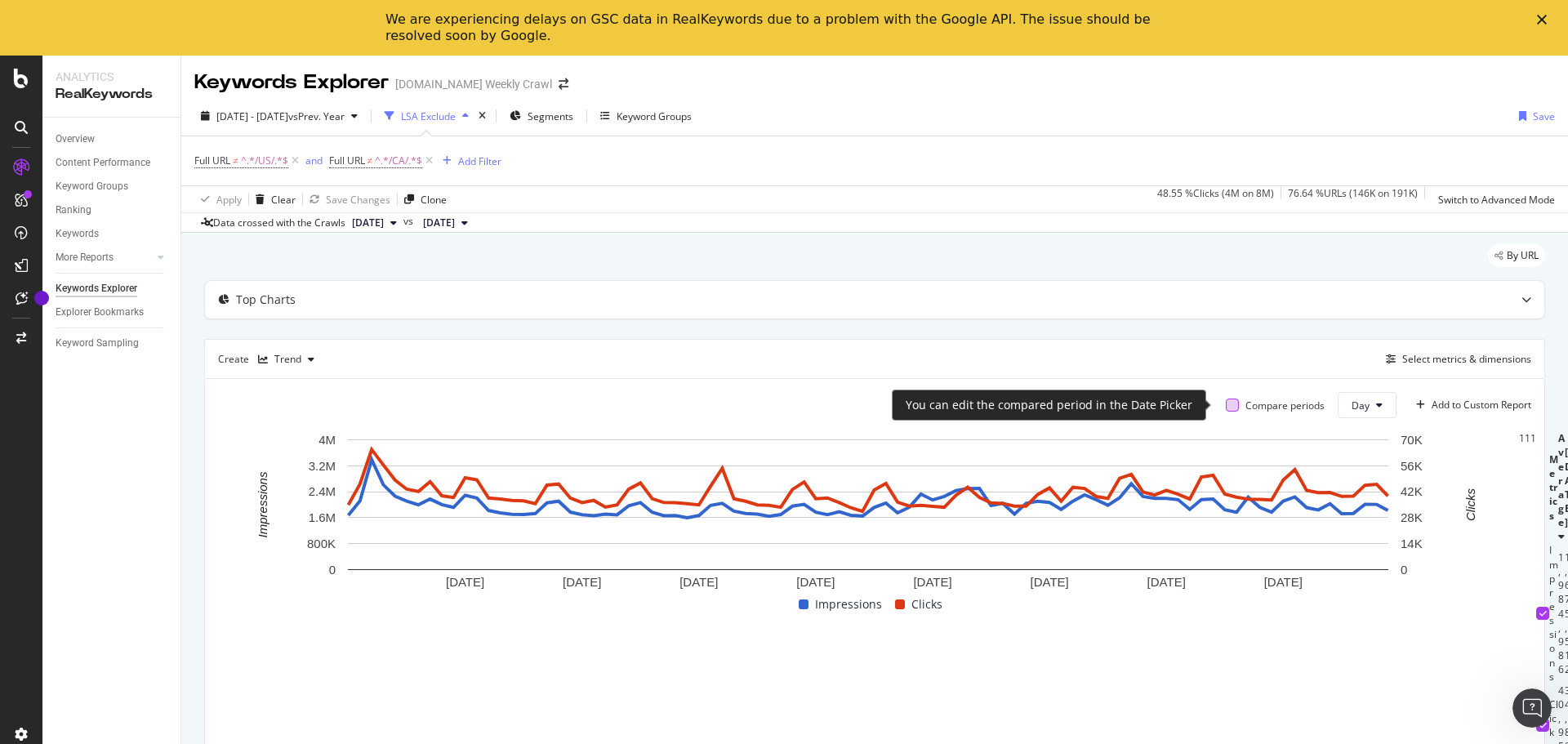
click at [1225, 404] on div at bounding box center [1232, 405] width 13 height 13
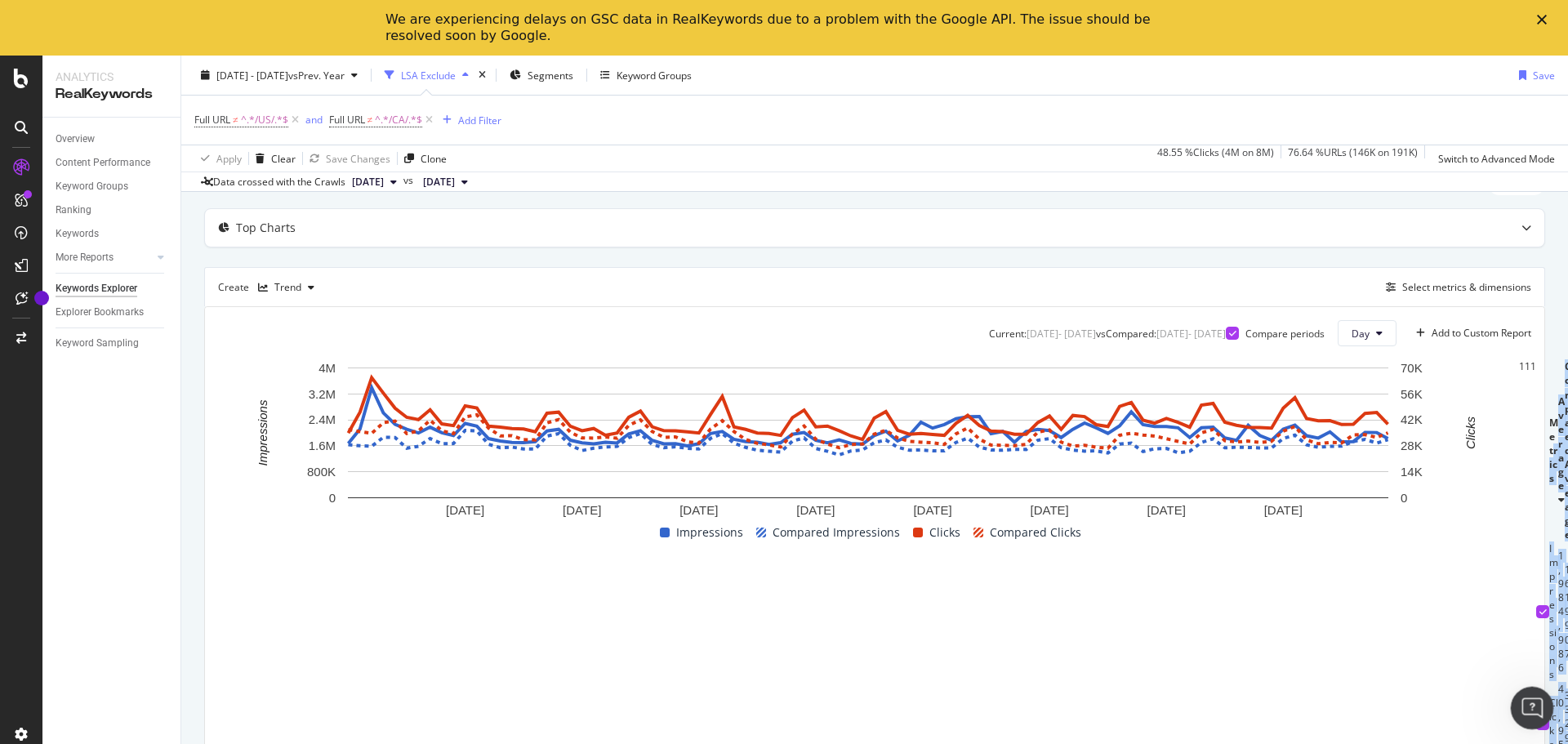
scroll to position [0, 13690]
drag, startPoint x: 1811, startPoint y: 1297, endPoint x: 1545, endPoint y: 717, distance: 638.1
copy body "rics Average Compared Average 2025-01-01 2024-01-03 2025-01-02 2024-01-04 2025-…"
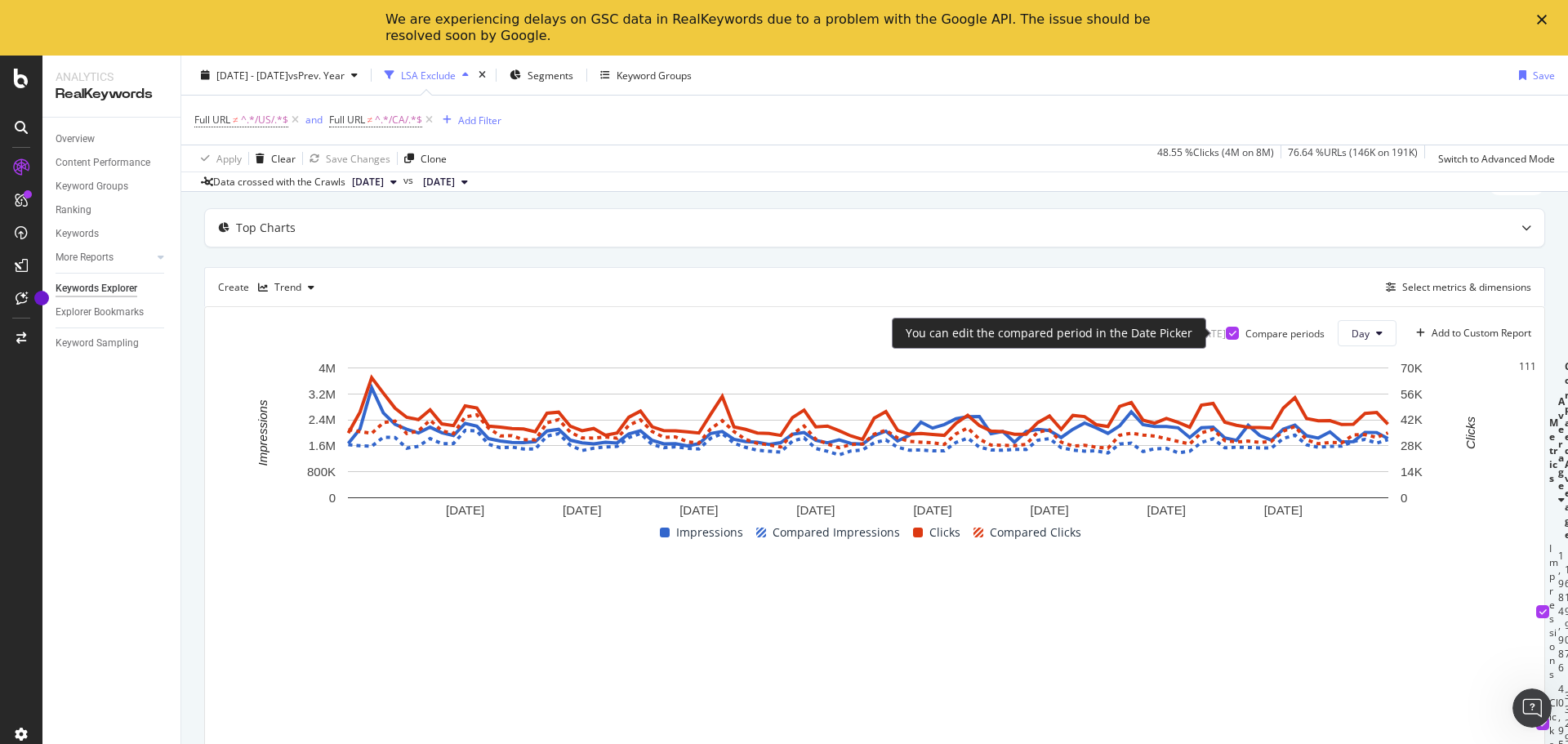
click at [1212, 329] on div "Current: 2025 Jan. 1st - 2025 Mar. 31st vs Compared : 2024 Jan. 3rd - 2024 Apr.…" at bounding box center [1107, 333] width 237 height 14
click at [1229, 332] on icon at bounding box center [1233, 332] width 7 height 8
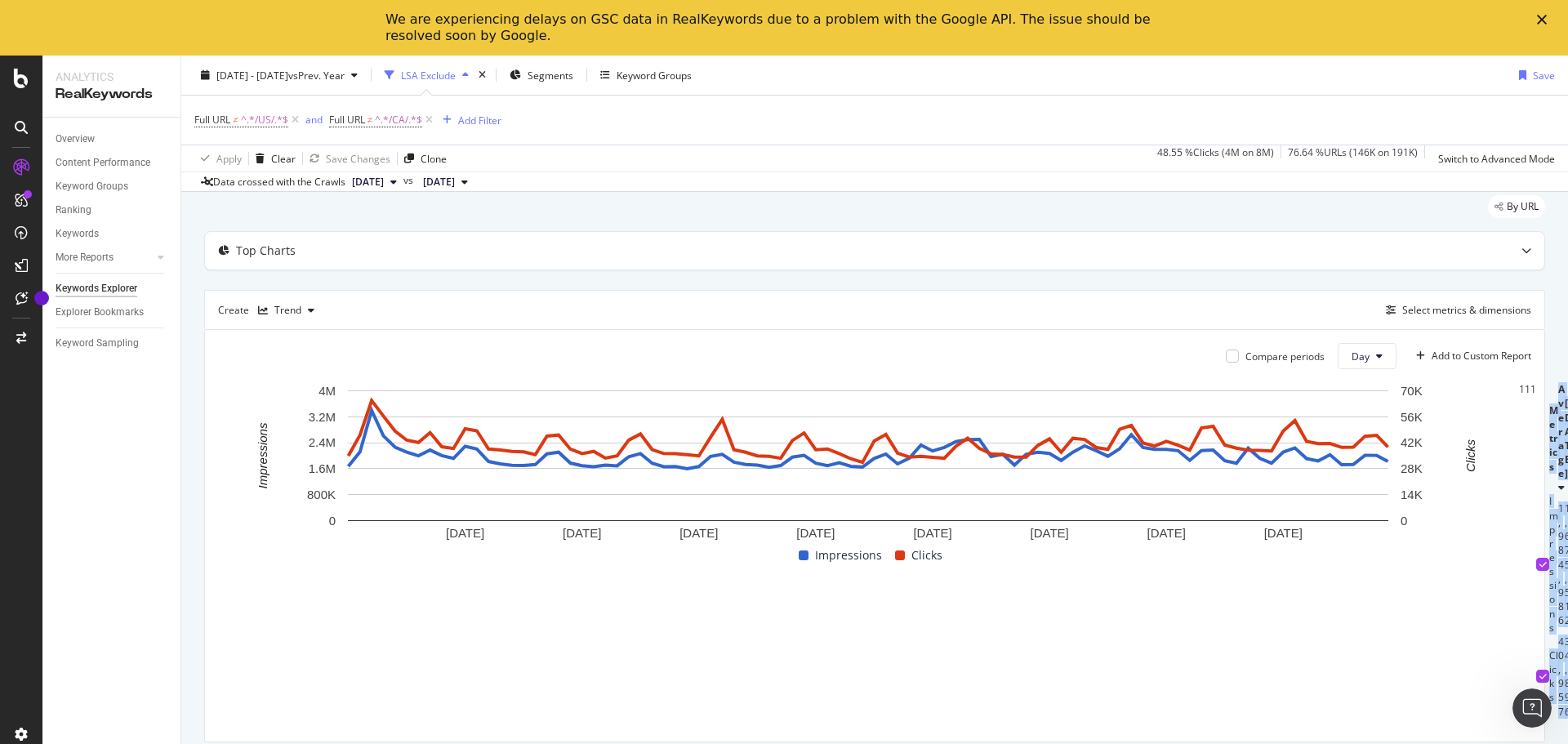
scroll to position [0, 6258]
drag, startPoint x: 281, startPoint y: 614, endPoint x: 1536, endPoint y: 683, distance: 1256.9
click at [1536, 683] on div "By URL Top Charts Create Trend Select metrics & dimensions Compare periods Day …" at bounding box center [875, 492] width 1387 height 616
copy thead
